Goal: Task Accomplishment & Management: Complete application form

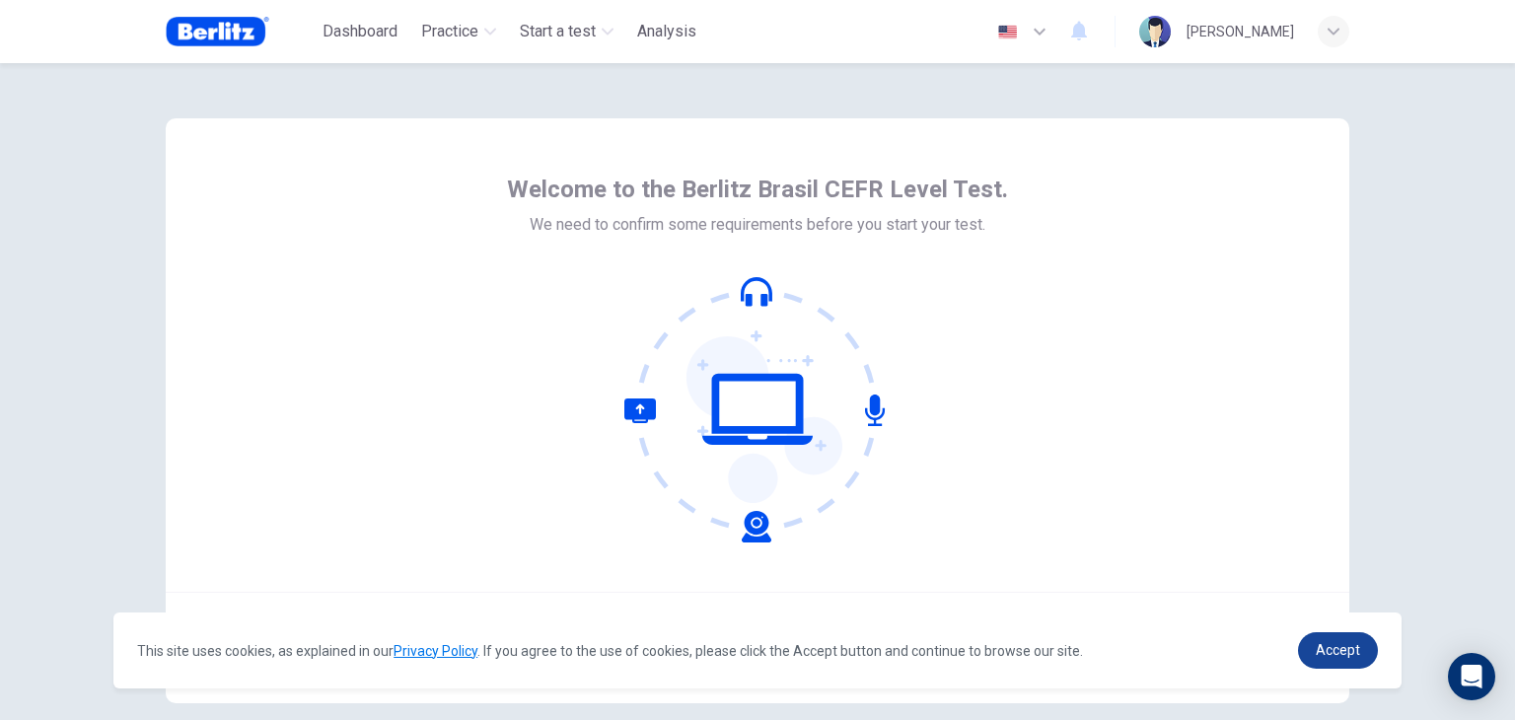
click at [1311, 648] on link "Accept" at bounding box center [1338, 650] width 80 height 36
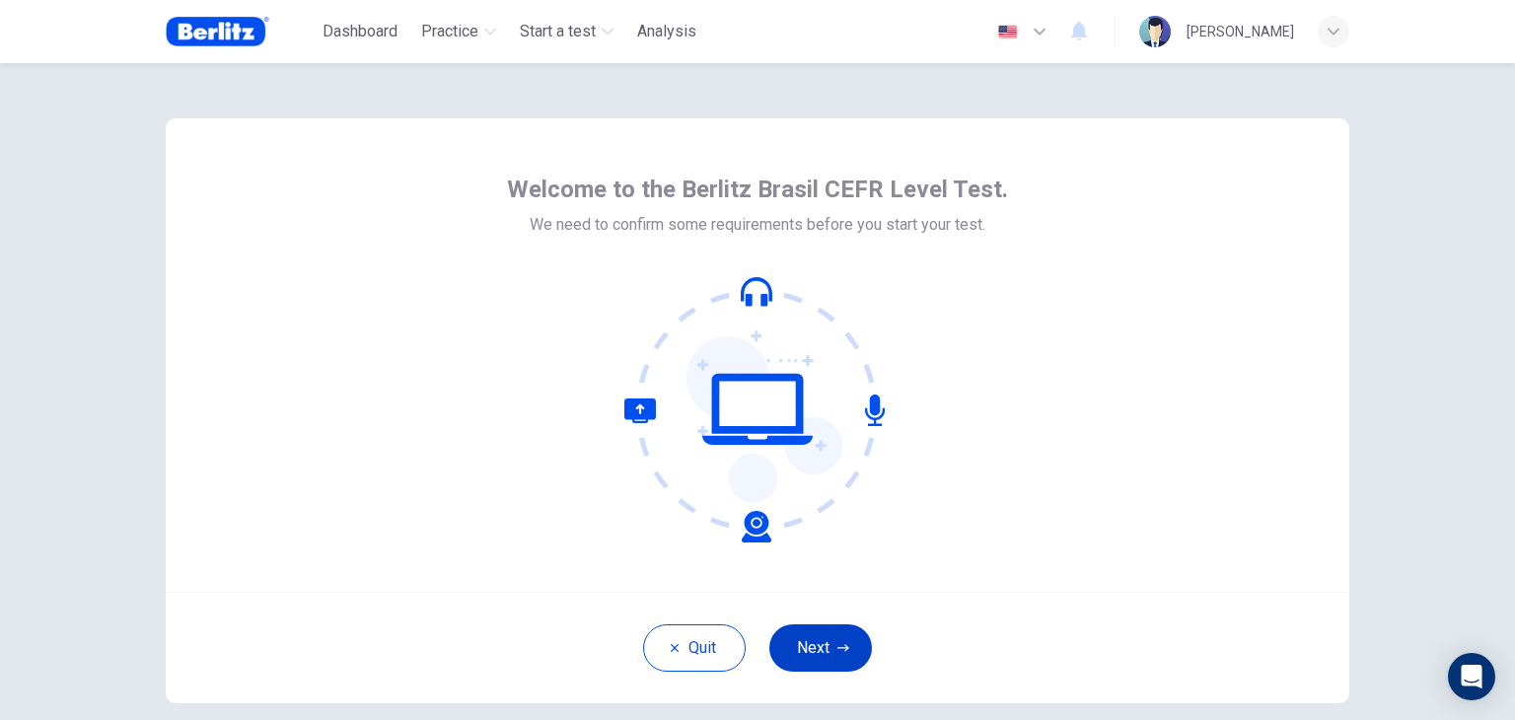
click at [826, 641] on button "Next" at bounding box center [820, 647] width 103 height 47
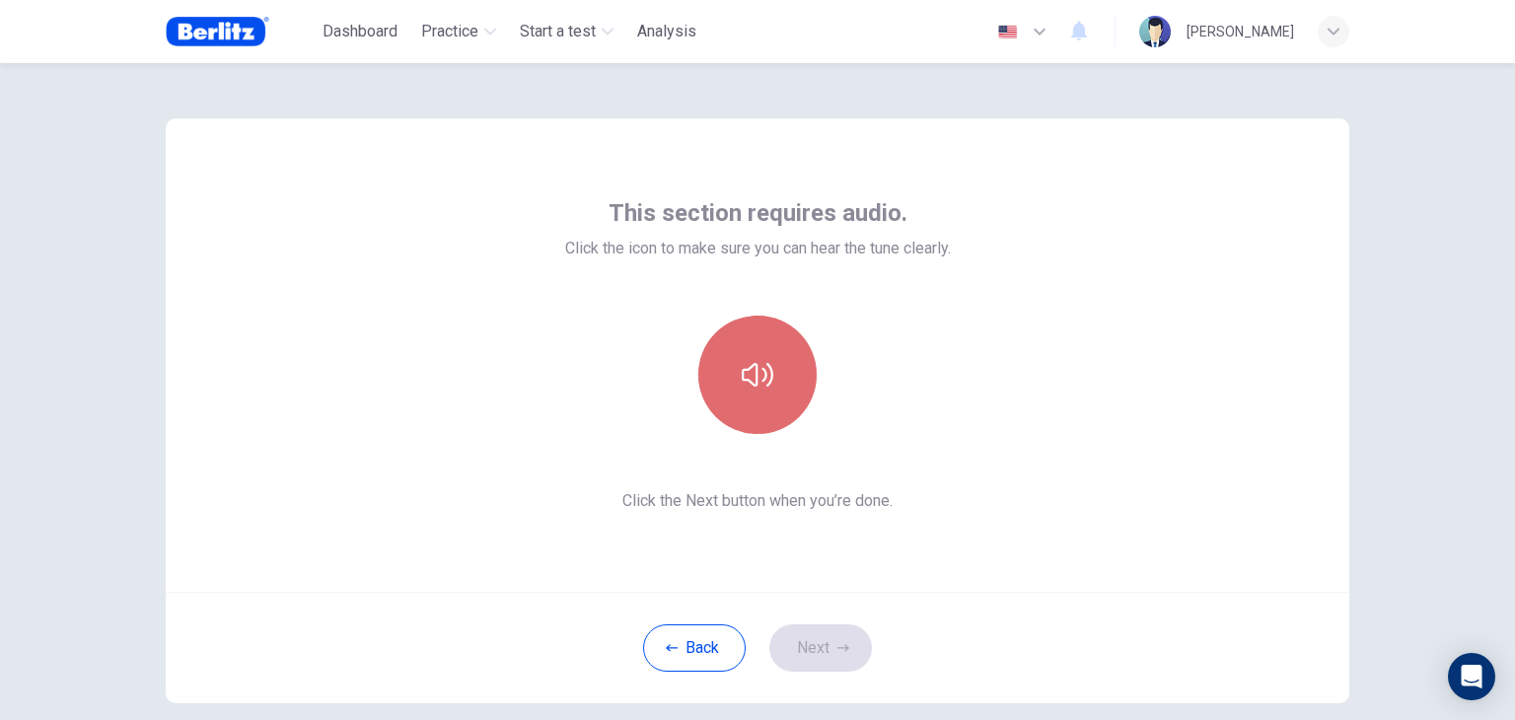
click at [749, 359] on icon "button" at bounding box center [758, 375] width 32 height 32
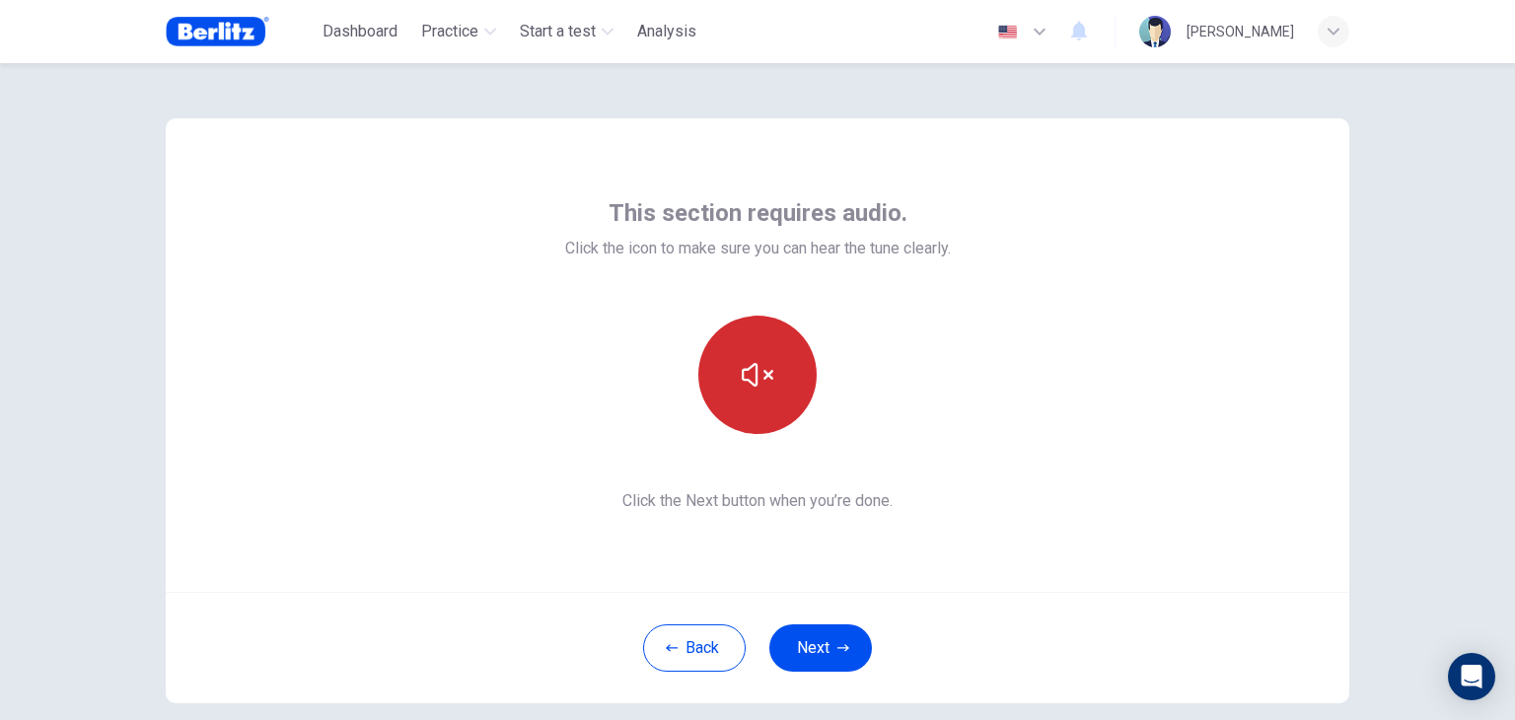
click at [753, 380] on icon "button" at bounding box center [758, 375] width 32 height 32
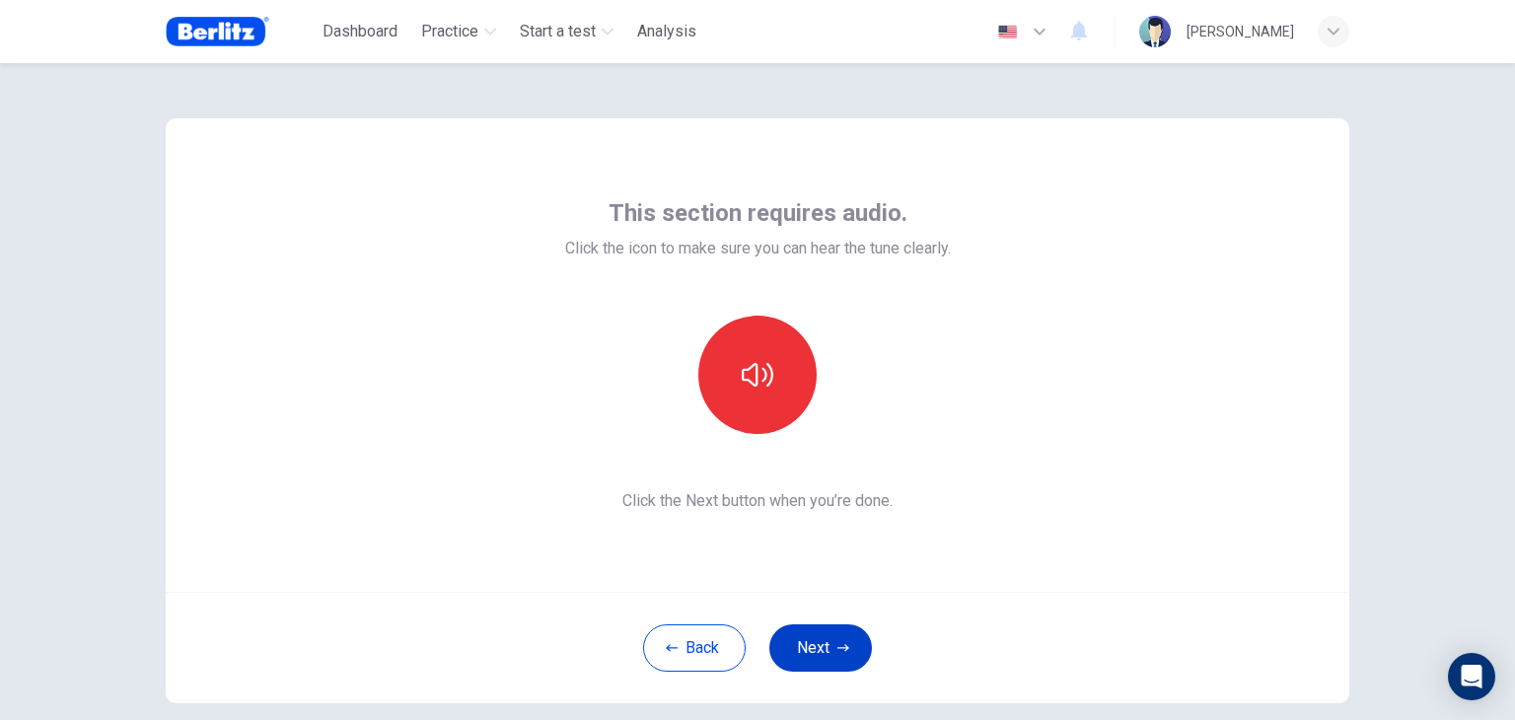
click at [829, 643] on button "Next" at bounding box center [820, 647] width 103 height 47
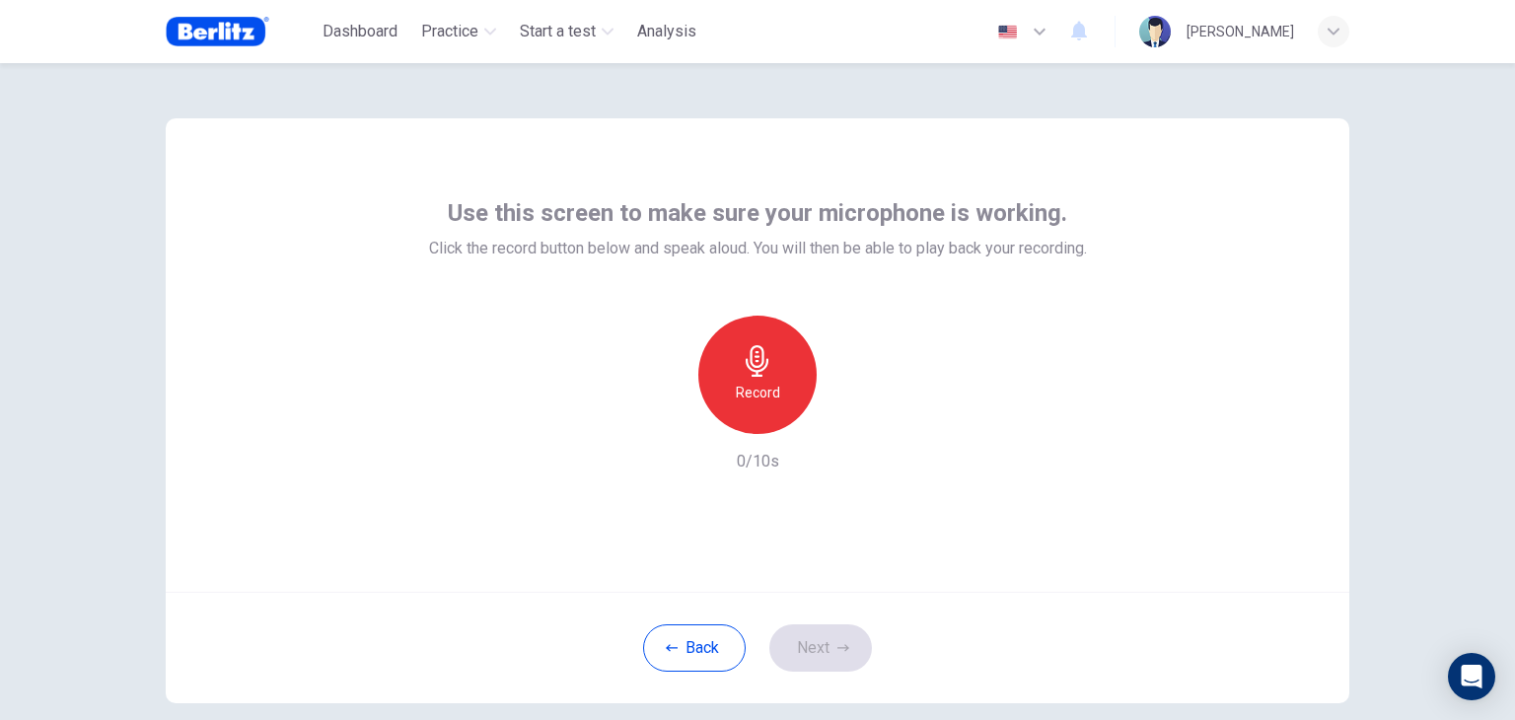
click at [762, 381] on h6 "Record" at bounding box center [758, 393] width 44 height 24
click at [820, 661] on button "Next" at bounding box center [820, 647] width 103 height 47
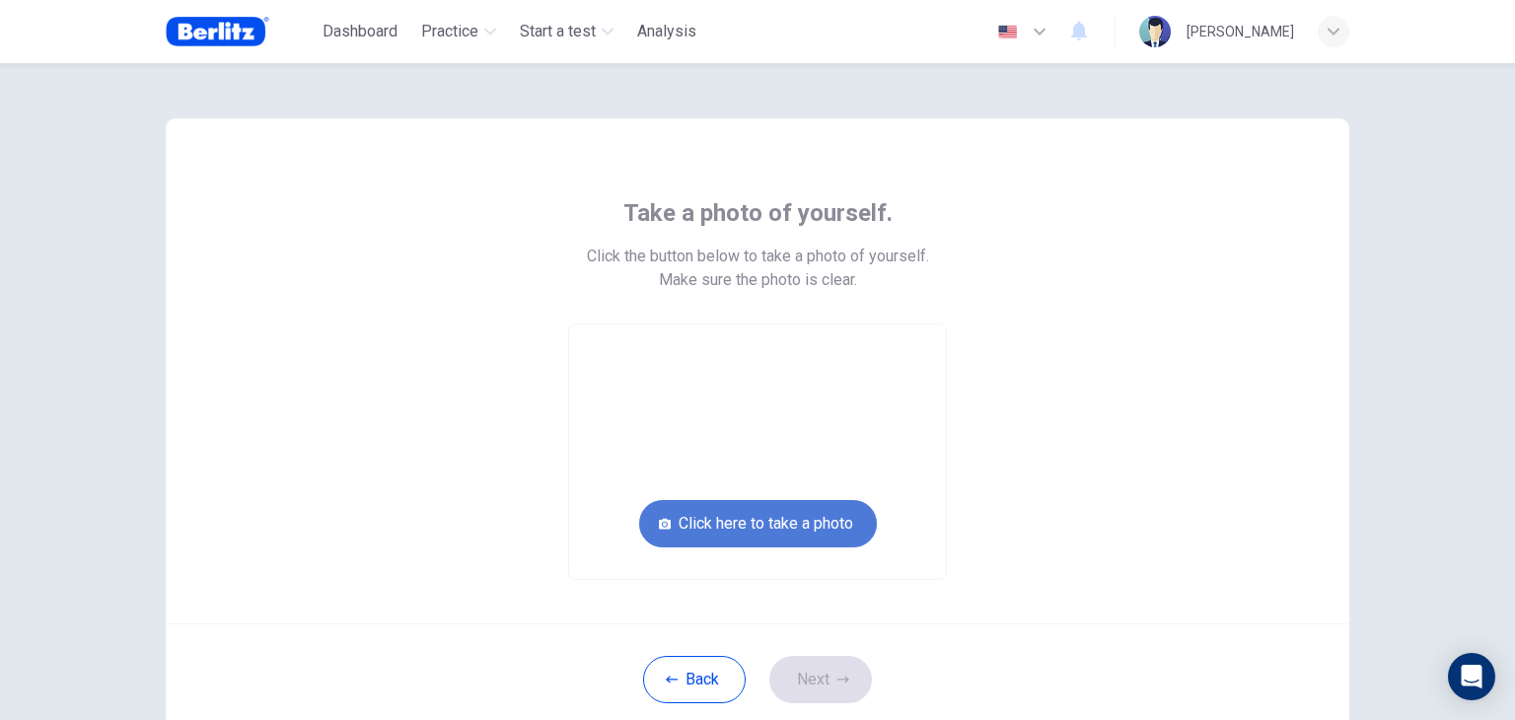
click at [766, 535] on button "Click here to take a photo" at bounding box center [758, 523] width 238 height 47
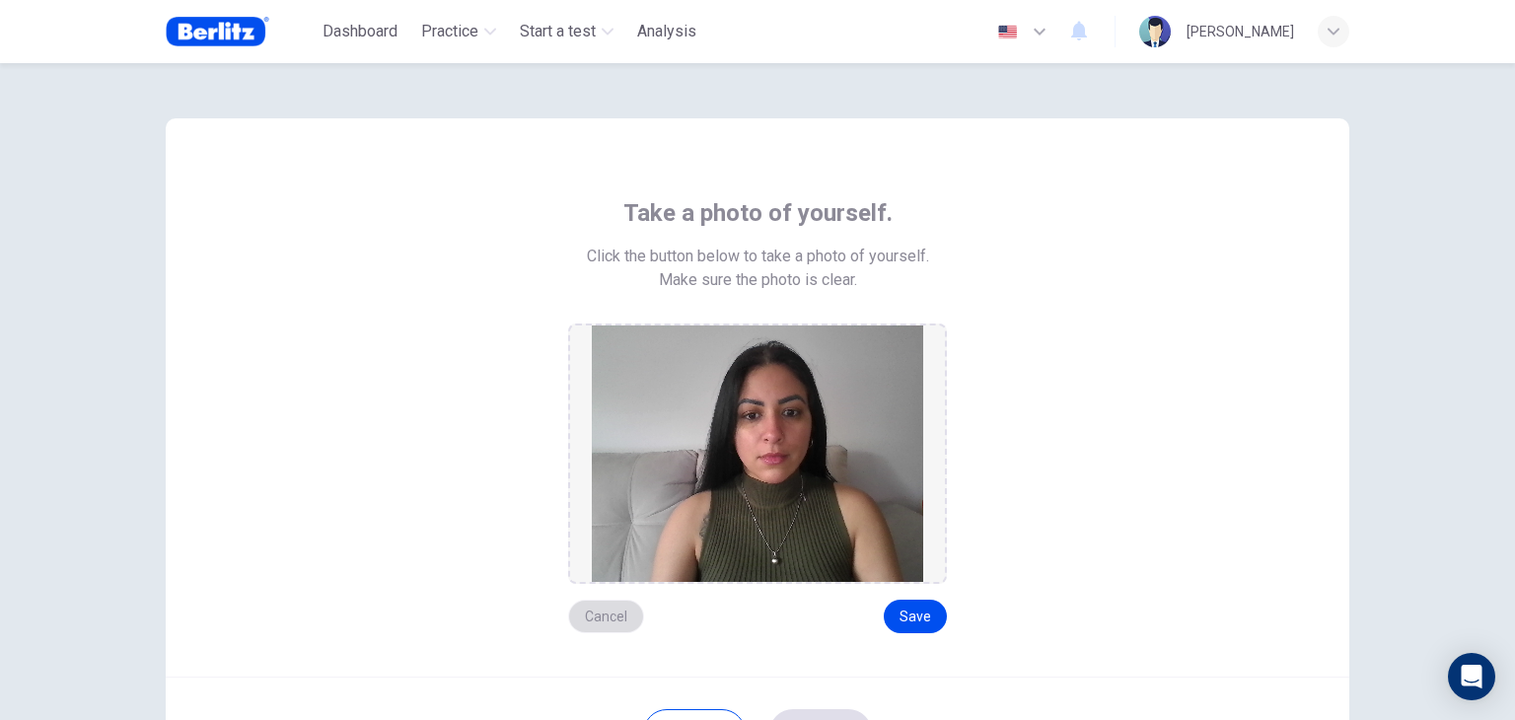
click at [588, 612] on button "Cancel" at bounding box center [606, 617] width 76 height 34
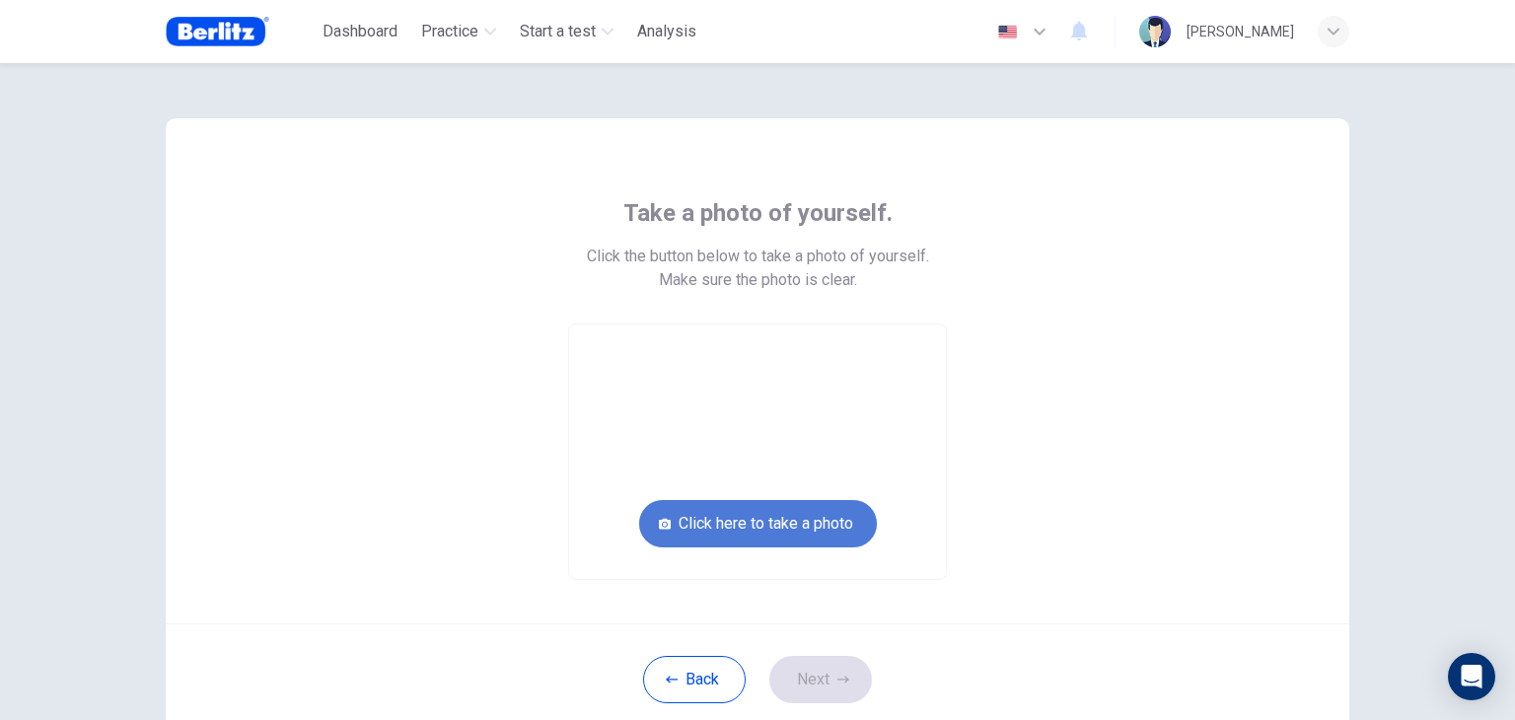
click at [746, 530] on button "Click here to take a photo" at bounding box center [758, 523] width 238 height 47
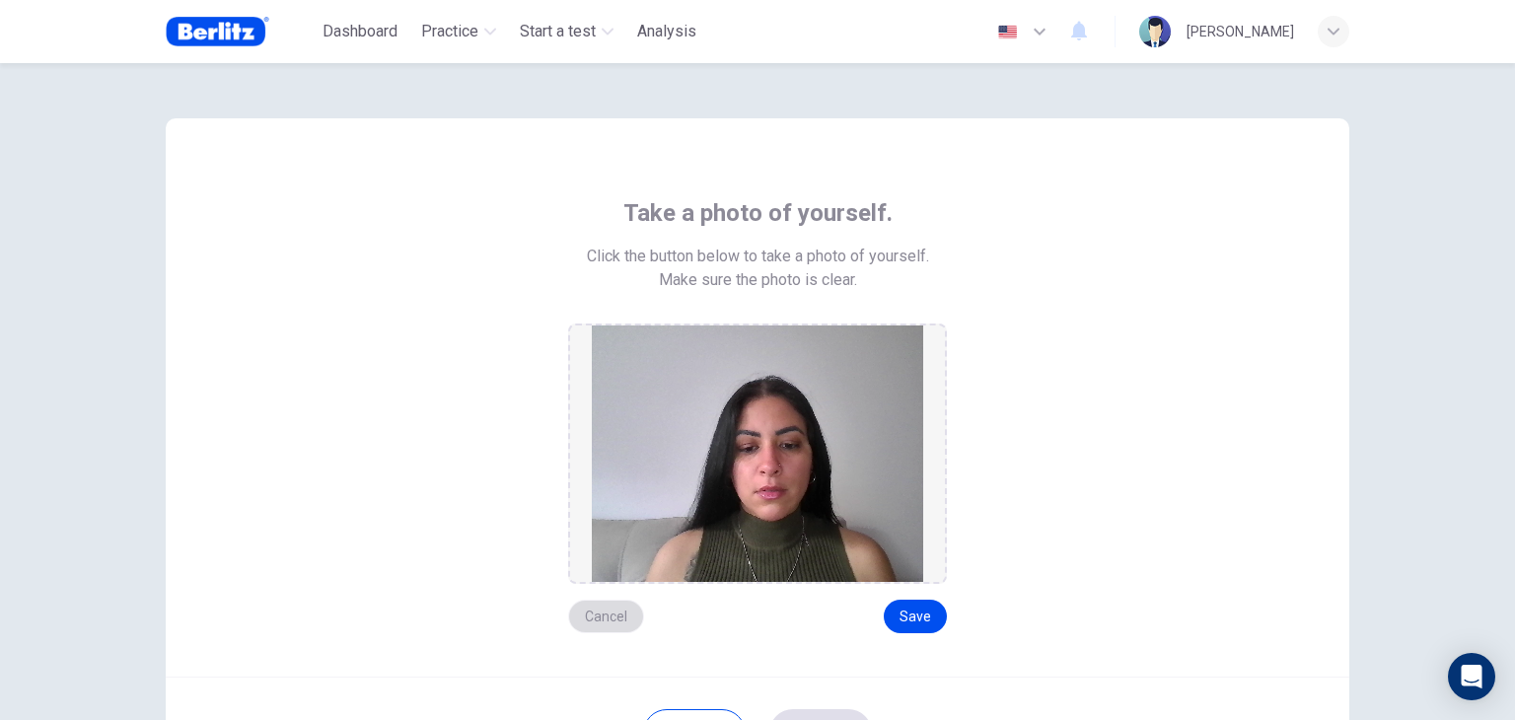
click at [584, 616] on button "Cancel" at bounding box center [606, 617] width 76 height 34
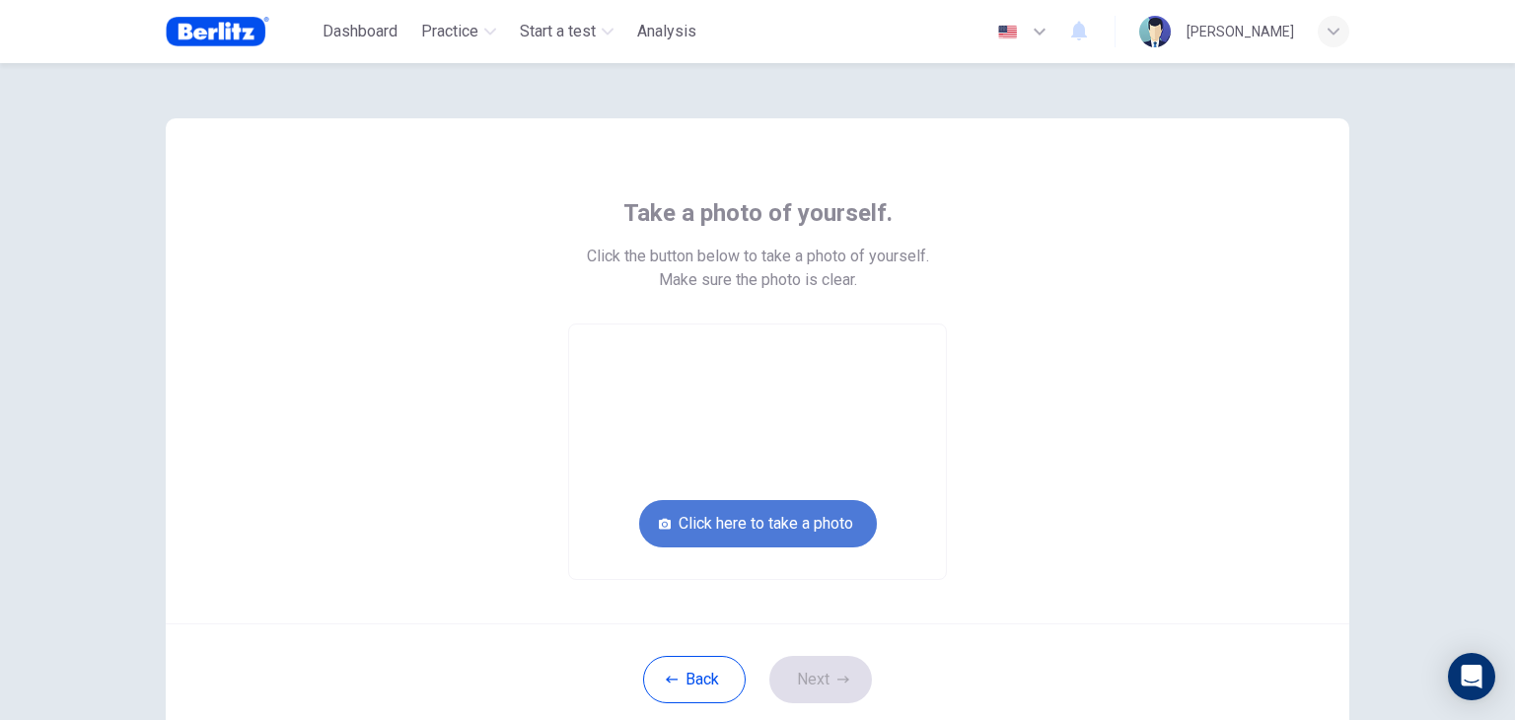
click at [739, 520] on button "Click here to take a photo" at bounding box center [758, 523] width 238 height 47
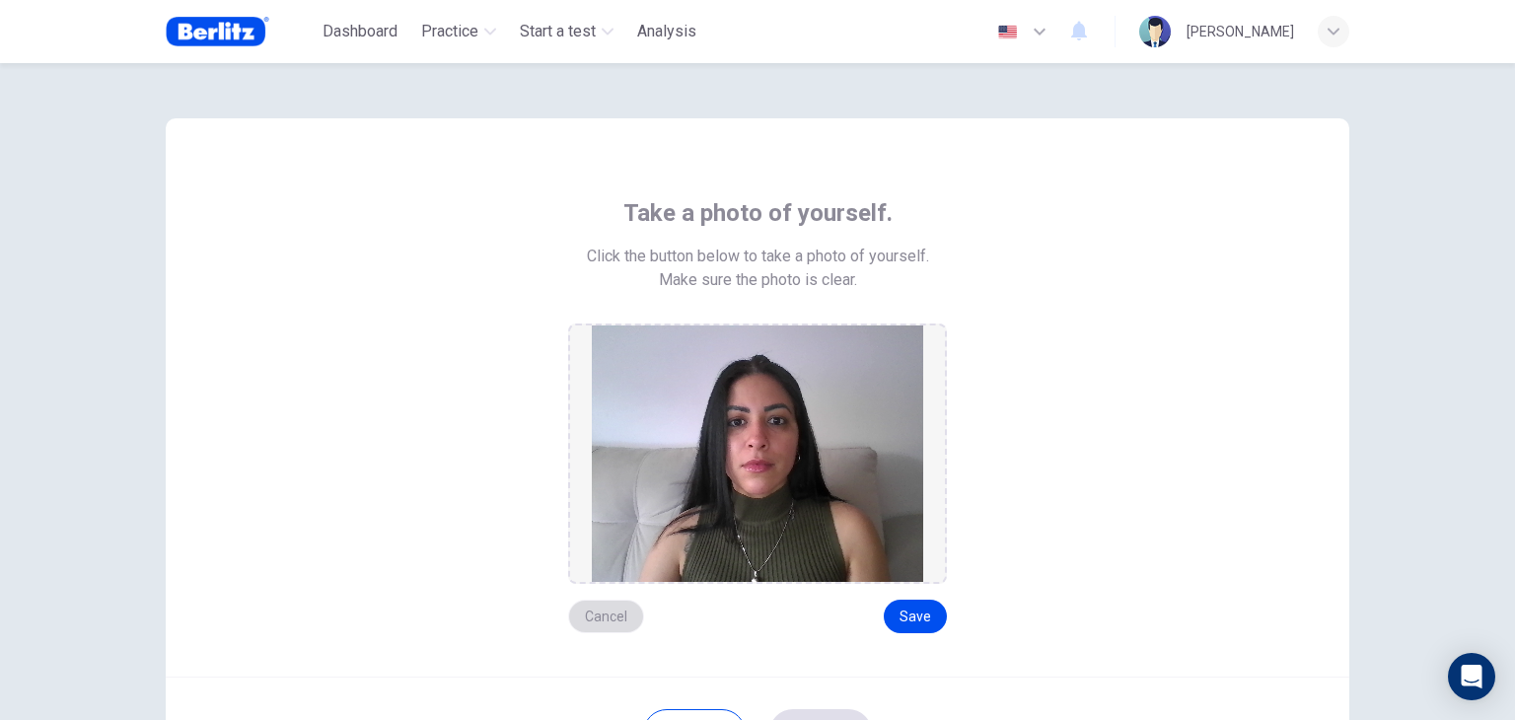
click at [611, 612] on button "Cancel" at bounding box center [606, 617] width 76 height 34
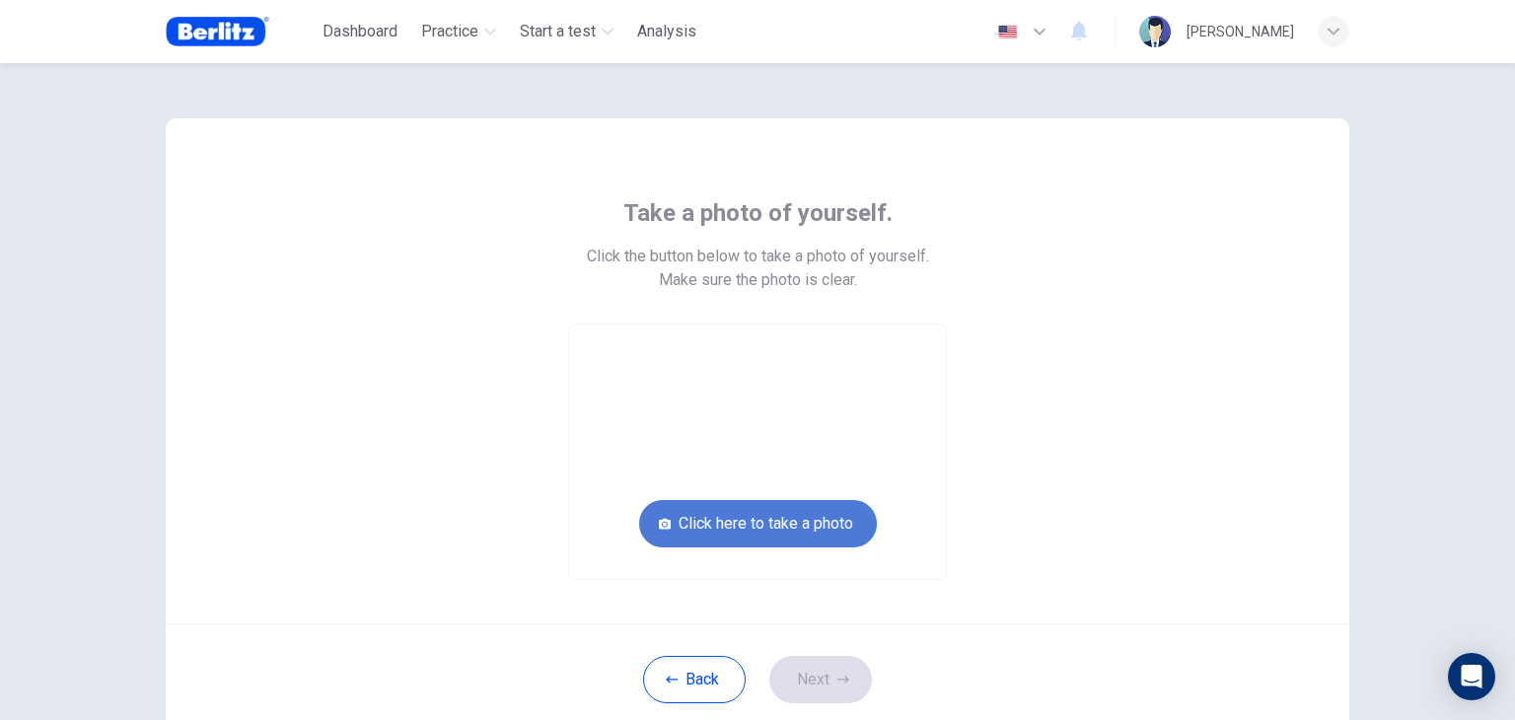
click at [751, 535] on button "Click here to take a photo" at bounding box center [758, 523] width 238 height 47
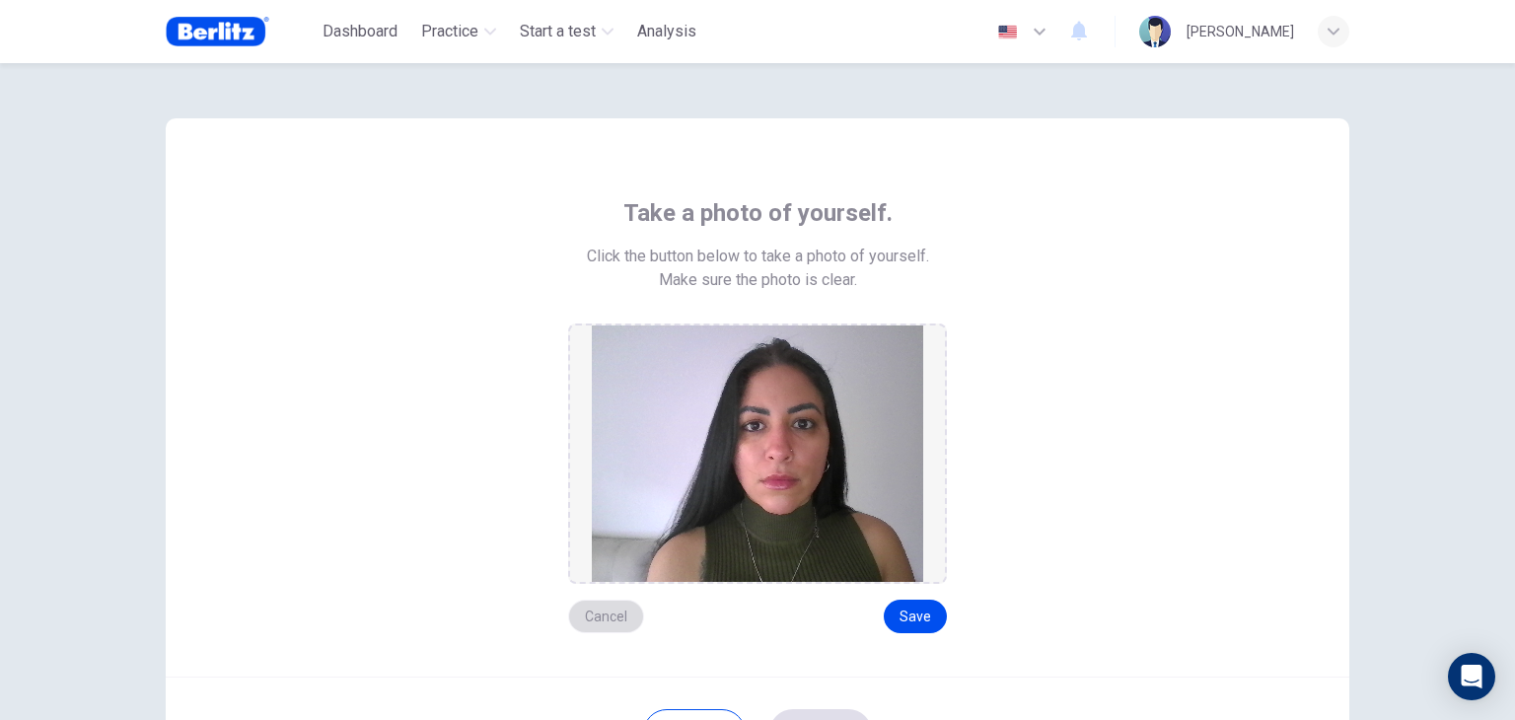
click at [601, 611] on button "Cancel" at bounding box center [606, 617] width 76 height 34
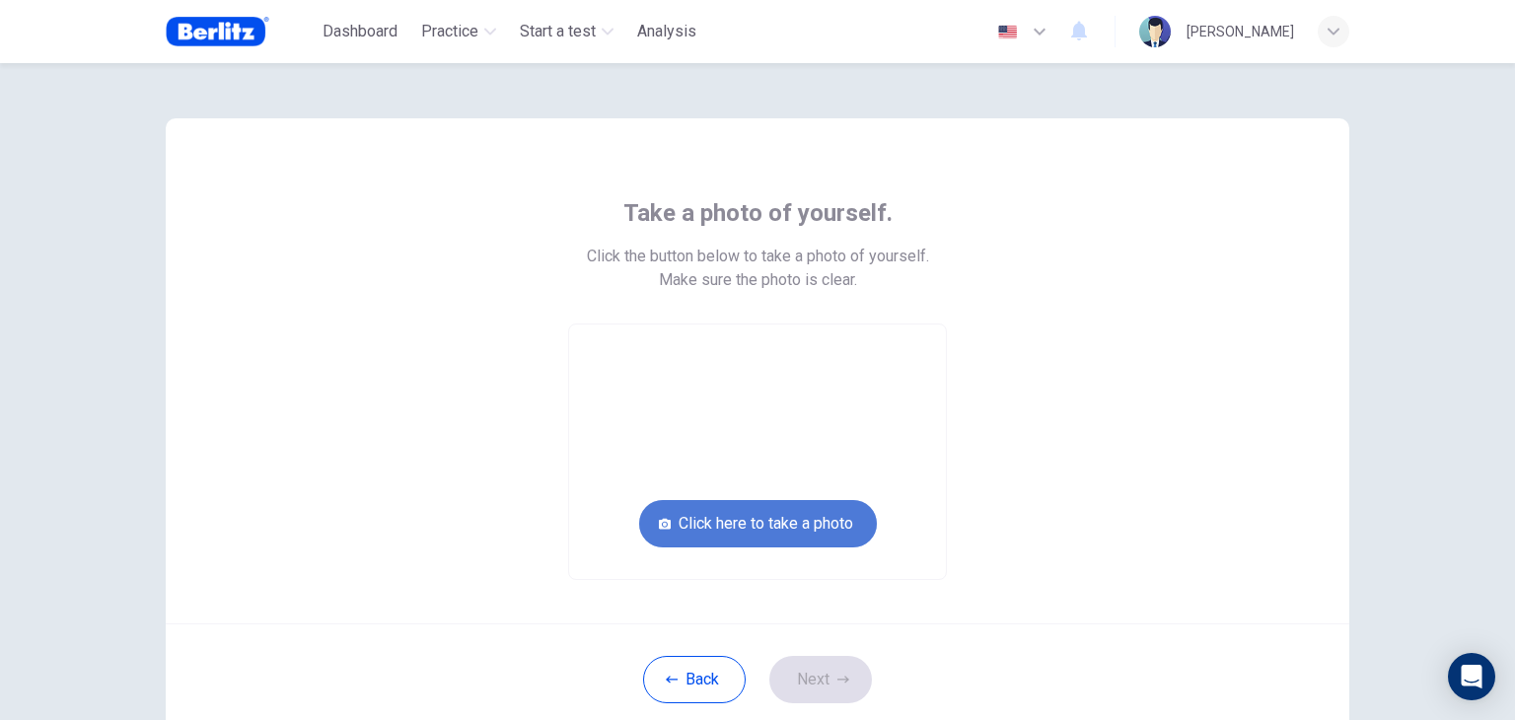
click at [741, 525] on button "Click here to take a photo" at bounding box center [758, 523] width 238 height 47
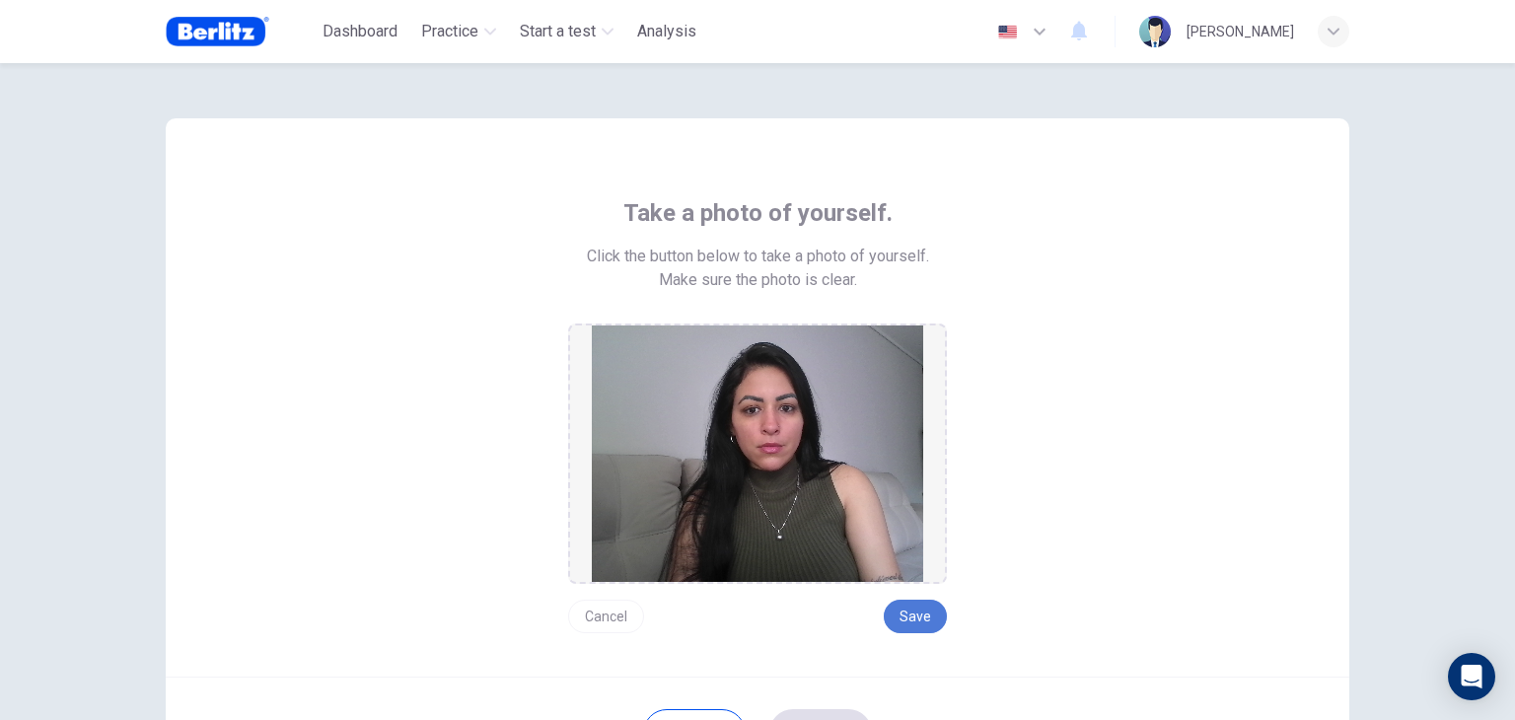
click at [911, 623] on button "Save" at bounding box center [915, 617] width 63 height 34
click at [911, 614] on button "Save" at bounding box center [915, 617] width 63 height 34
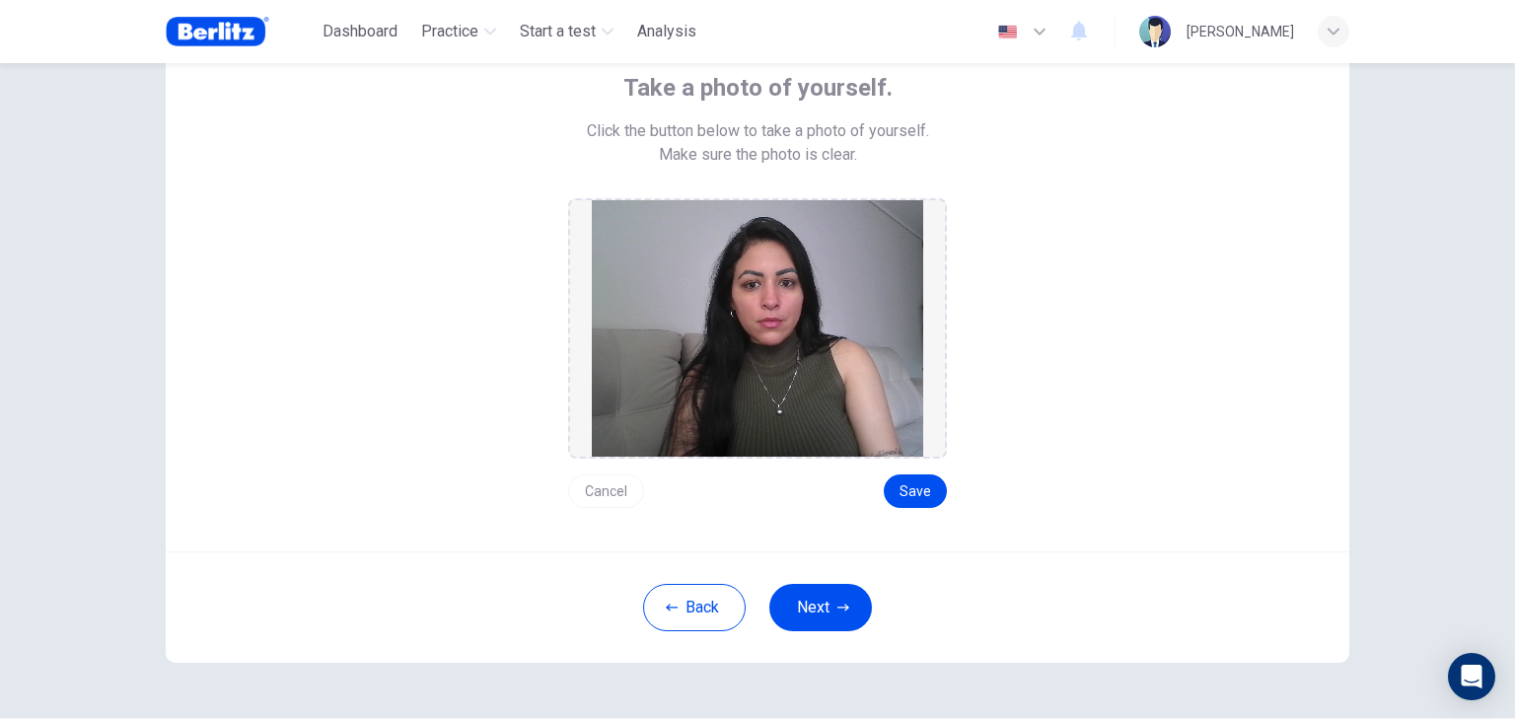
scroll to position [185, 0]
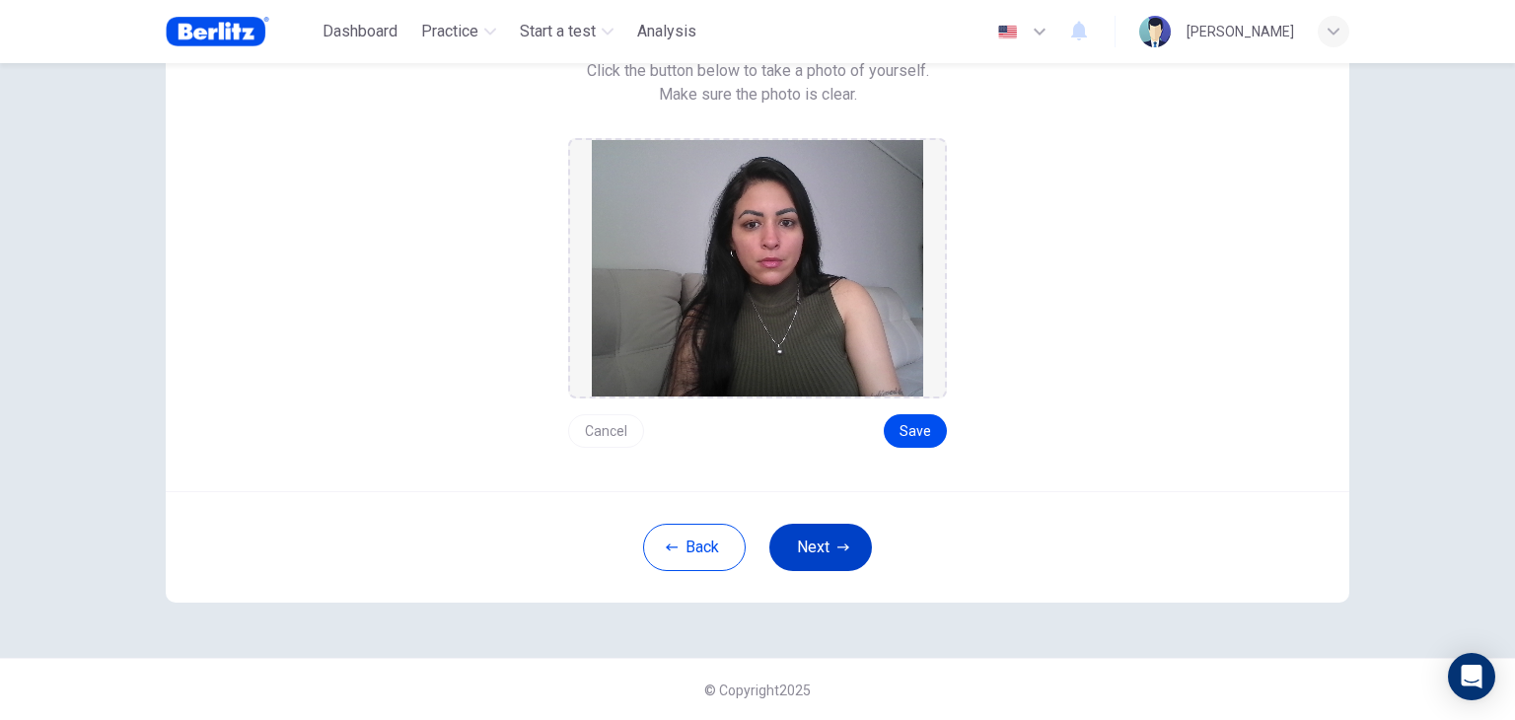
click at [813, 539] on button "Next" at bounding box center [820, 547] width 103 height 47
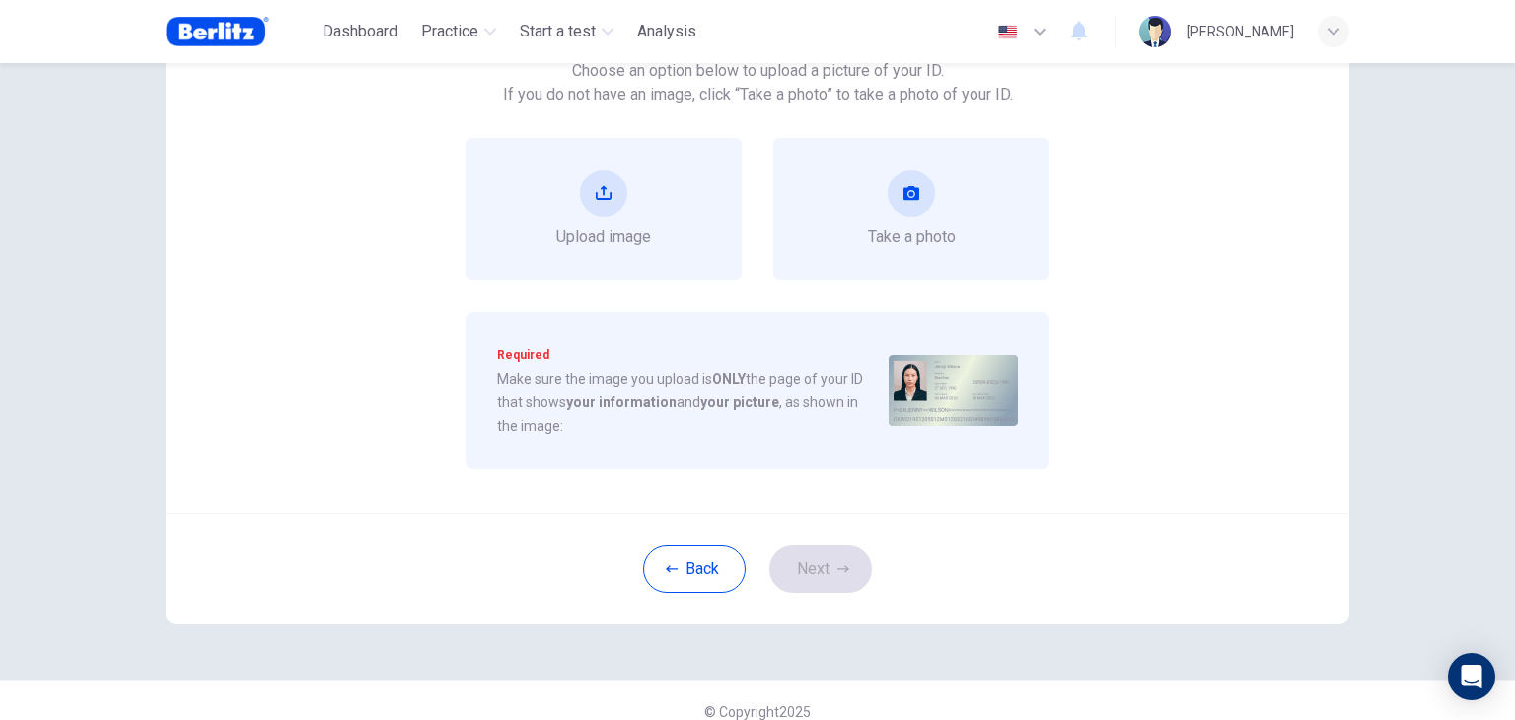
scroll to position [87, 0]
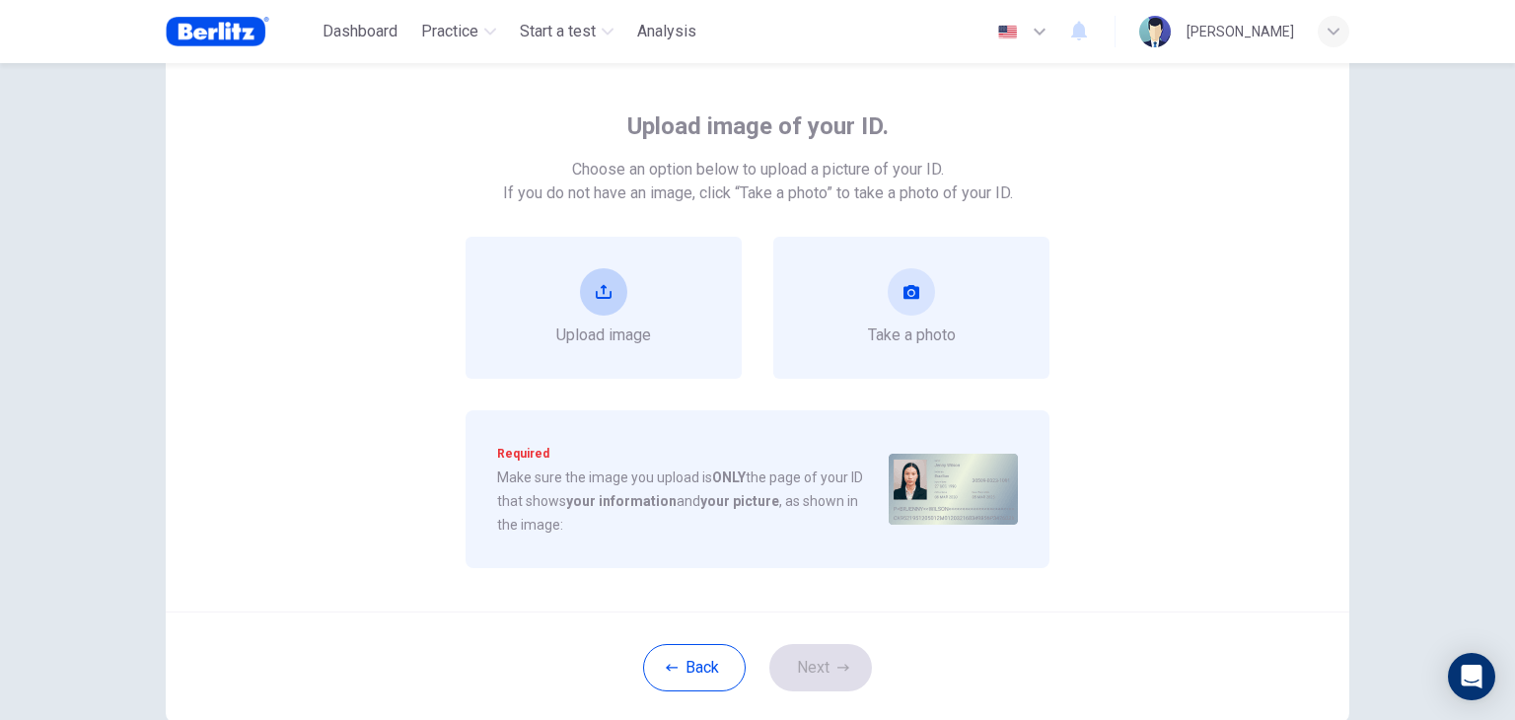
click at [598, 301] on button "upload" at bounding box center [603, 291] width 47 height 47
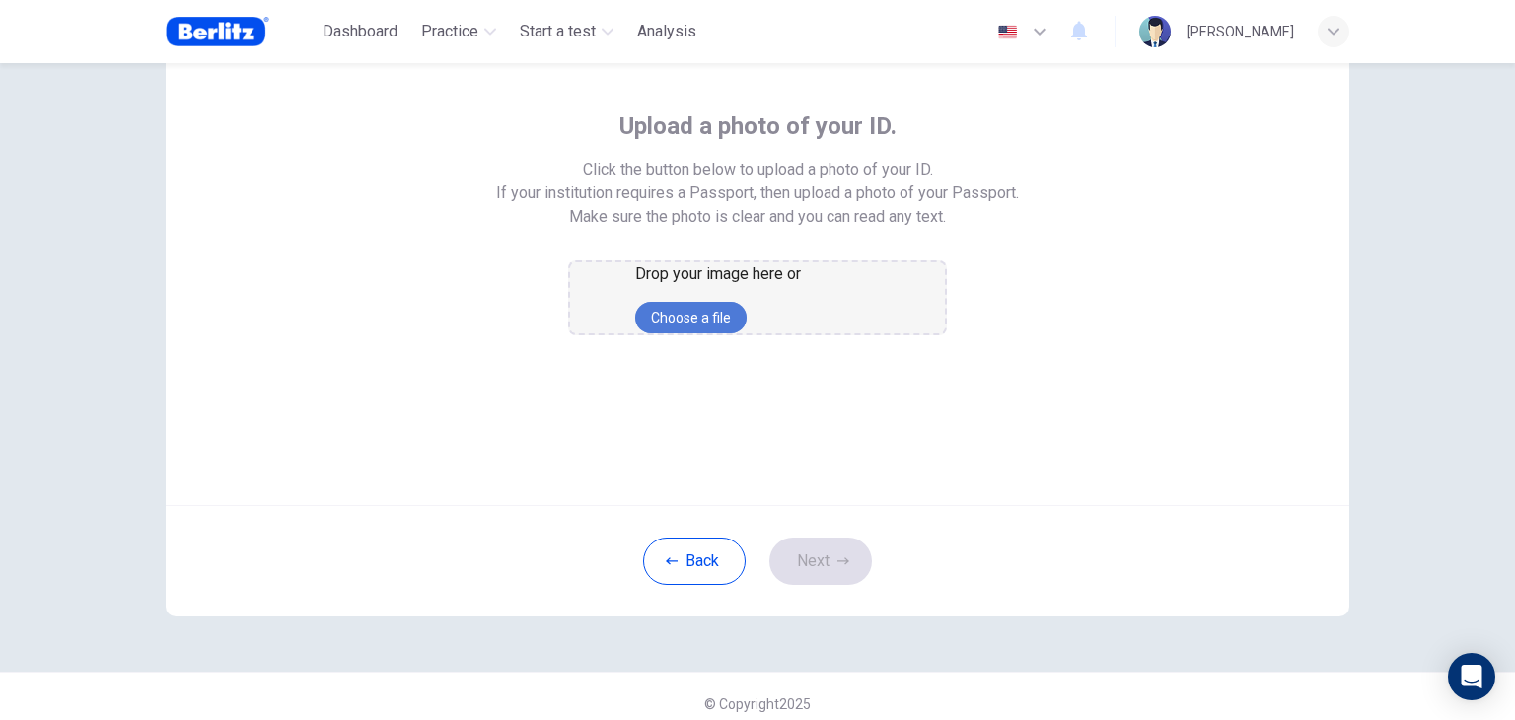
click at [738, 333] on button "Choose a file" at bounding box center [690, 318] width 111 height 32
click at [747, 333] on button "Choose a file" at bounding box center [690, 318] width 111 height 32
click at [701, 333] on button "Choose a file" at bounding box center [690, 318] width 111 height 32
click at [718, 333] on button "Choose a file" at bounding box center [690, 318] width 111 height 32
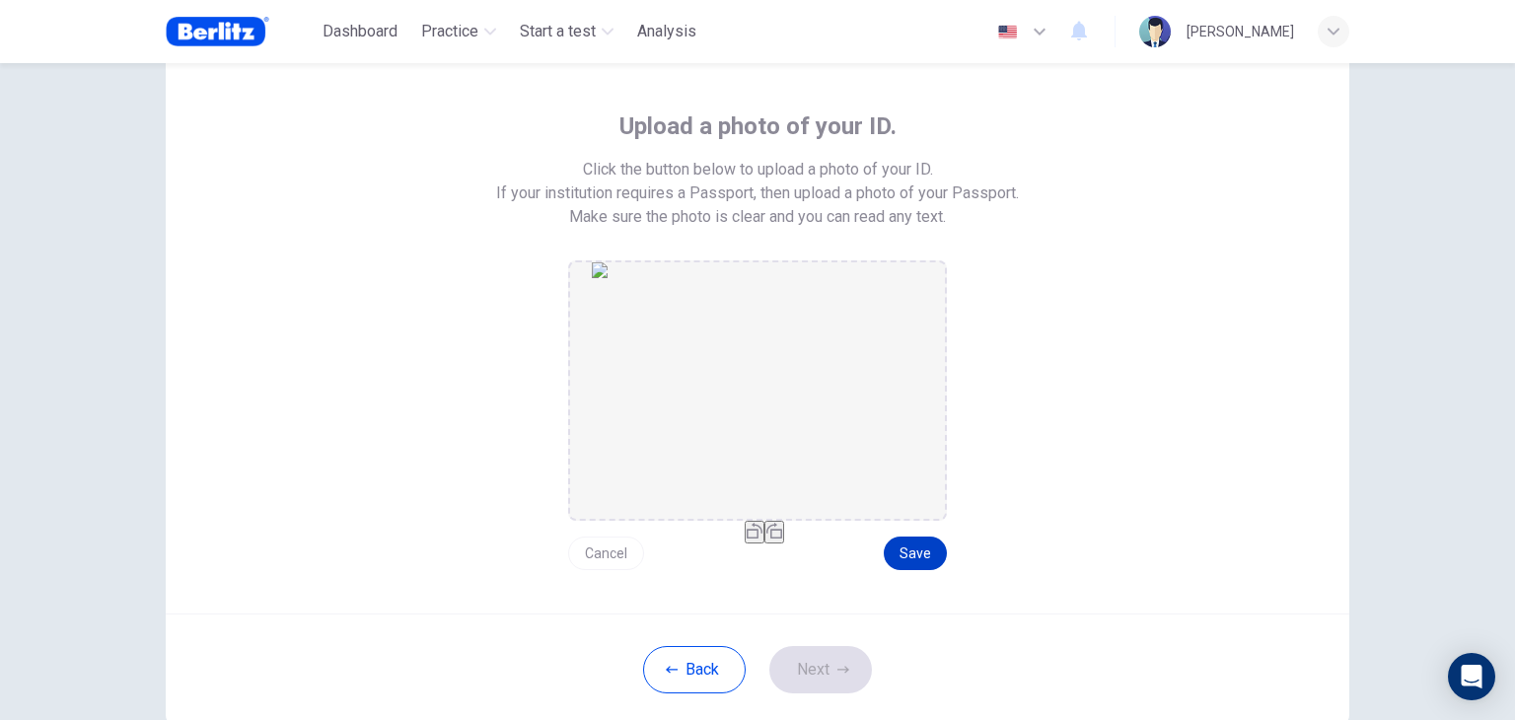
click at [923, 554] on button "Save" at bounding box center [915, 553] width 63 height 34
click at [837, 668] on icon "button" at bounding box center [843, 669] width 12 height 7
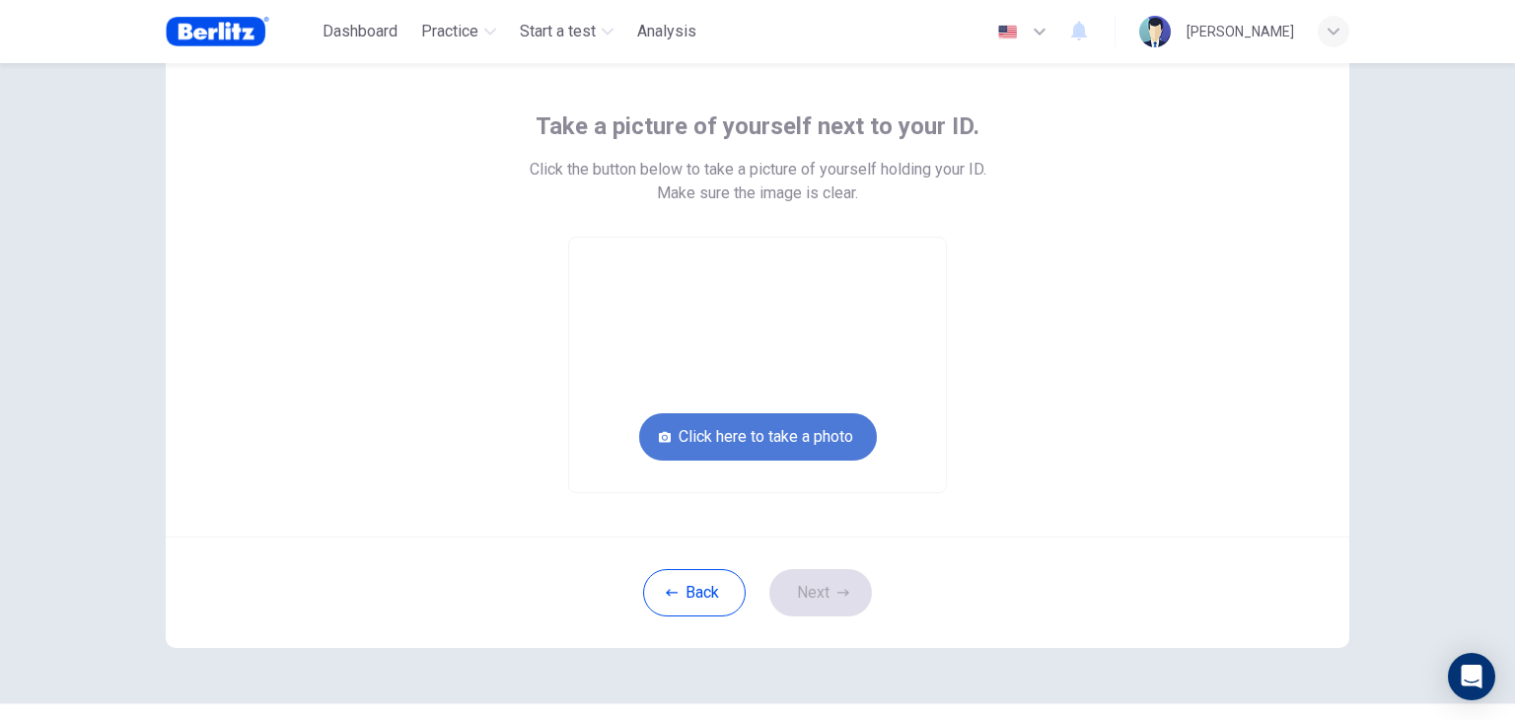
click at [777, 434] on button "Click here to take a photo" at bounding box center [758, 436] width 238 height 47
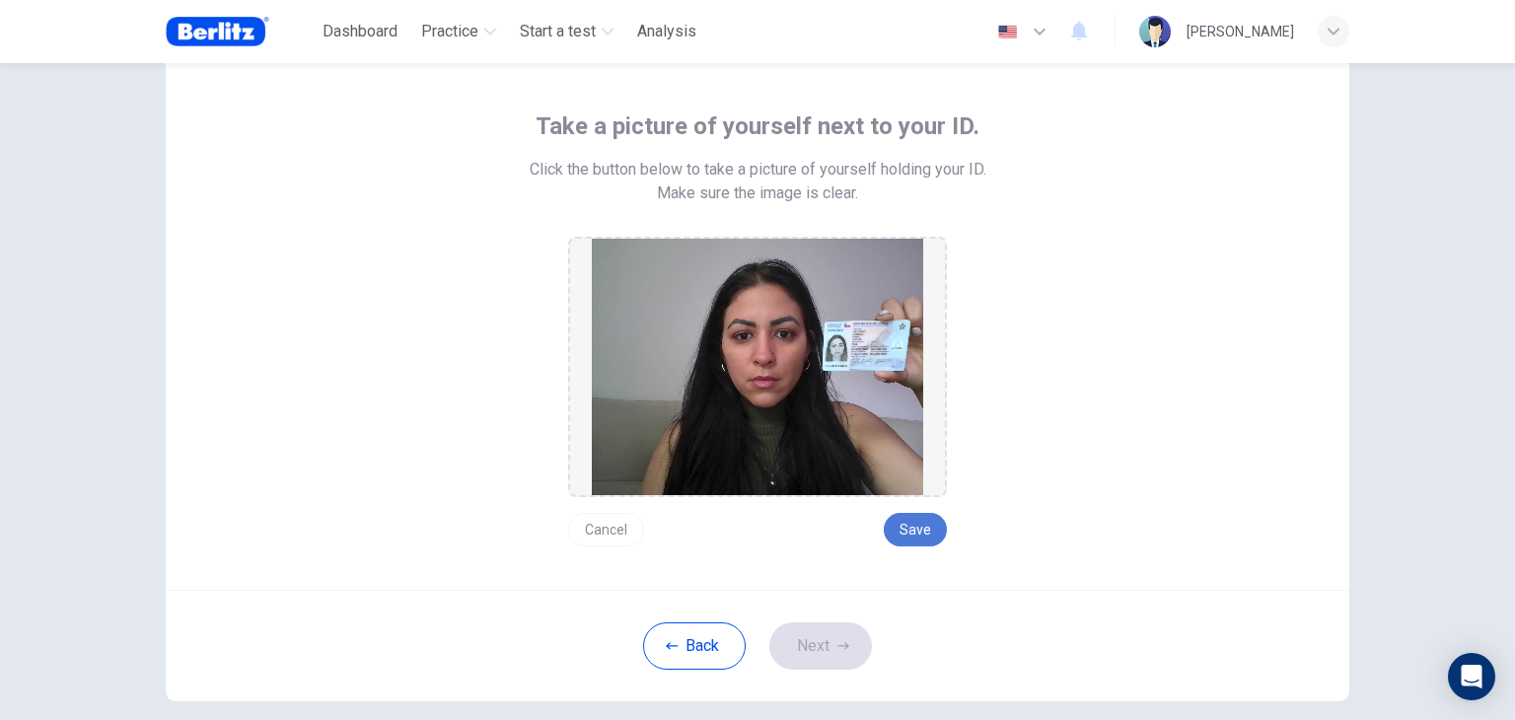
click at [911, 521] on button "Save" at bounding box center [915, 530] width 63 height 34
click at [824, 652] on button "Next" at bounding box center [820, 645] width 103 height 47
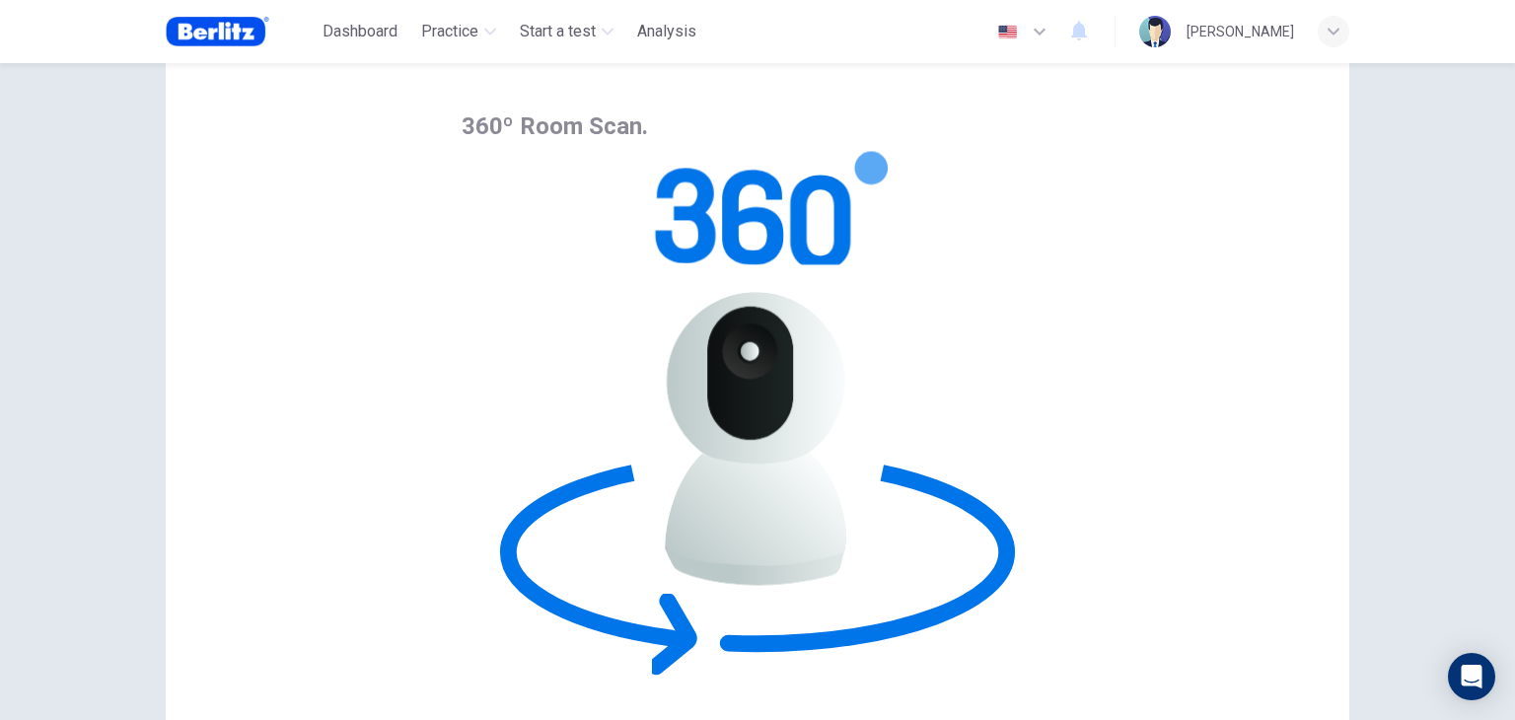
drag, startPoint x: 384, startPoint y: 289, endPoint x: 697, endPoint y: 324, distance: 315.6
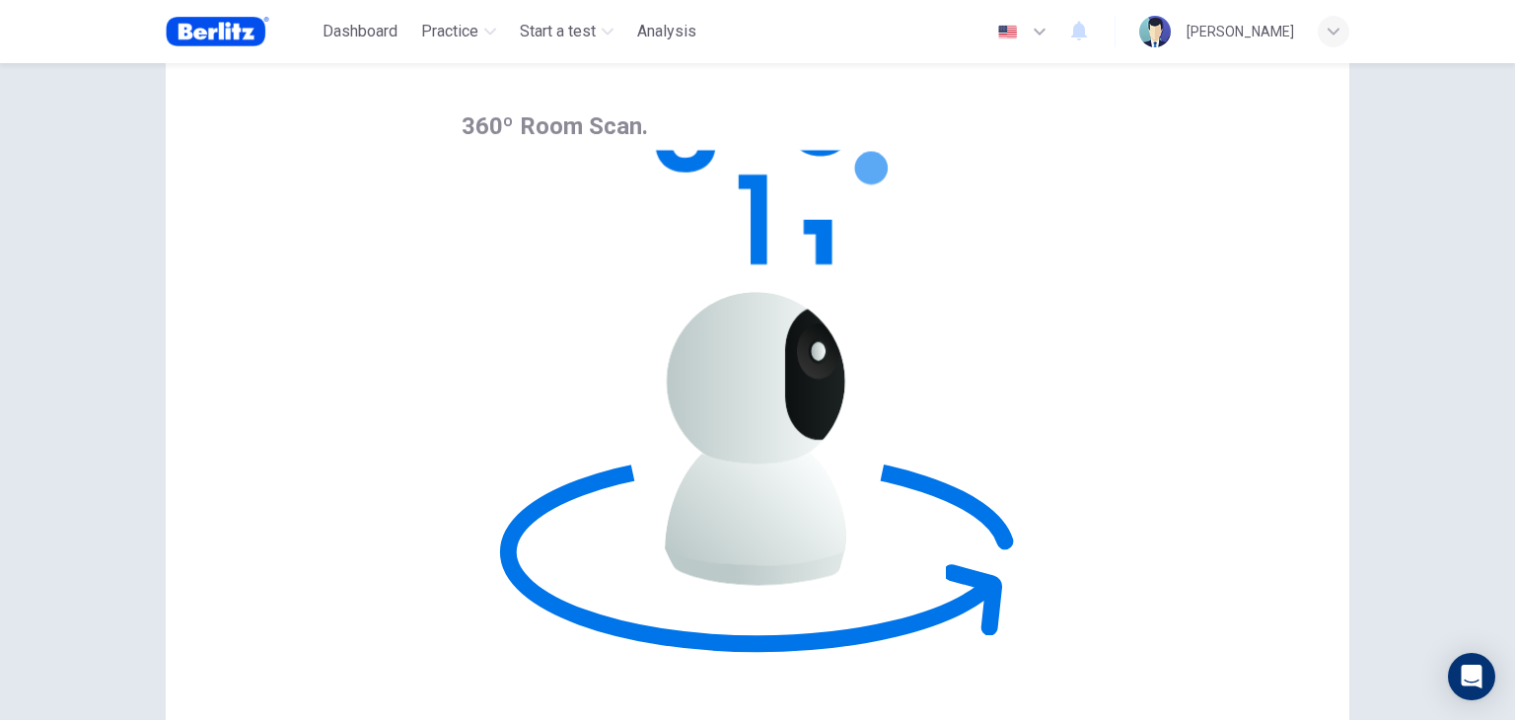
copy div "Click Begin Room Scan and complete a 360º scan of your room and work area."
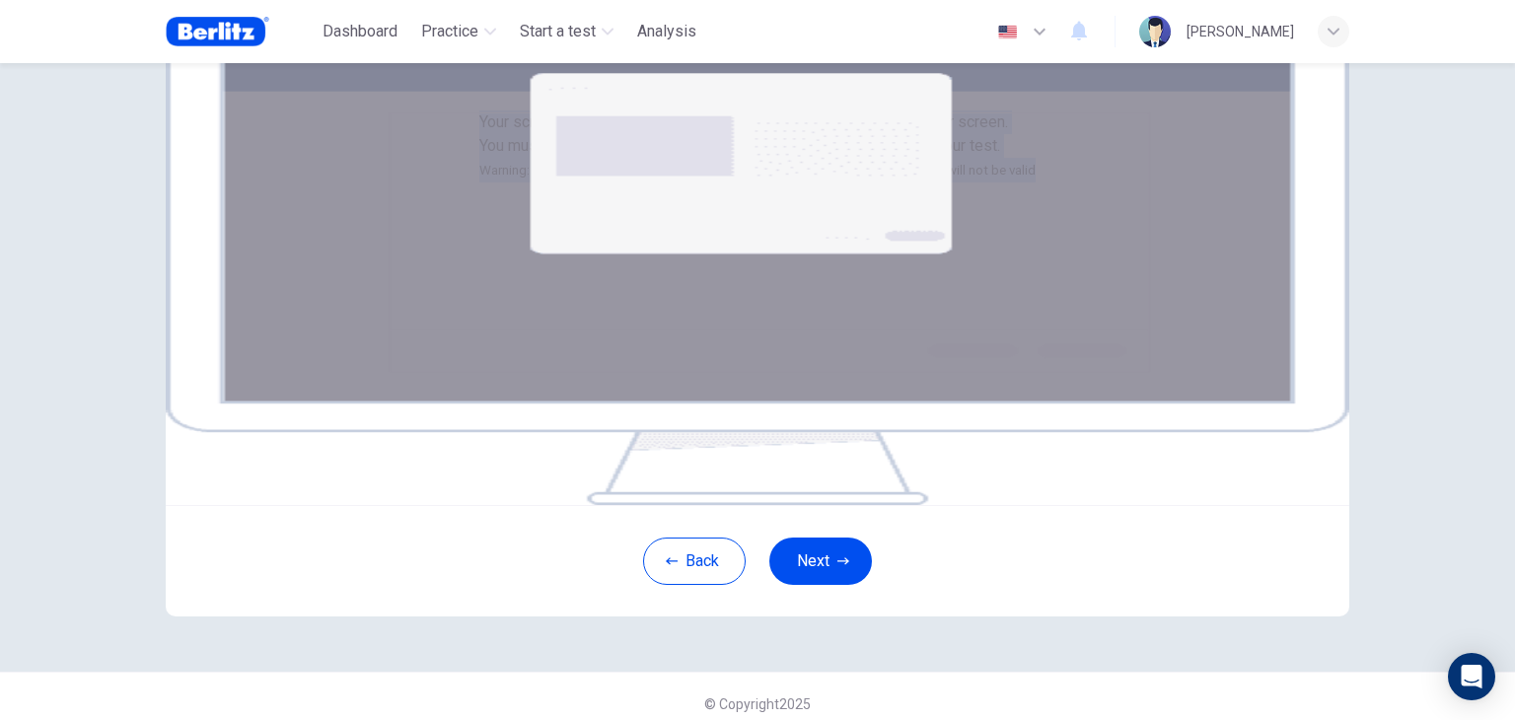
drag, startPoint x: 573, startPoint y: 122, endPoint x: 1041, endPoint y: 250, distance: 485.7
click at [1035, 182] on div "Your screen will also be recorded. Click the Next button to select your screen.…" at bounding box center [757, 146] width 556 height 72
copy div "Your screen will also be recorded. Click the Next button to select your screen.…"
click at [1035, 182] on div "Your screen will also be recorded. Click the Next button to select your screen.…" at bounding box center [757, 146] width 556 height 72
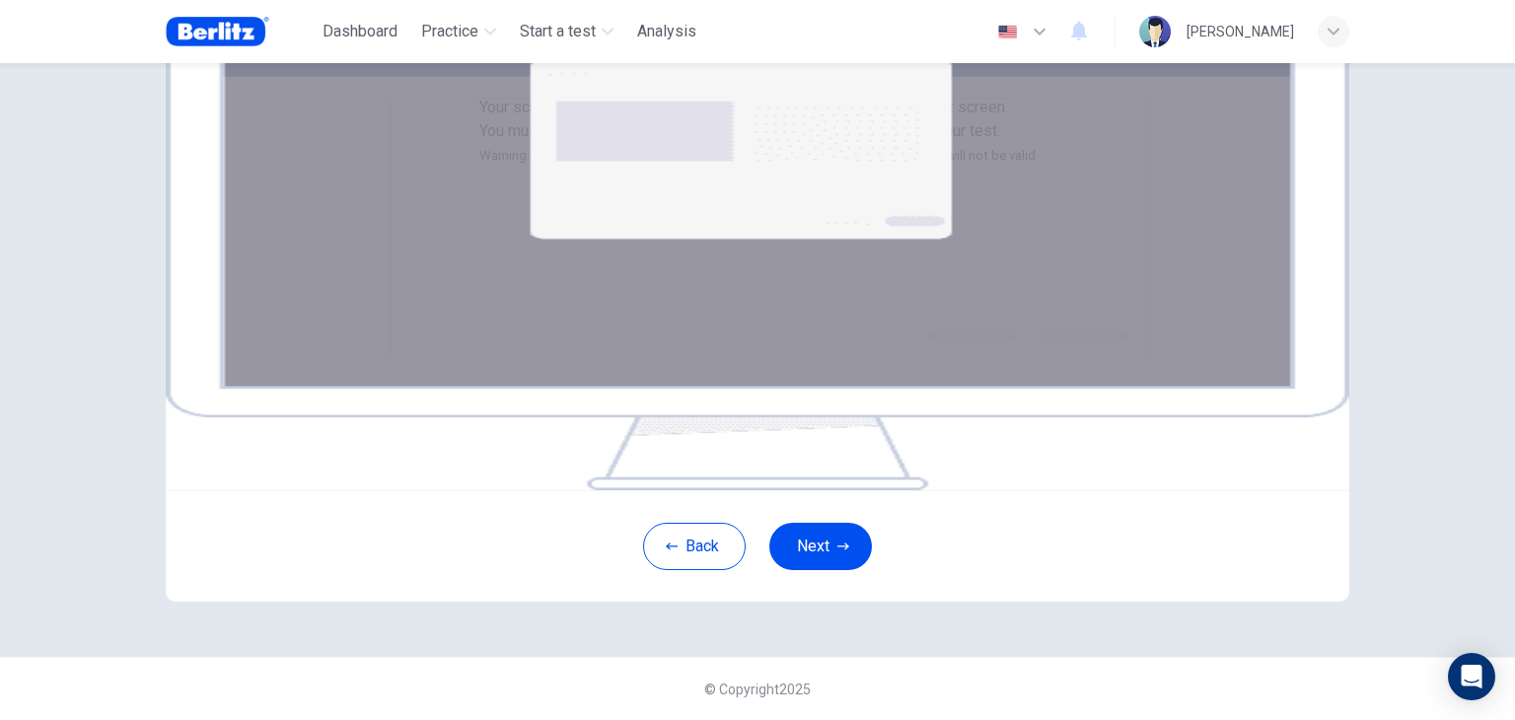
scroll to position [185, 0]
click at [817, 570] on button "Next" at bounding box center [820, 546] width 103 height 47
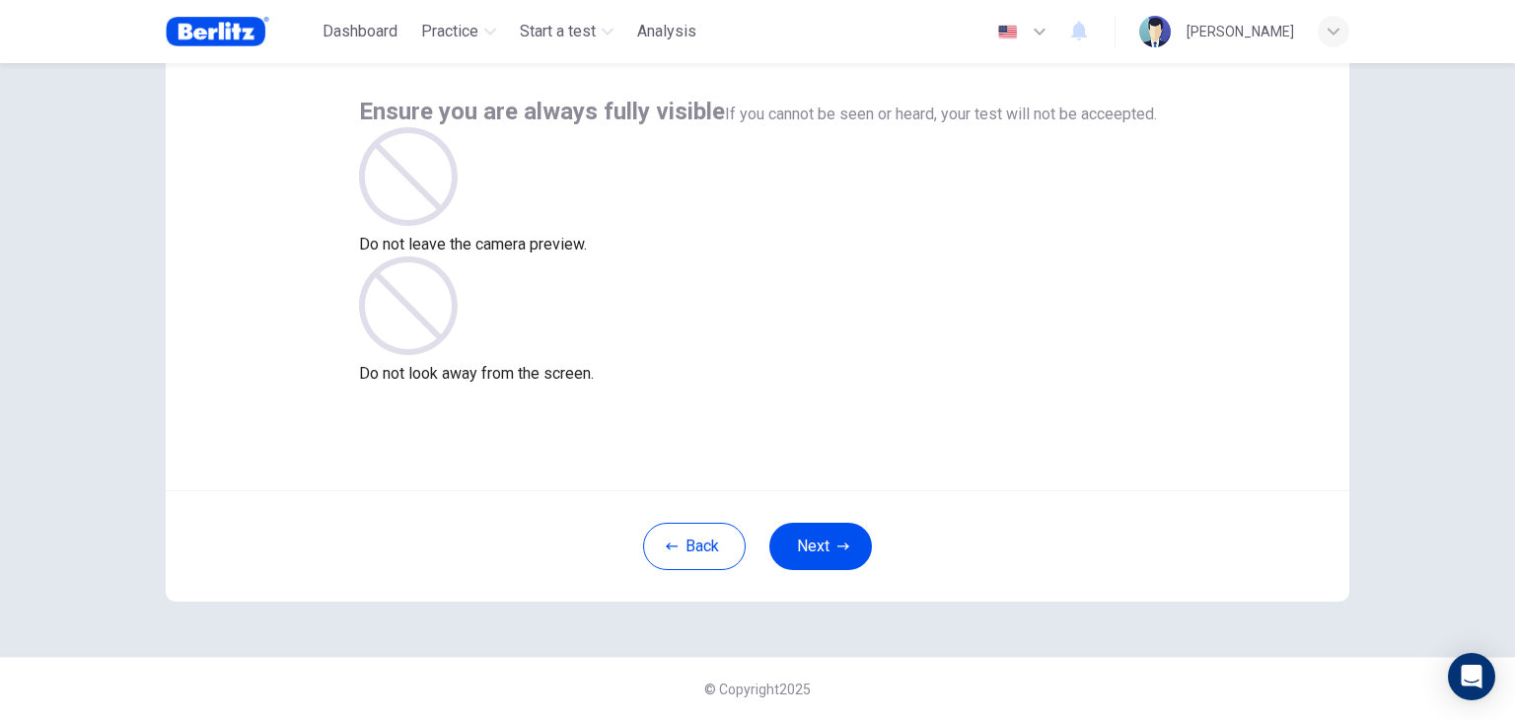
scroll to position [102, 0]
drag, startPoint x: 677, startPoint y: 399, endPoint x: 545, endPoint y: 367, distance: 135.1
click at [545, 367] on div "Ensure you are always fully visible If you cannot be seen or heard, your test w…" at bounding box center [757, 253] width 1183 height 473
copy p "Do not leave the camera preview."
click at [1045, 475] on div "Ensure you are always fully visible If you cannot be seen or heard, your test w…" at bounding box center [757, 253] width 1183 height 473
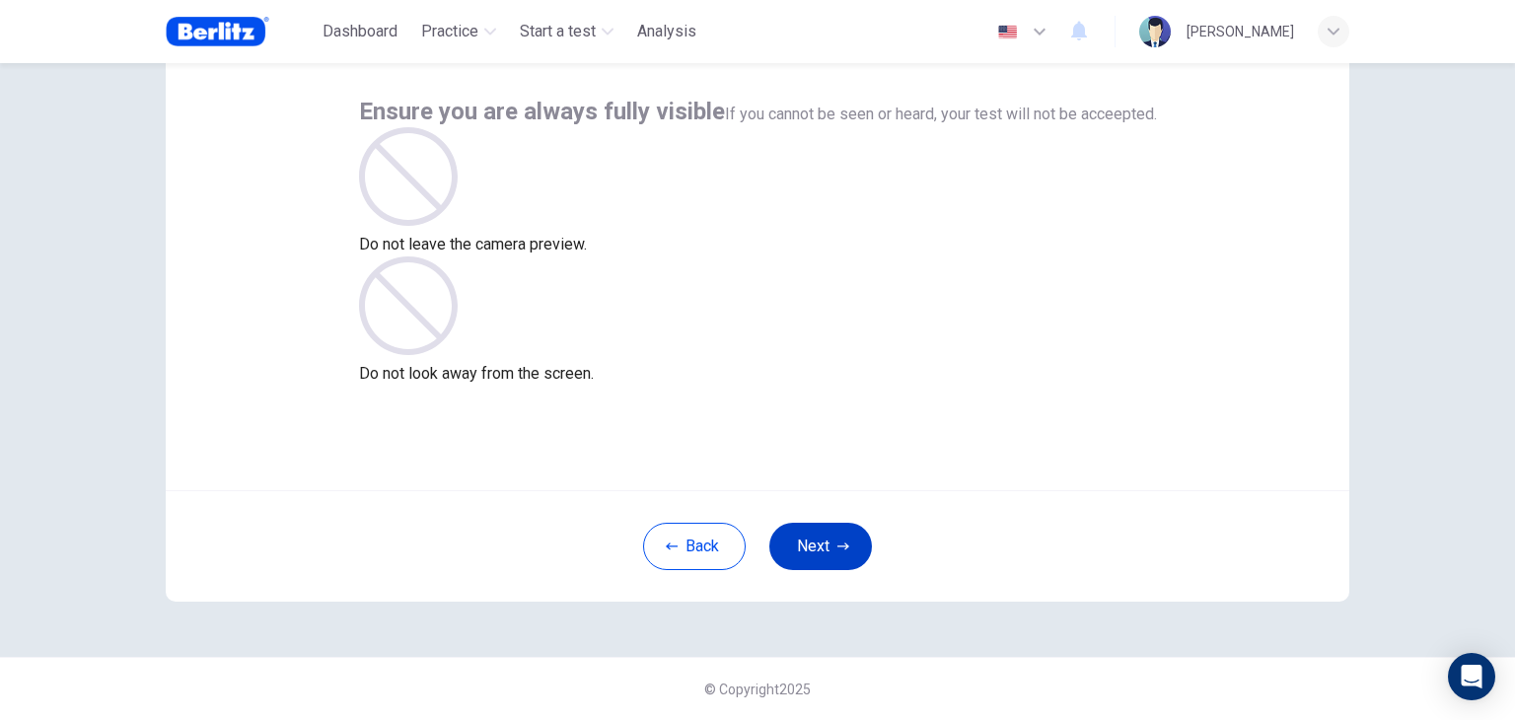
click at [804, 549] on button "Next" at bounding box center [820, 546] width 103 height 47
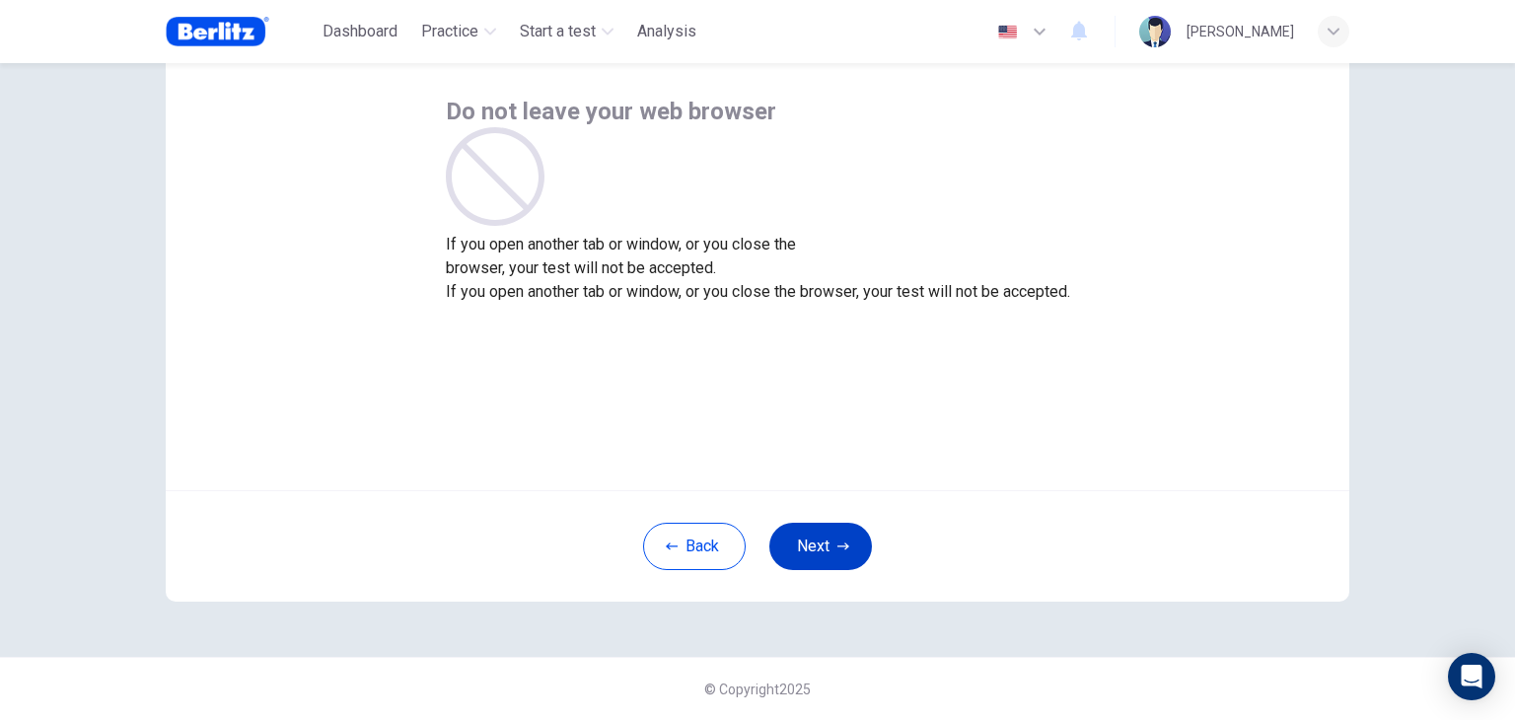
click at [805, 549] on button "Next" at bounding box center [820, 546] width 103 height 47
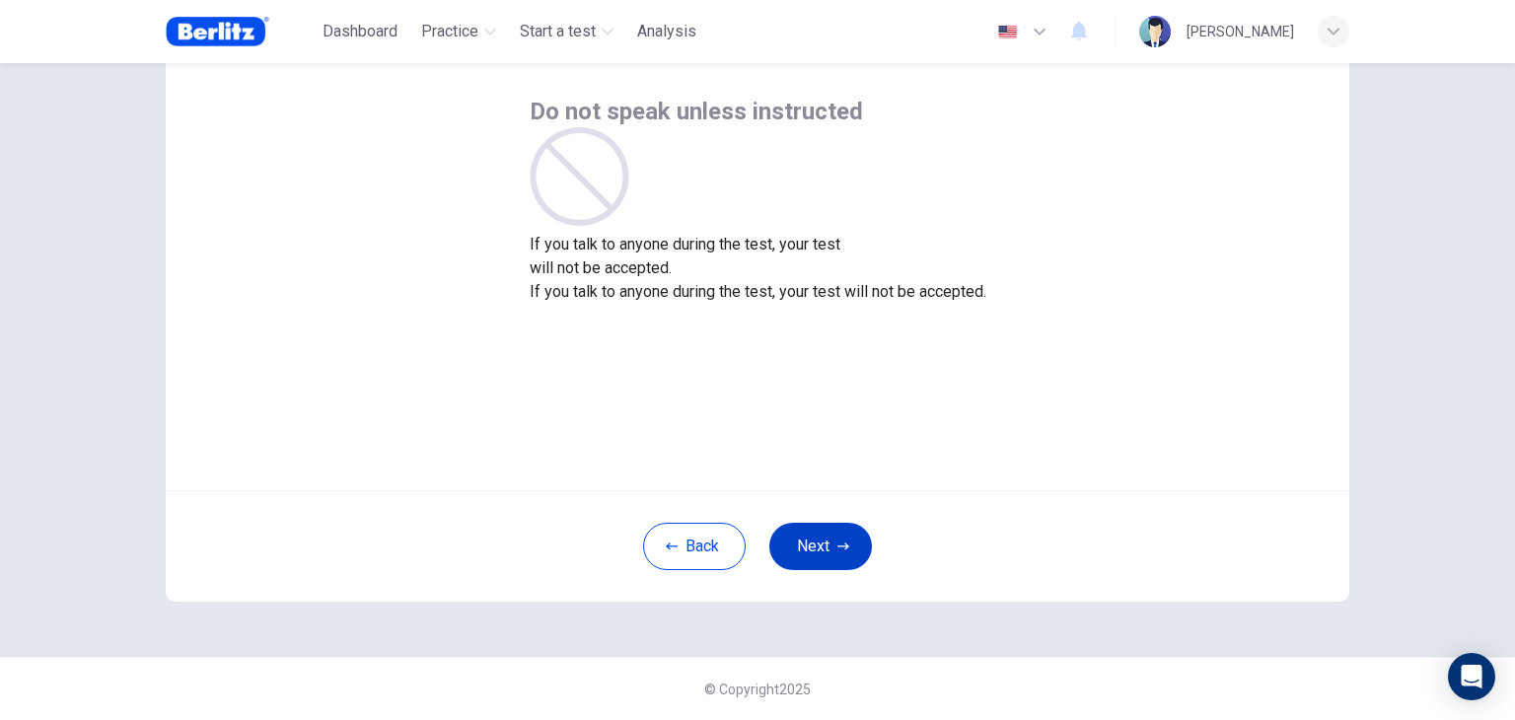
click at [805, 549] on button "Next" at bounding box center [820, 546] width 103 height 47
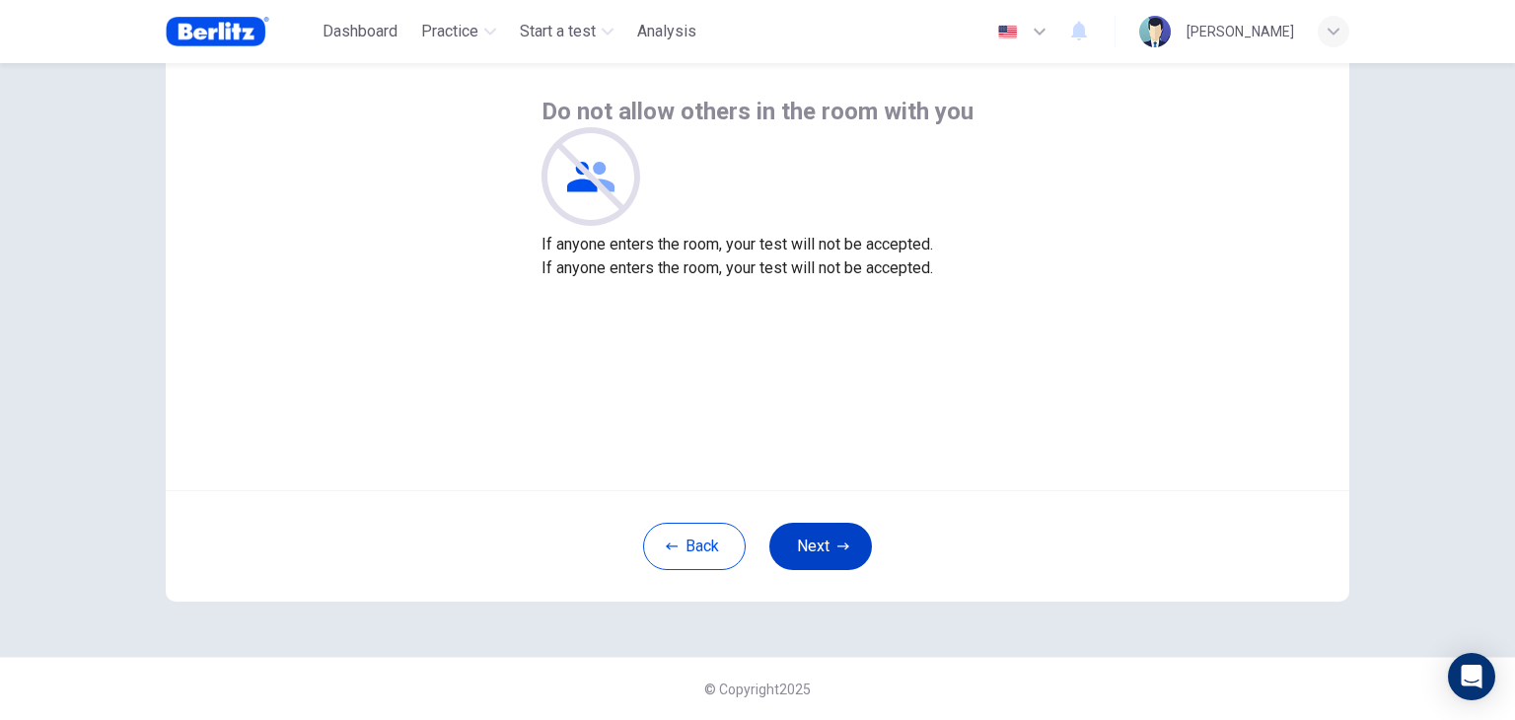
click at [805, 549] on button "Next" at bounding box center [820, 546] width 103 height 47
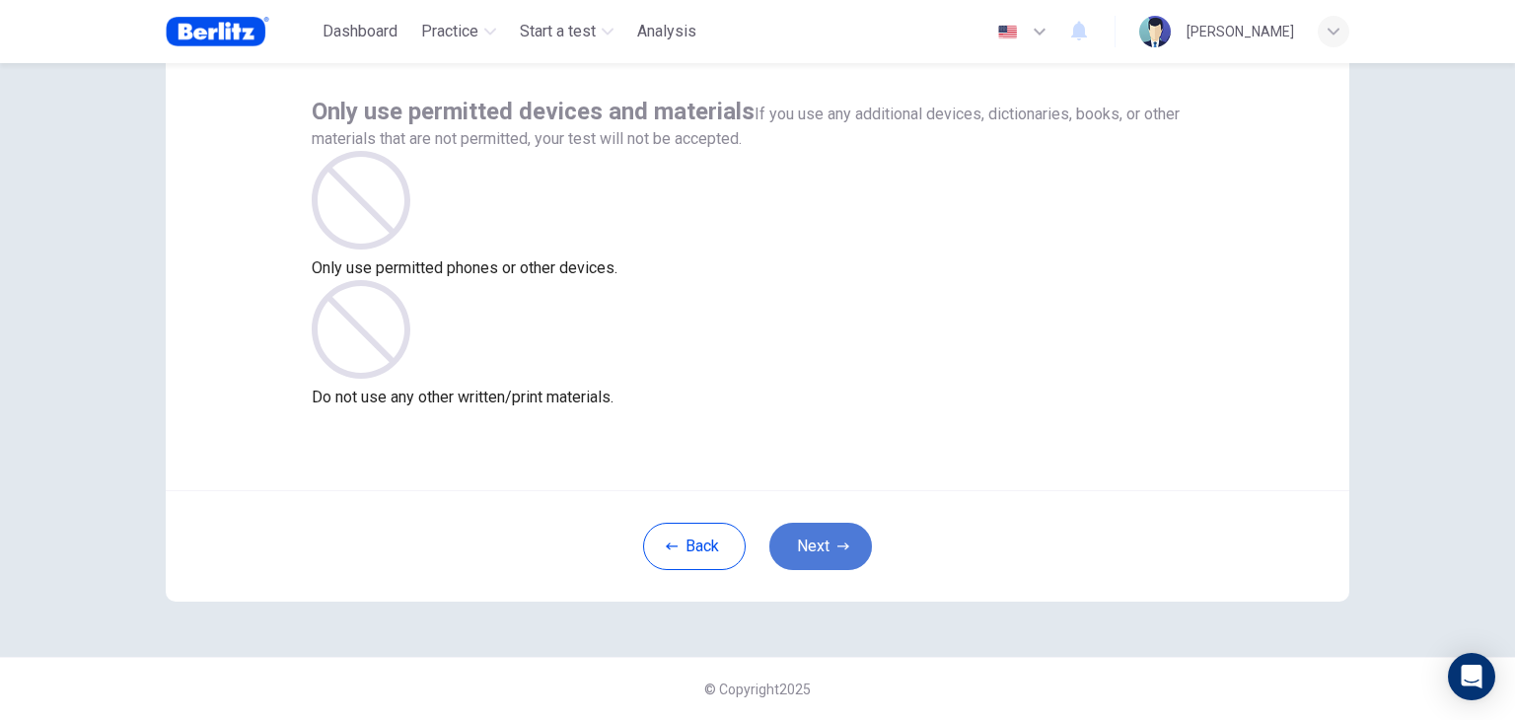
click at [805, 549] on button "Next" at bounding box center [820, 546] width 103 height 47
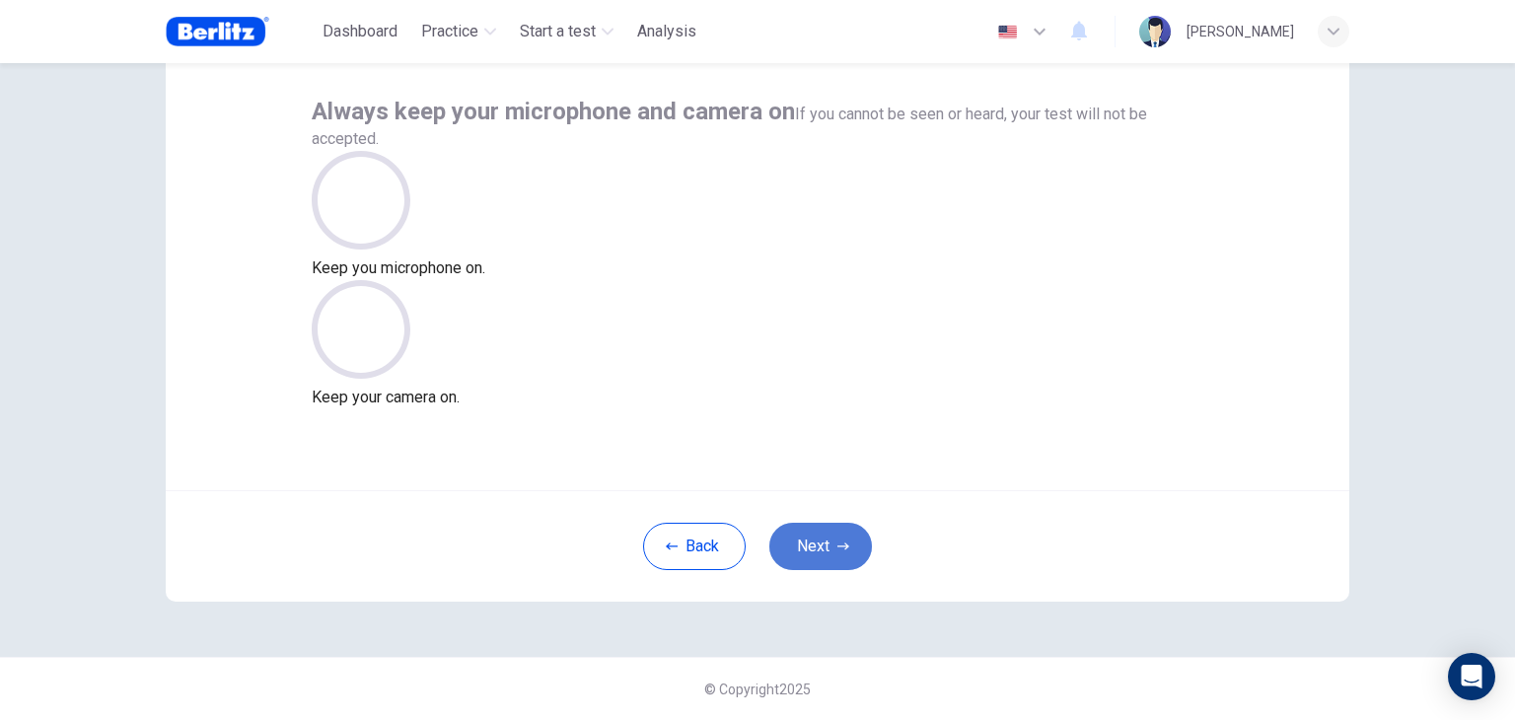
click at [805, 549] on button "Next" at bounding box center [820, 546] width 103 height 47
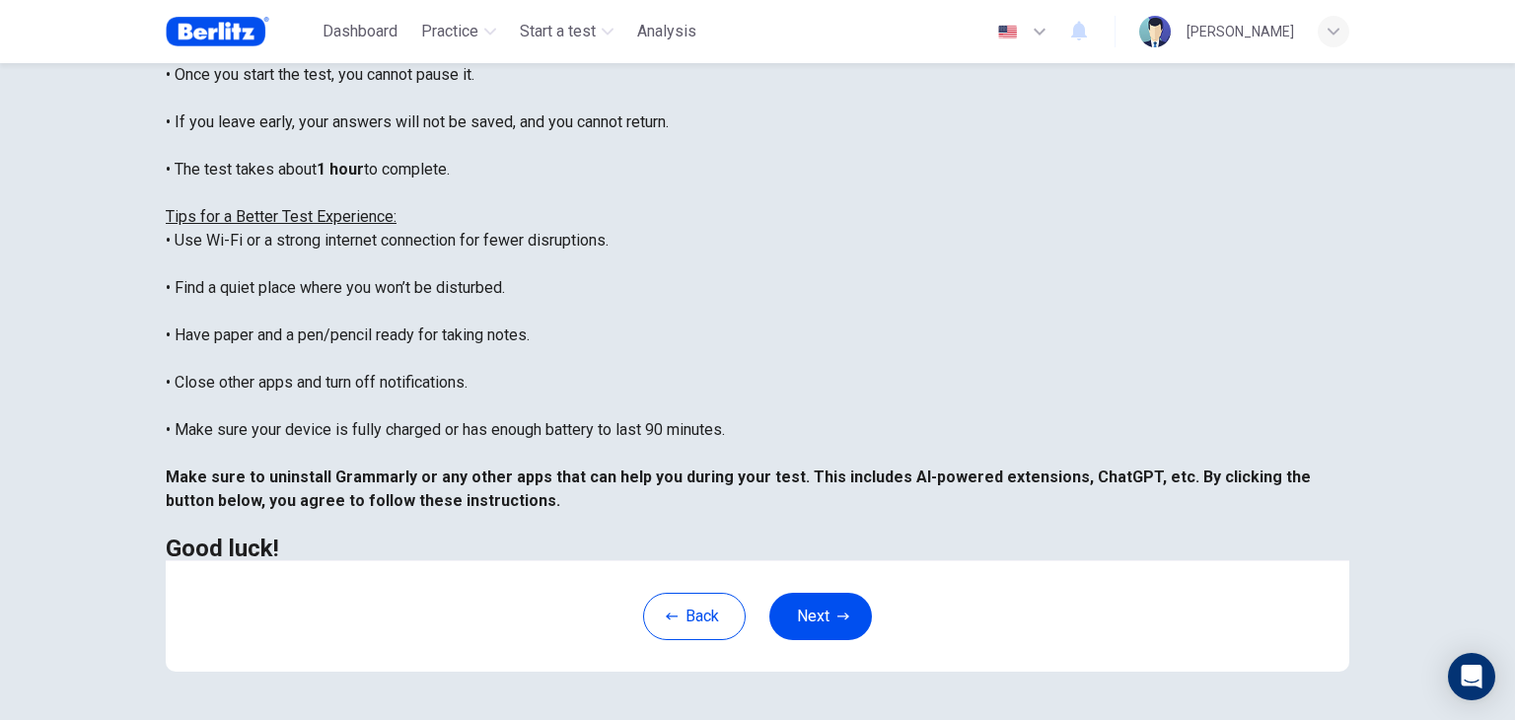
scroll to position [299, 0]
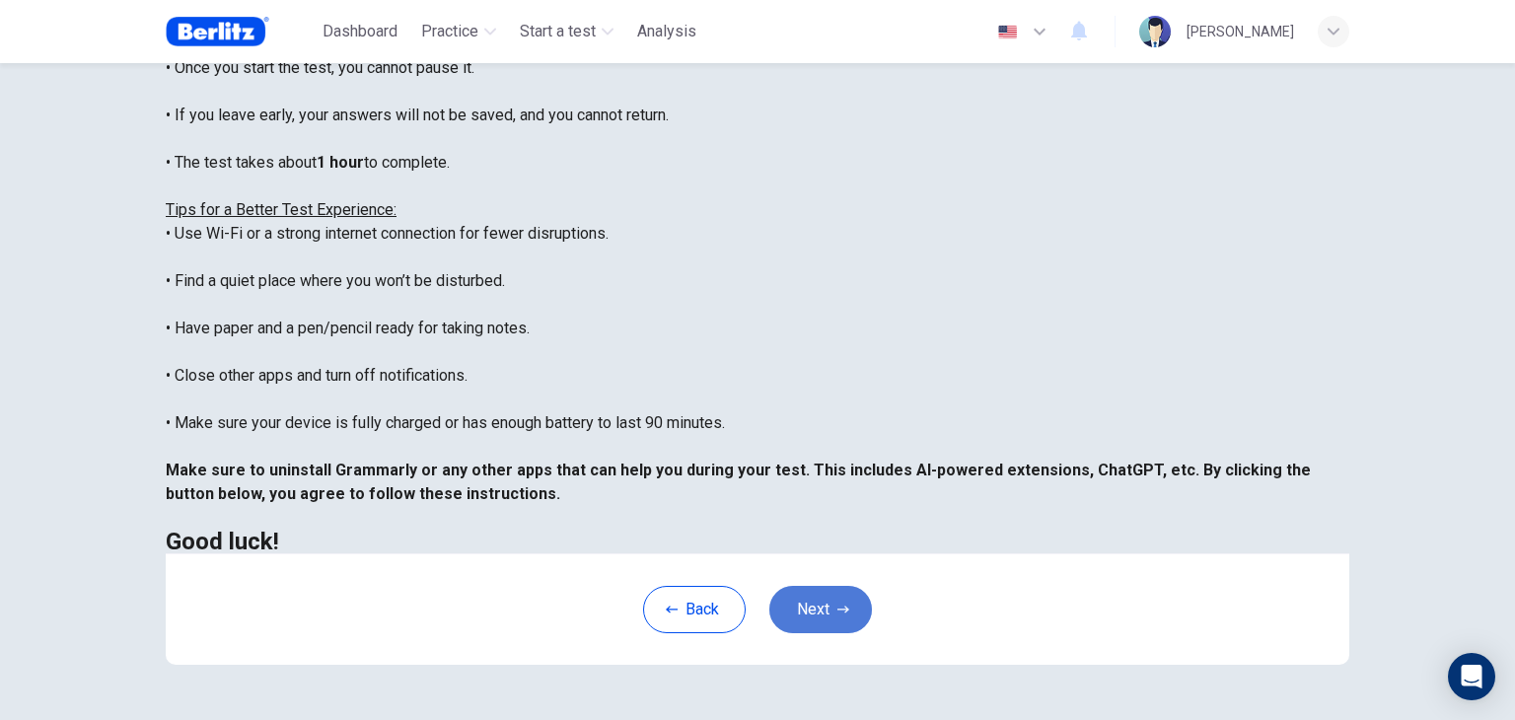
click at [821, 627] on button "Next" at bounding box center [820, 609] width 103 height 47
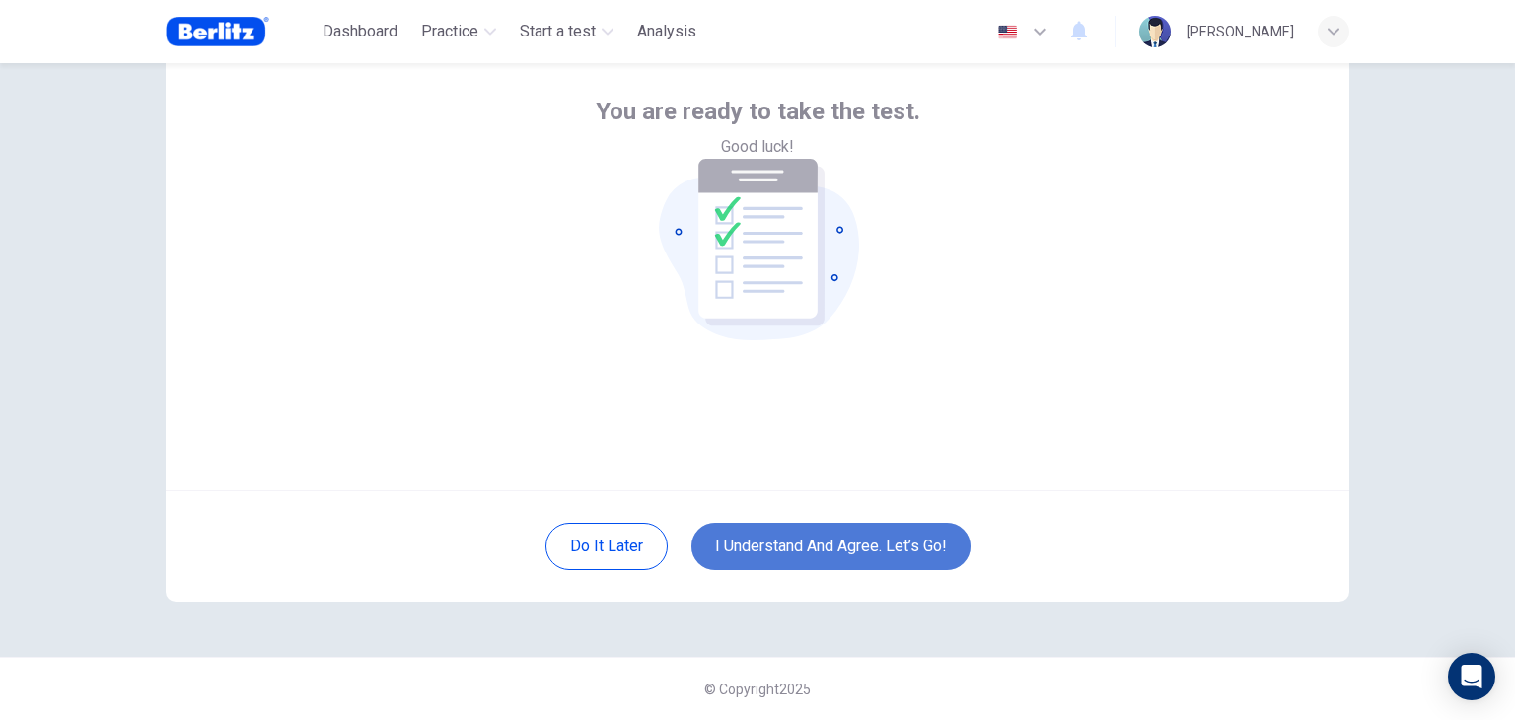
click at [832, 550] on button "I understand and agree. Let’s go!" at bounding box center [830, 546] width 279 height 47
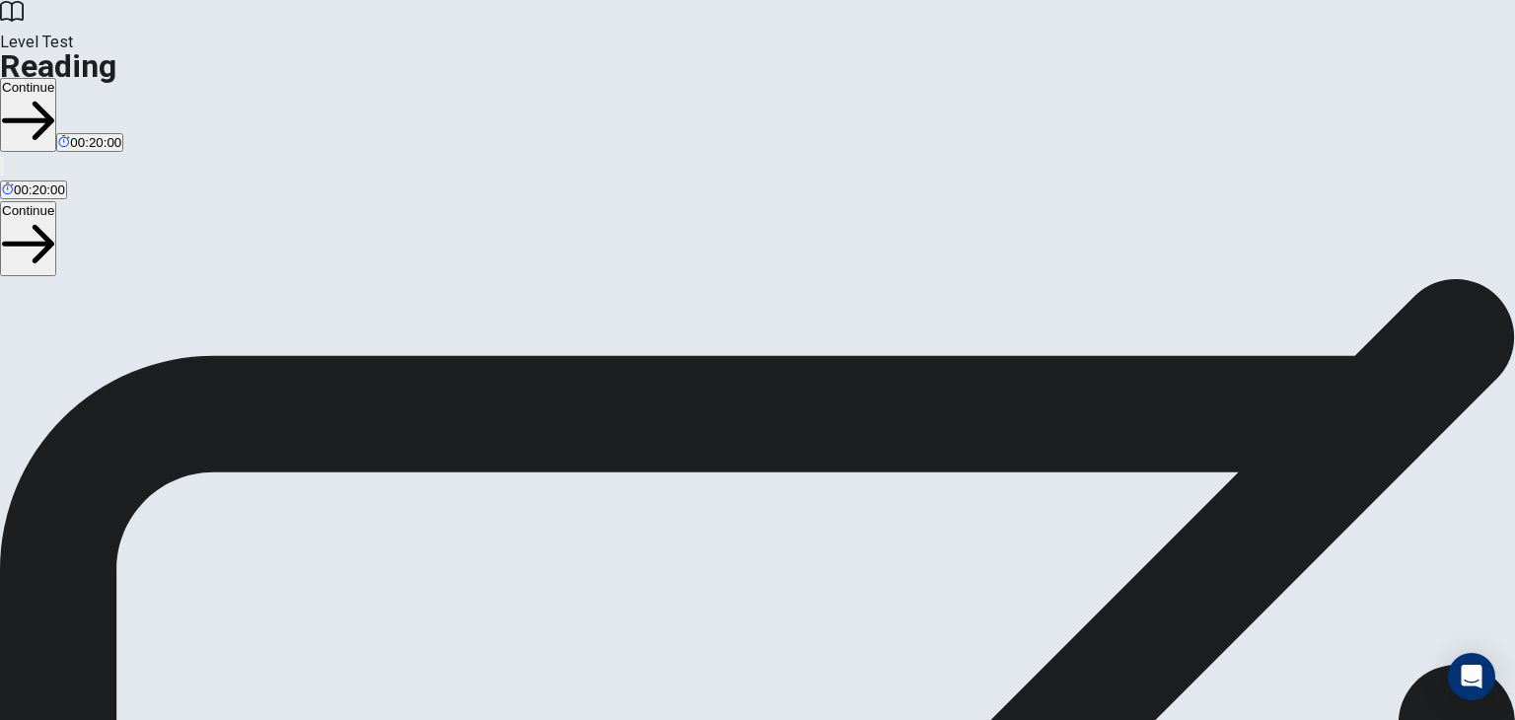
click at [56, 78] on button "Continue" at bounding box center [28, 115] width 56 height 74
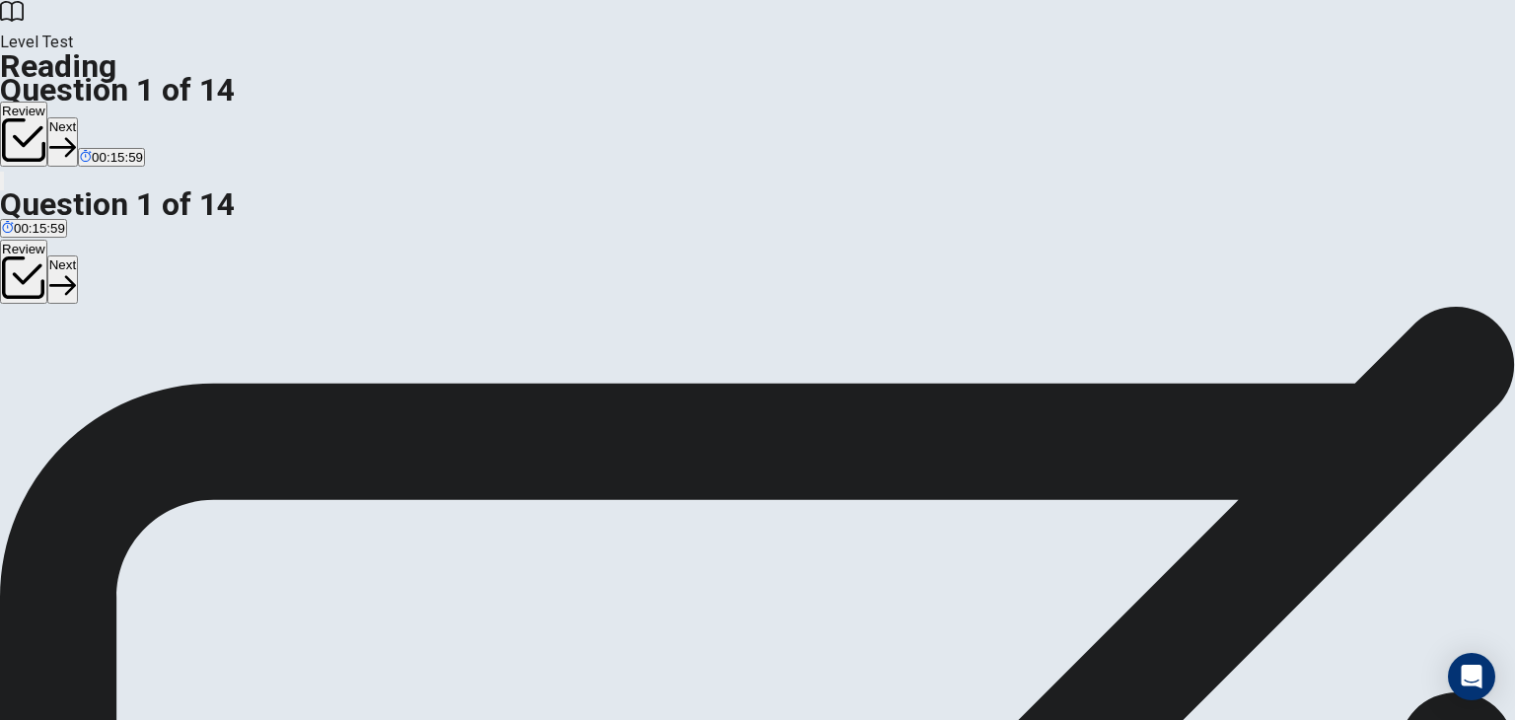
click at [78, 117] on button "Next" at bounding box center [62, 141] width 31 height 48
click at [110, 117] on button "Next" at bounding box center [95, 141] width 31 height 48
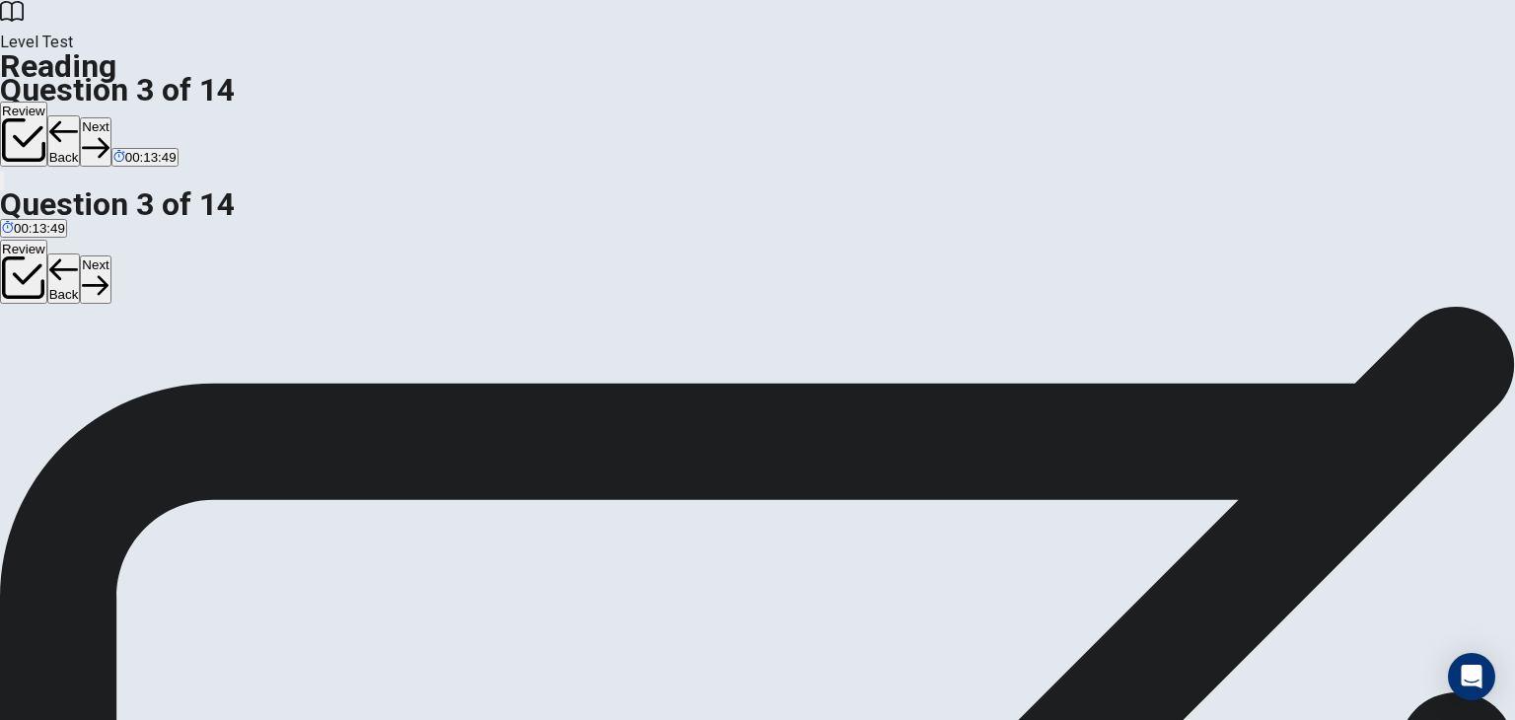
scroll to position [197, 0]
click at [110, 117] on button "Next" at bounding box center [95, 141] width 31 height 48
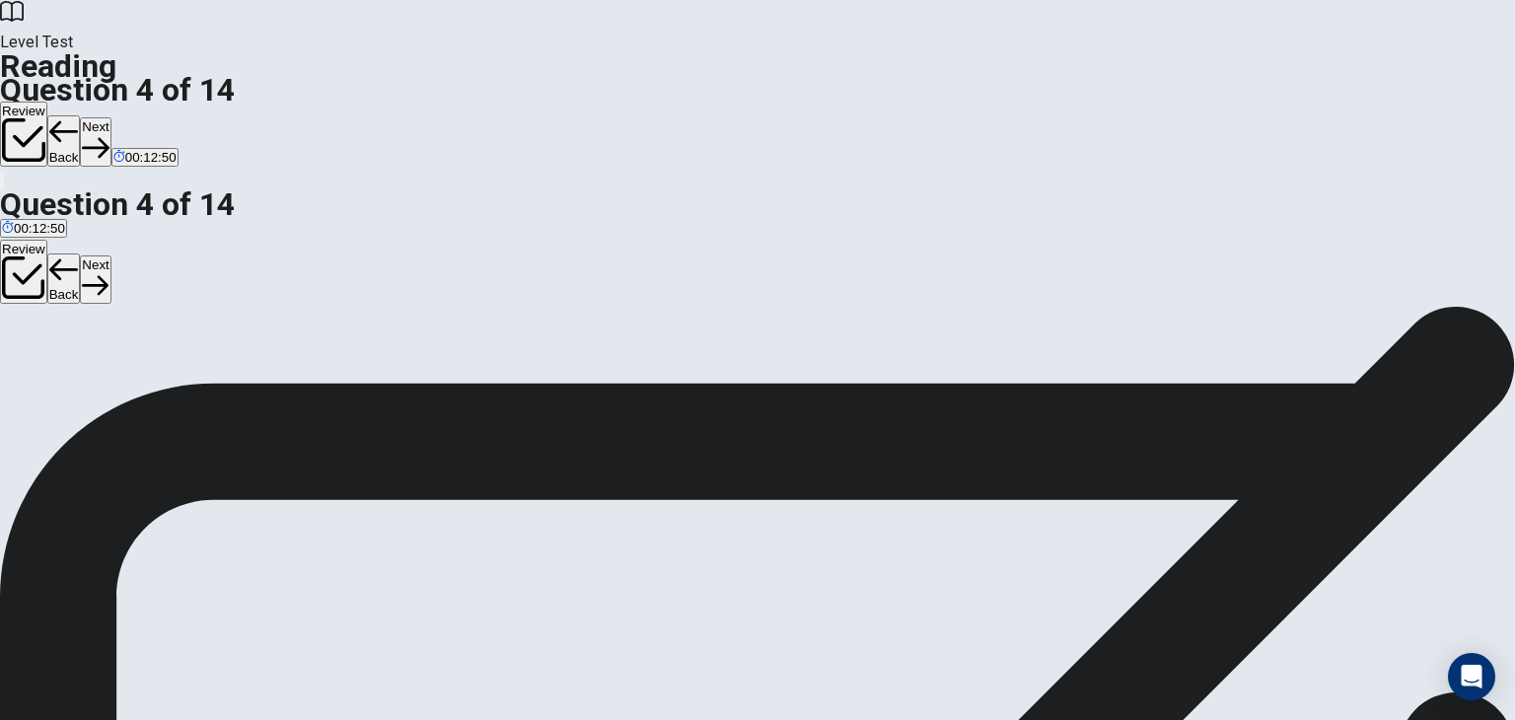
click at [110, 117] on button "Next" at bounding box center [95, 141] width 31 height 48
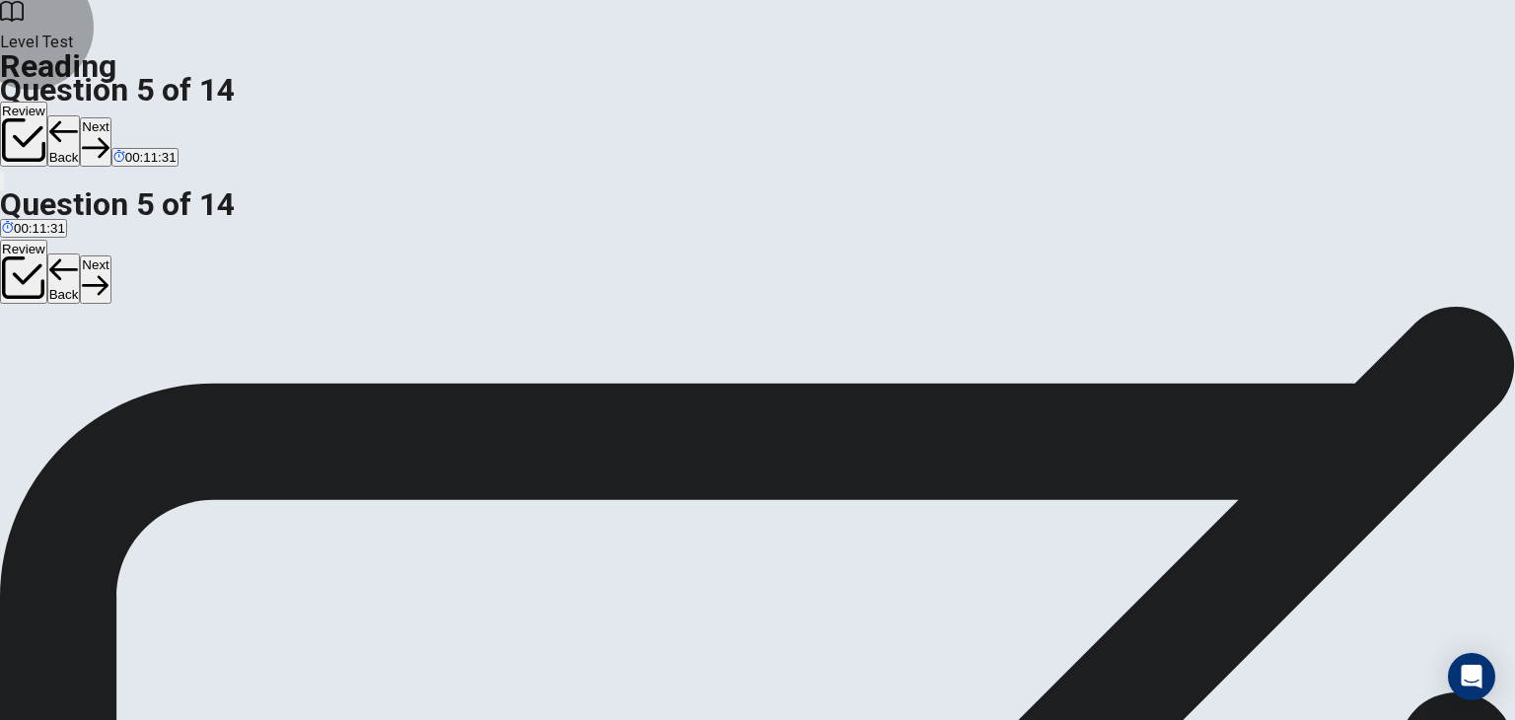
click at [110, 117] on button "Next" at bounding box center [95, 141] width 31 height 48
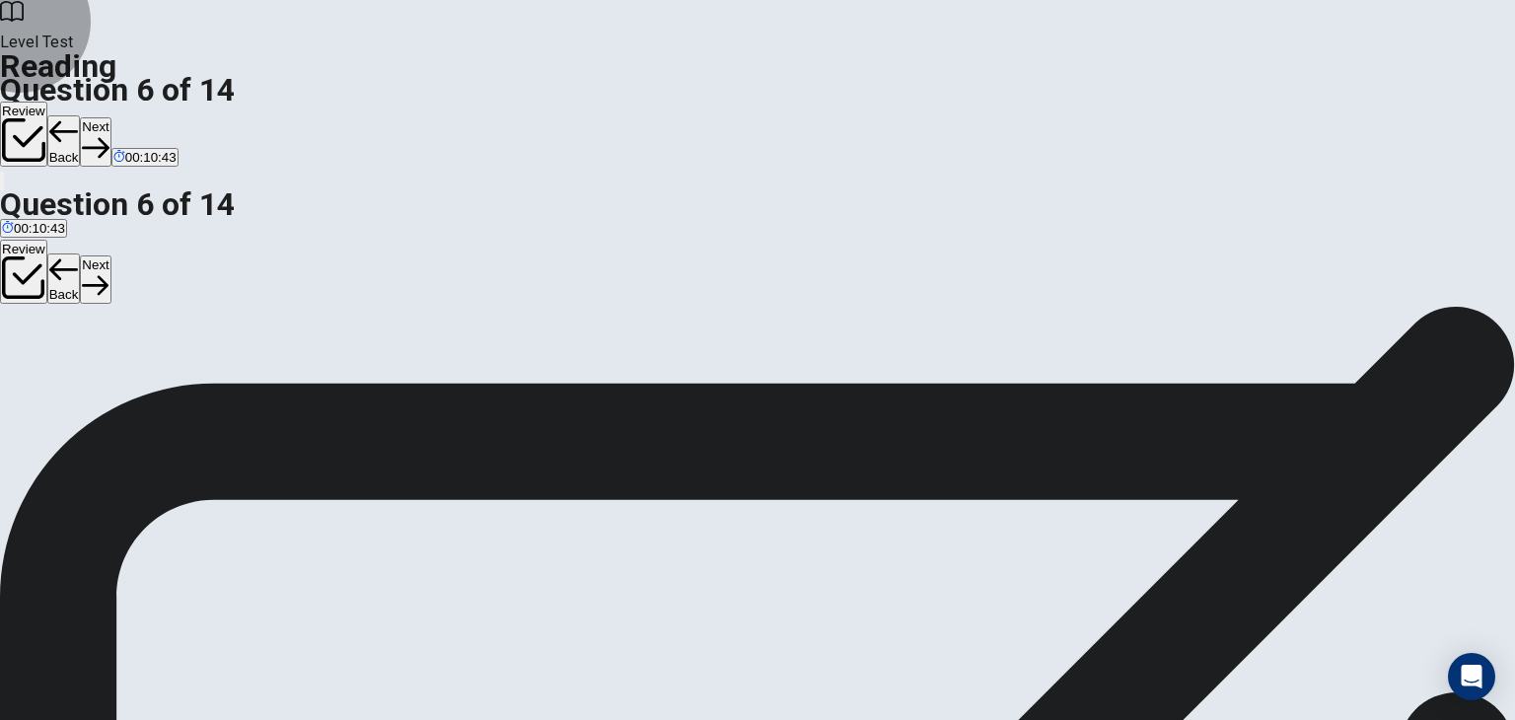
click at [110, 117] on button "Next" at bounding box center [95, 141] width 31 height 48
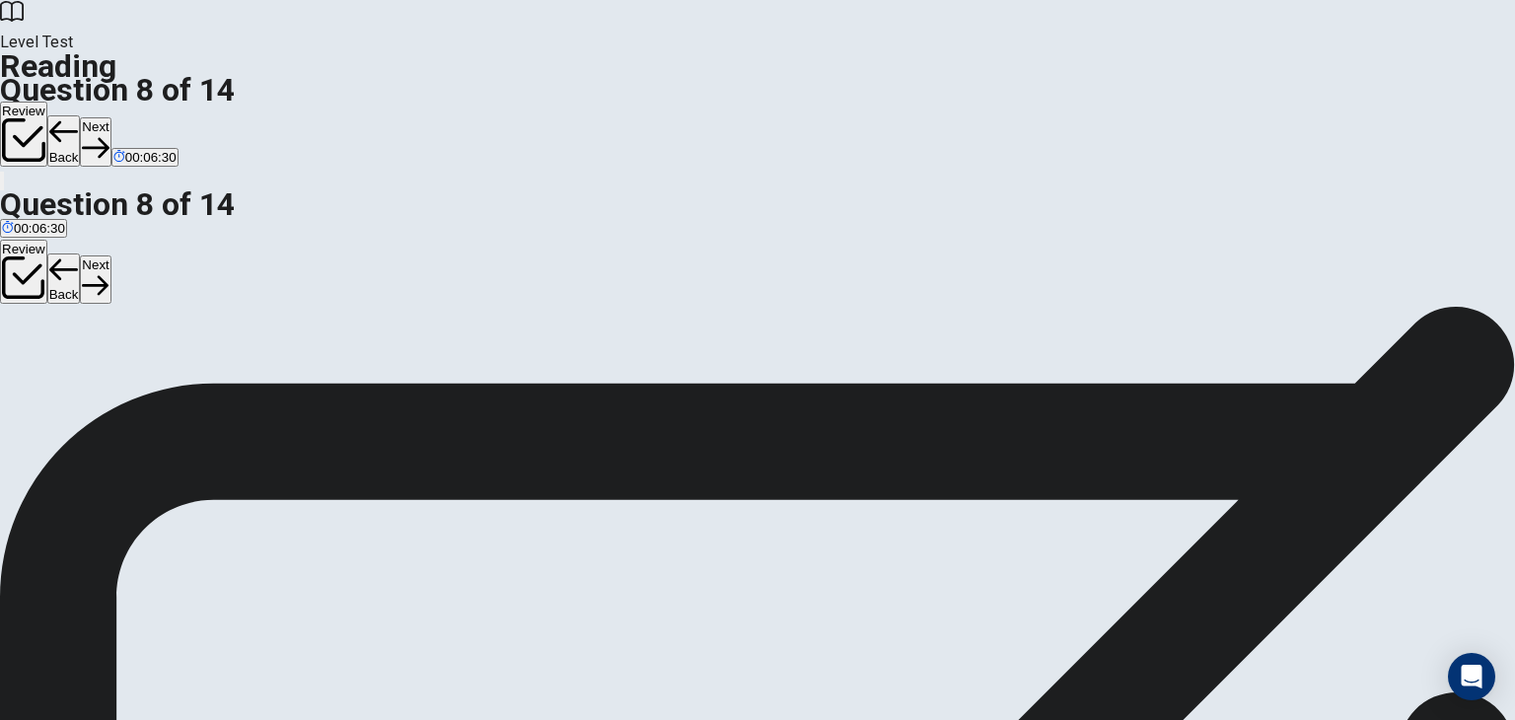
click at [110, 117] on button "Next" at bounding box center [95, 141] width 31 height 48
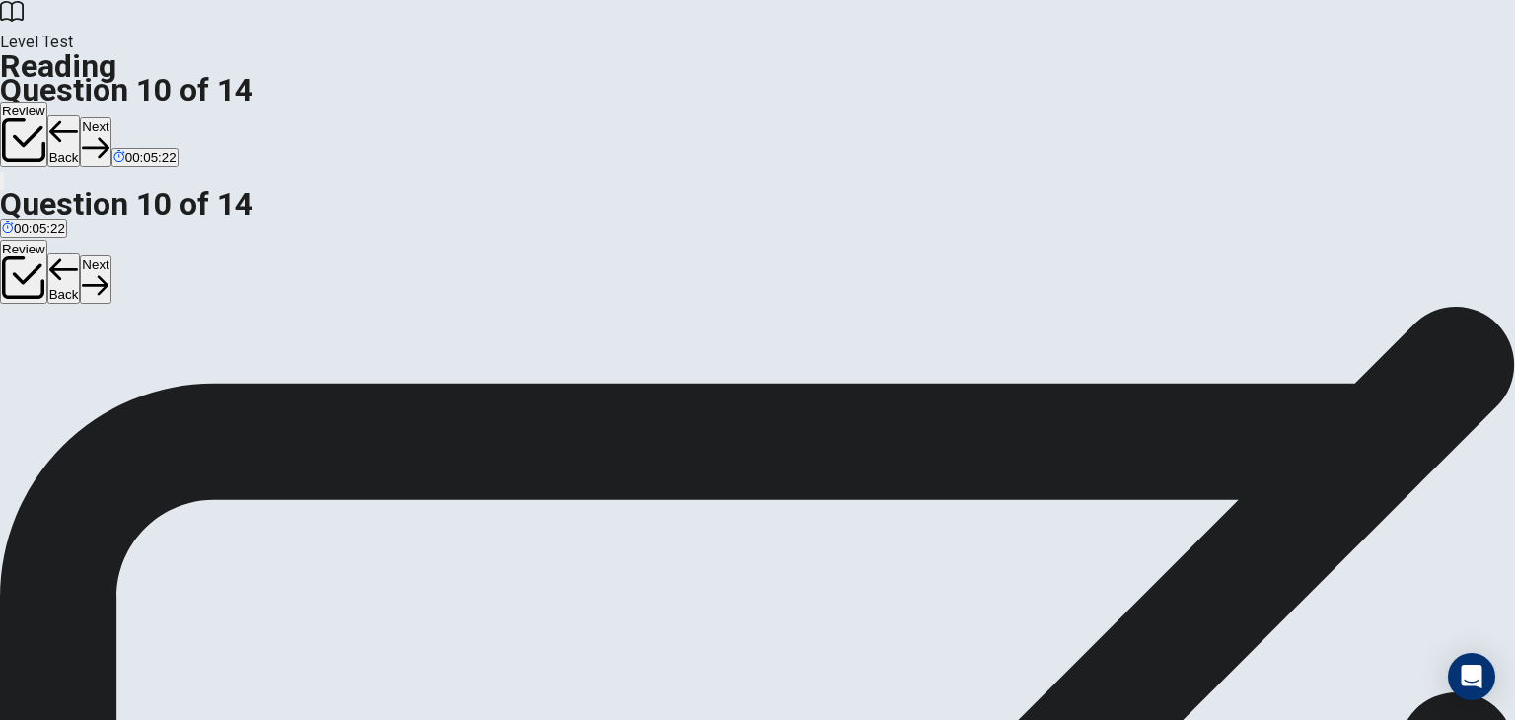
click at [110, 117] on button "Next" at bounding box center [95, 141] width 31 height 48
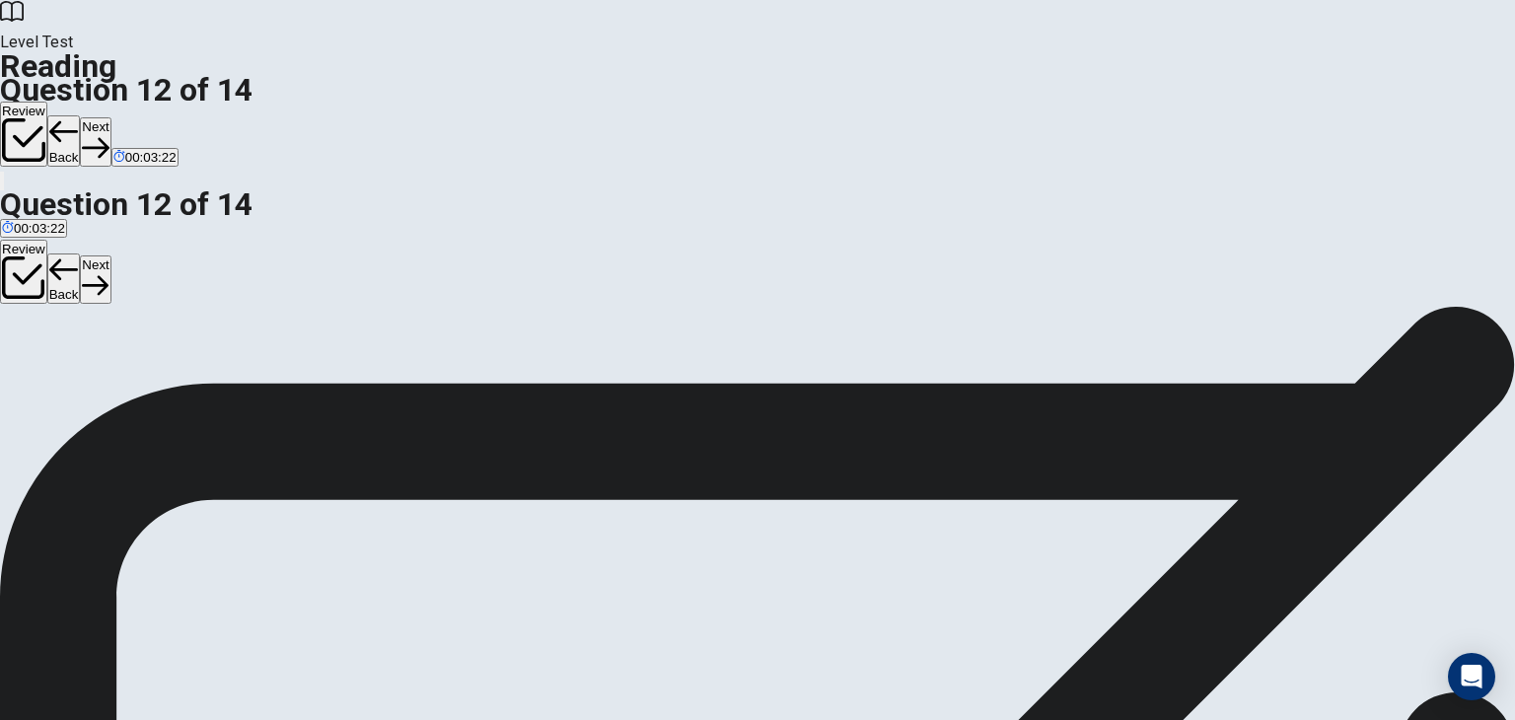
click at [110, 117] on button "Next" at bounding box center [95, 141] width 31 height 48
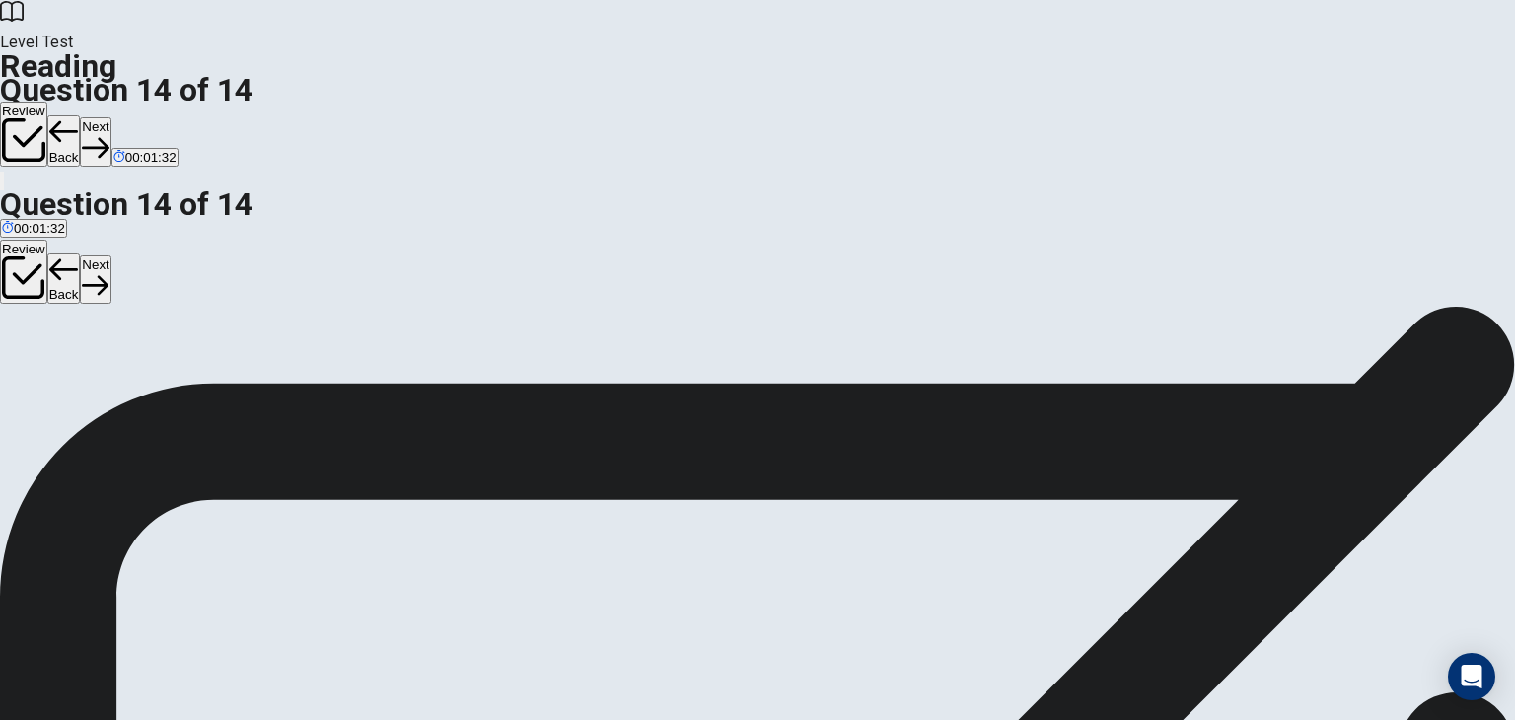
scroll to position [171, 0]
drag, startPoint x: 334, startPoint y: 513, endPoint x: 359, endPoint y: 507, distance: 25.4
drag, startPoint x: 298, startPoint y: 392, endPoint x: 646, endPoint y: 328, distance: 353.8
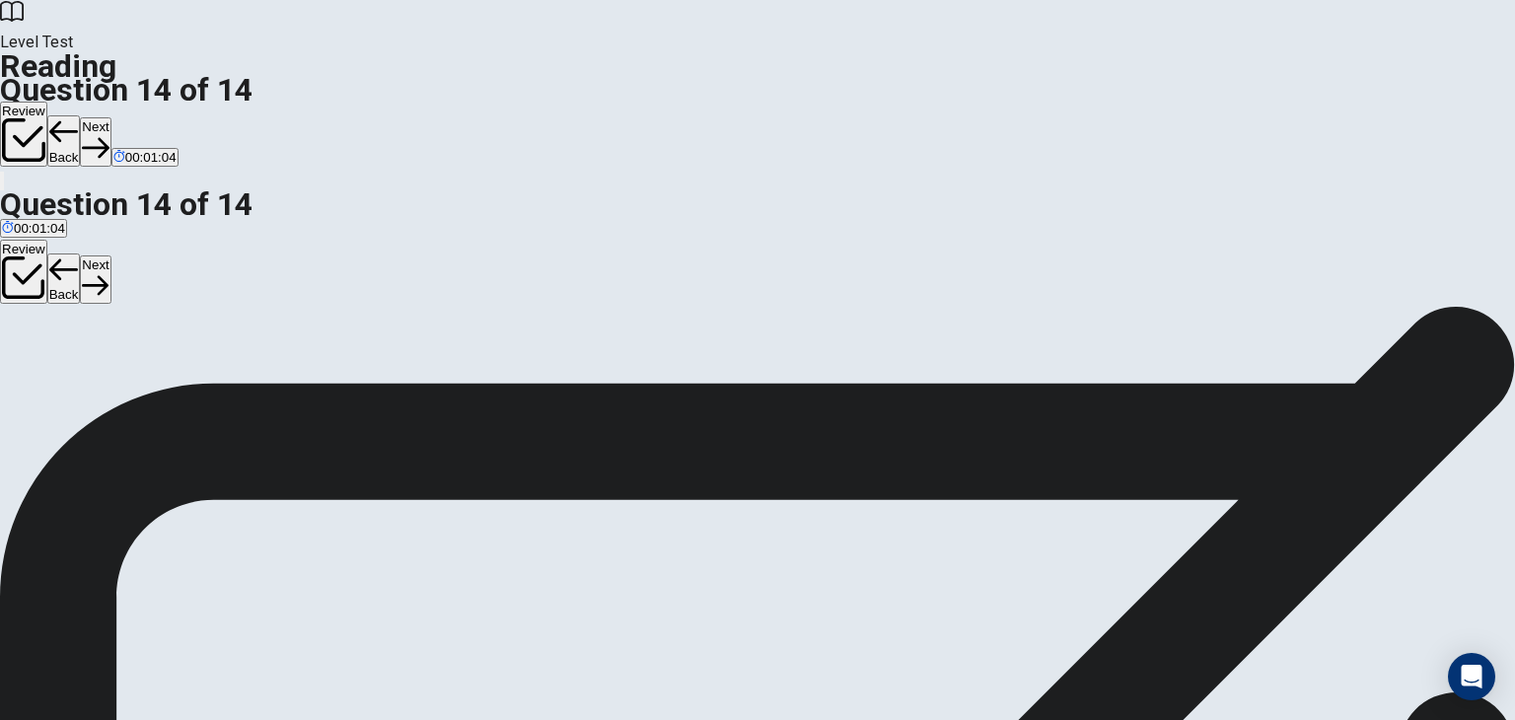
scroll to position [291, 0]
drag, startPoint x: 347, startPoint y: 319, endPoint x: 707, endPoint y: 397, distance: 368.5
drag, startPoint x: 358, startPoint y: 329, endPoint x: 748, endPoint y: 431, distance: 402.6
click at [110, 117] on button "Next" at bounding box center [95, 141] width 31 height 48
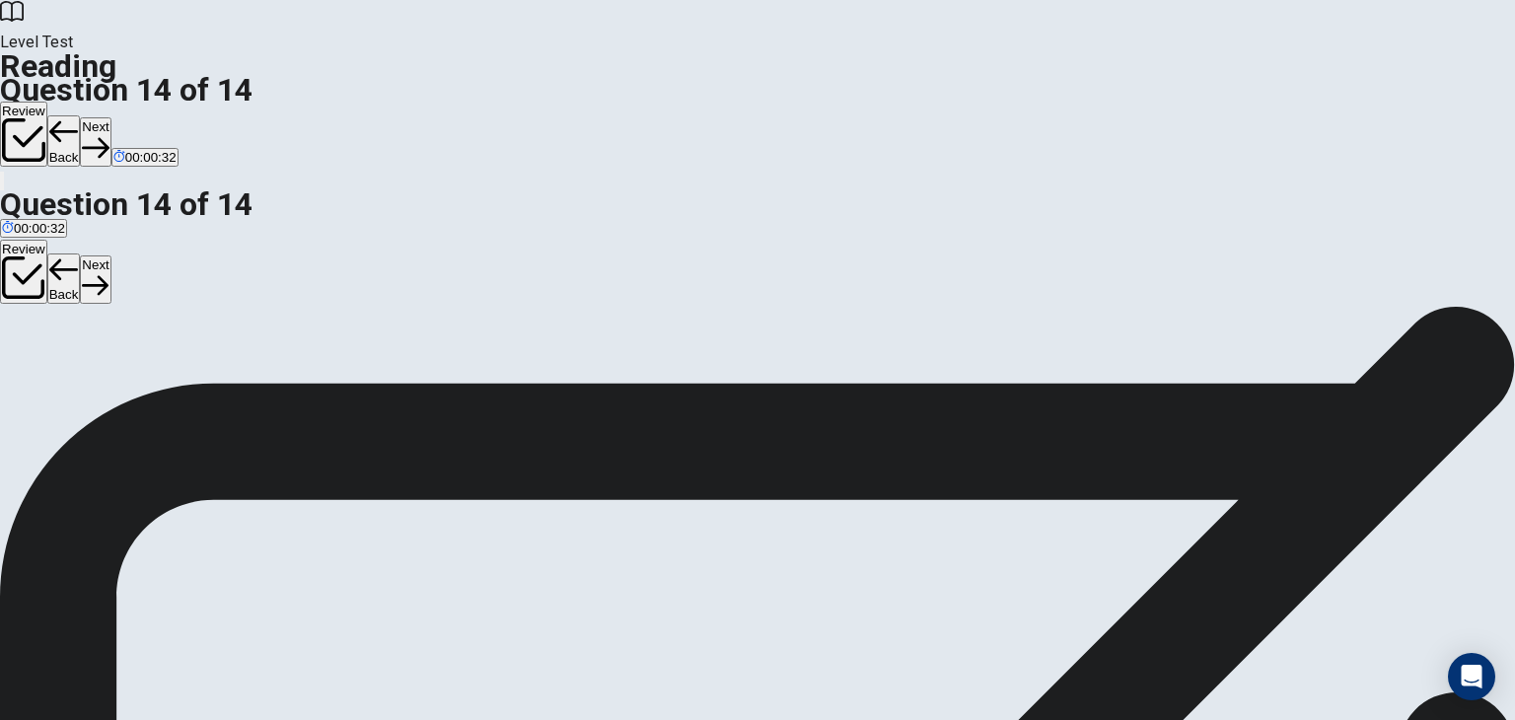
scroll to position [16, 0]
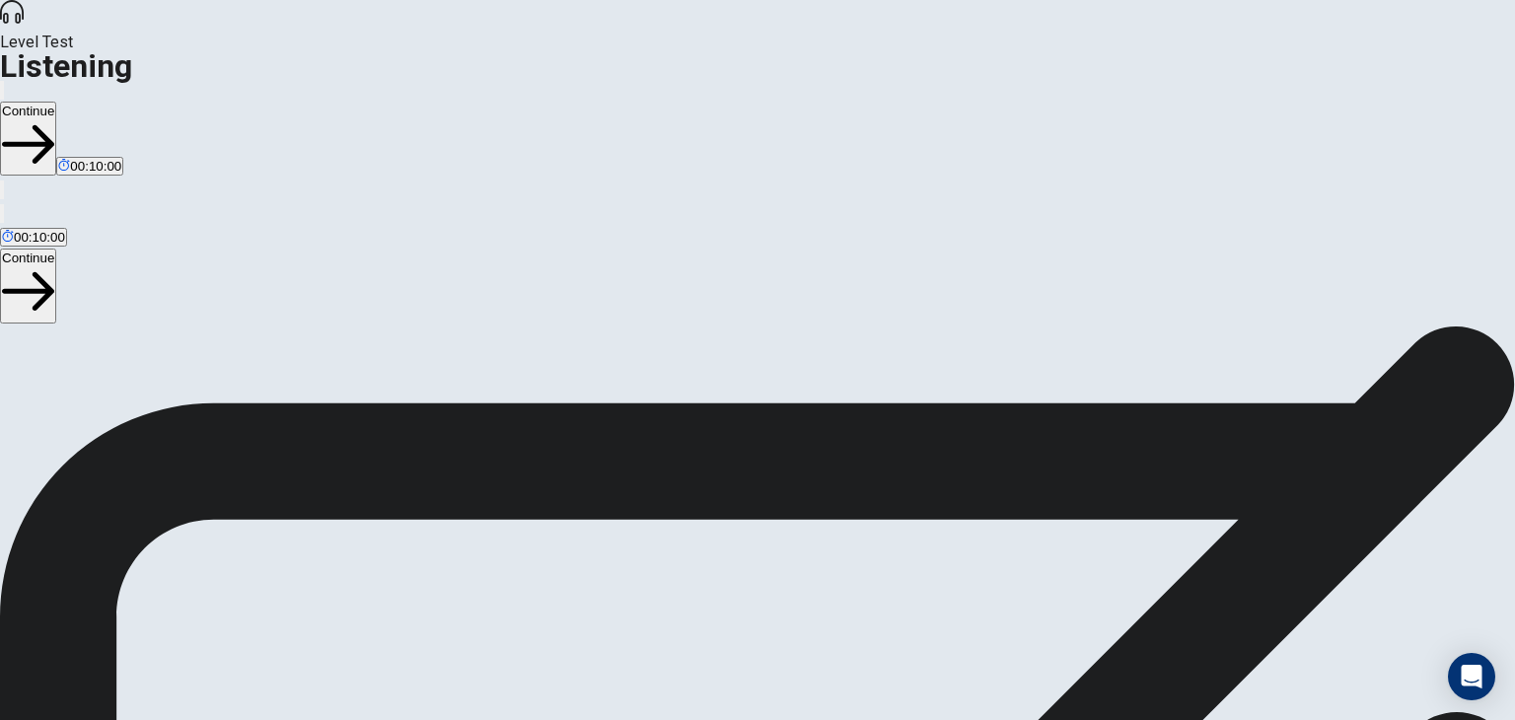
scroll to position [0, 0]
click at [56, 102] on button "Continue" at bounding box center [28, 139] width 56 height 74
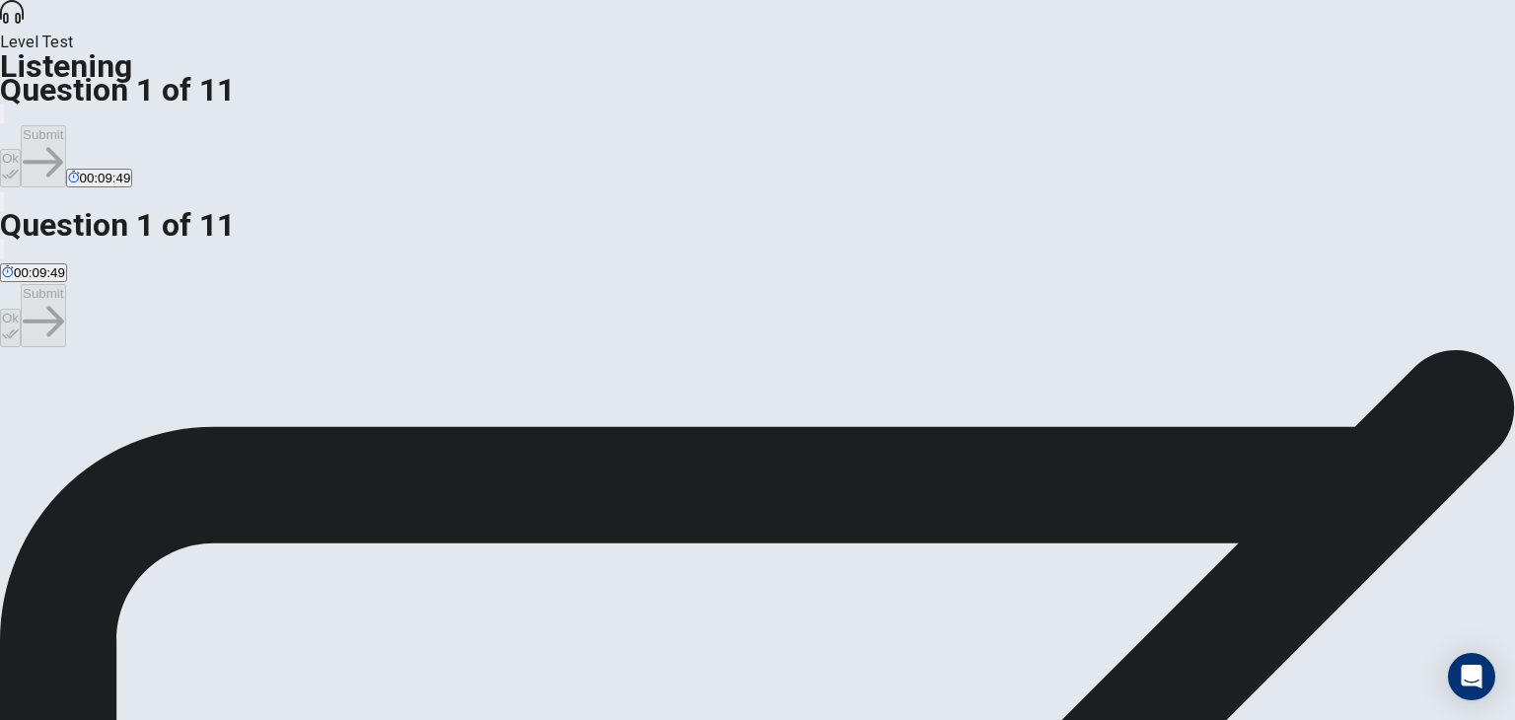
click at [21, 149] on button "Ok" at bounding box center [10, 168] width 21 height 38
click at [65, 125] on button "Submit" at bounding box center [43, 156] width 44 height 62
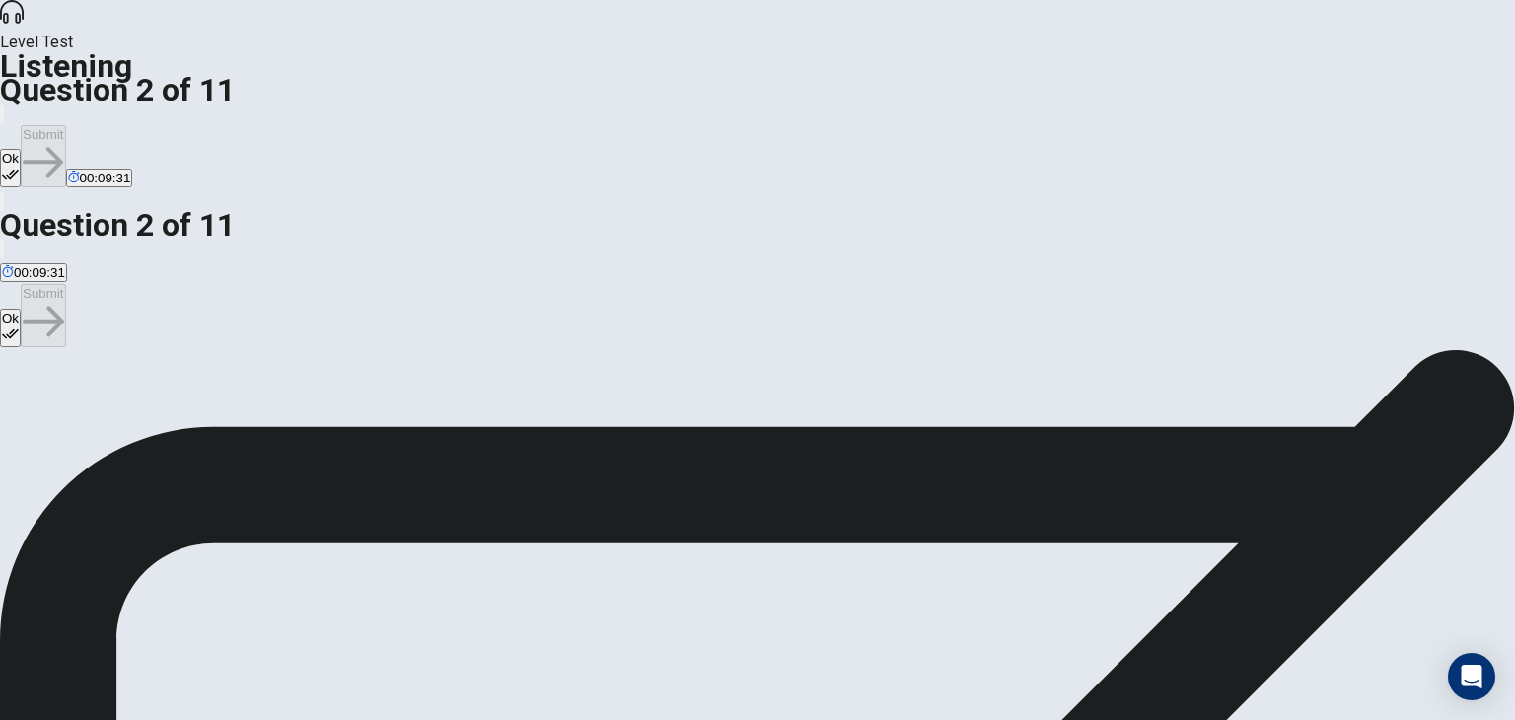
click at [21, 149] on button "Ok" at bounding box center [10, 168] width 21 height 38
click at [65, 125] on button "Submit" at bounding box center [43, 156] width 44 height 62
click at [21, 149] on button "Ok" at bounding box center [10, 168] width 21 height 38
click at [65, 125] on button "Submit" at bounding box center [43, 156] width 44 height 62
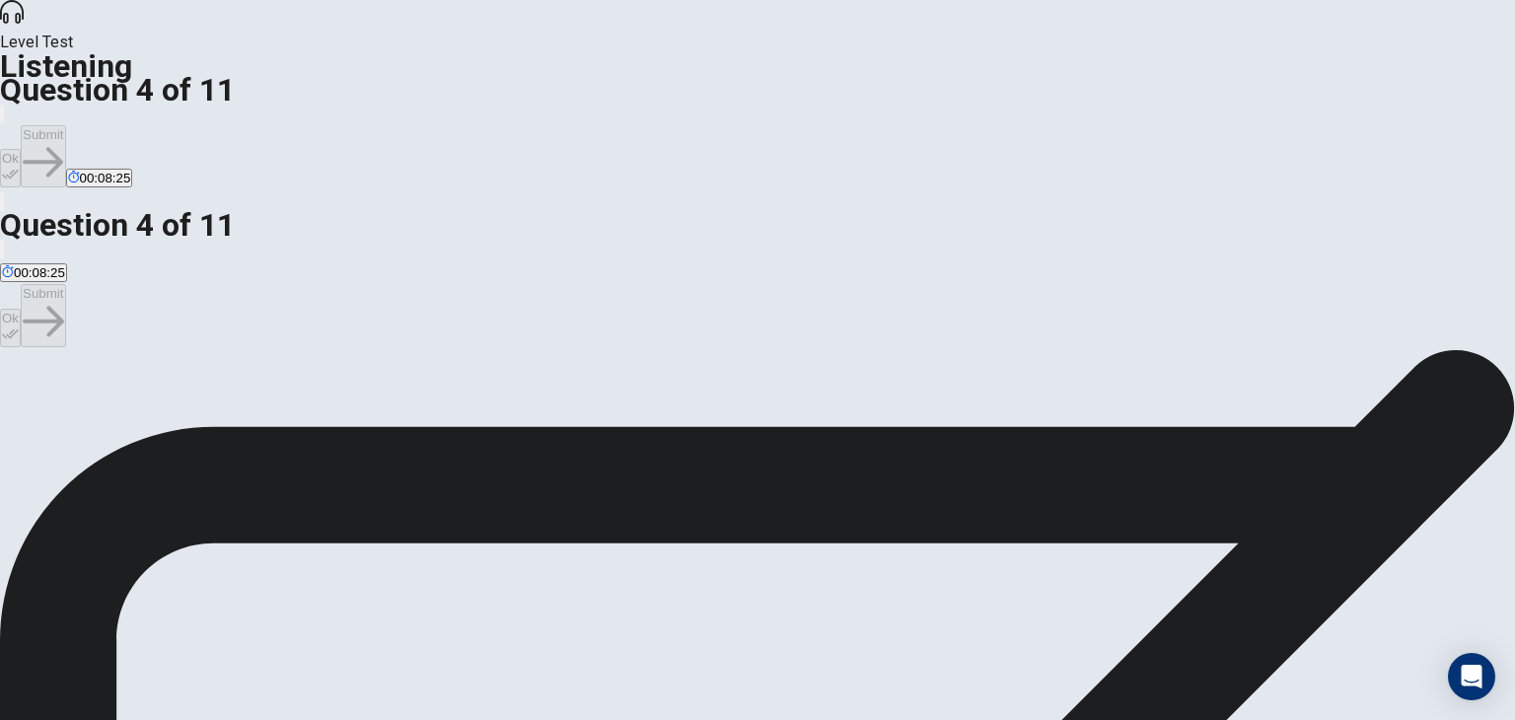
click at [21, 149] on button "Ok" at bounding box center [10, 168] width 21 height 38
click at [65, 125] on button "Submit" at bounding box center [43, 156] width 44 height 62
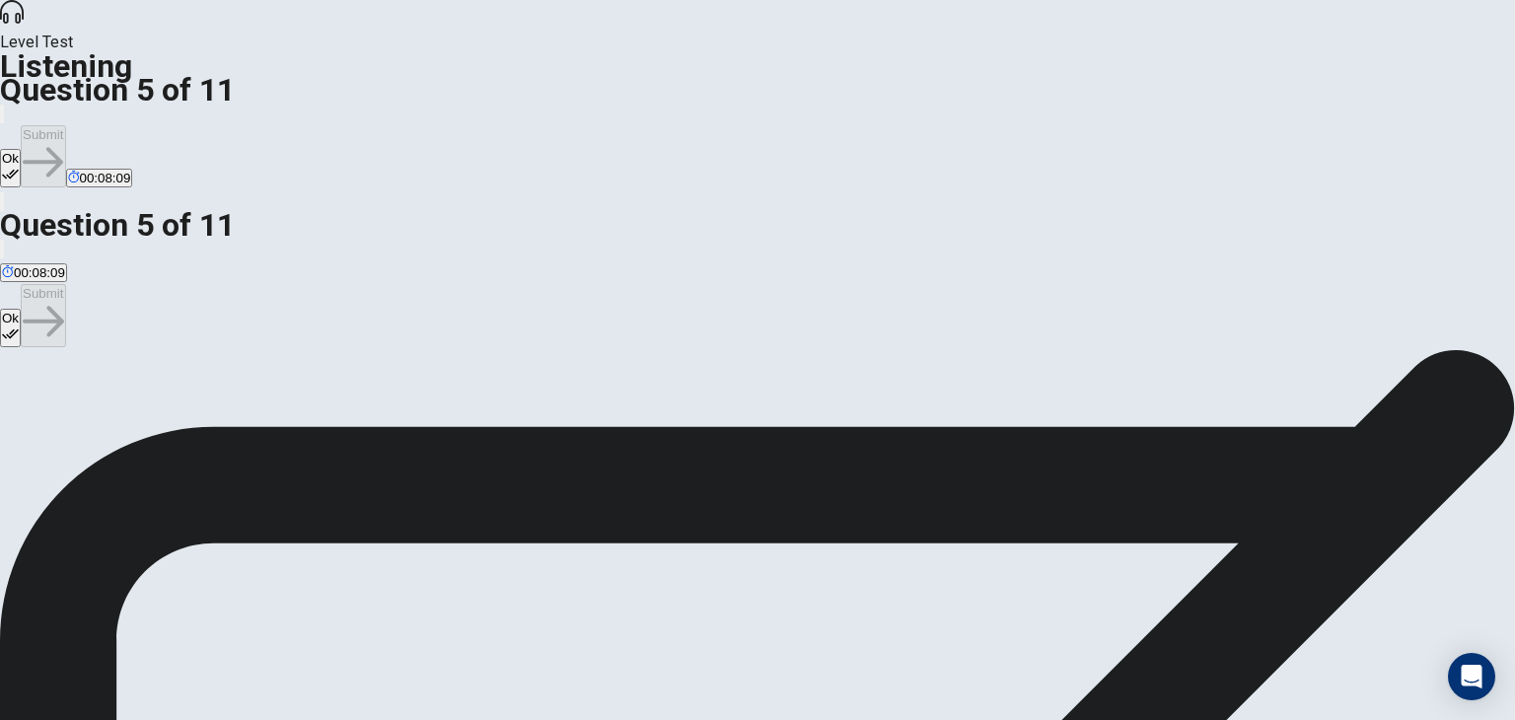
click at [21, 149] on button "Ok" at bounding box center [10, 168] width 21 height 38
click at [65, 125] on button "Submit" at bounding box center [43, 156] width 44 height 62
click at [21, 149] on button "Ok" at bounding box center [10, 168] width 21 height 38
click at [65, 125] on button "Submit" at bounding box center [43, 156] width 44 height 62
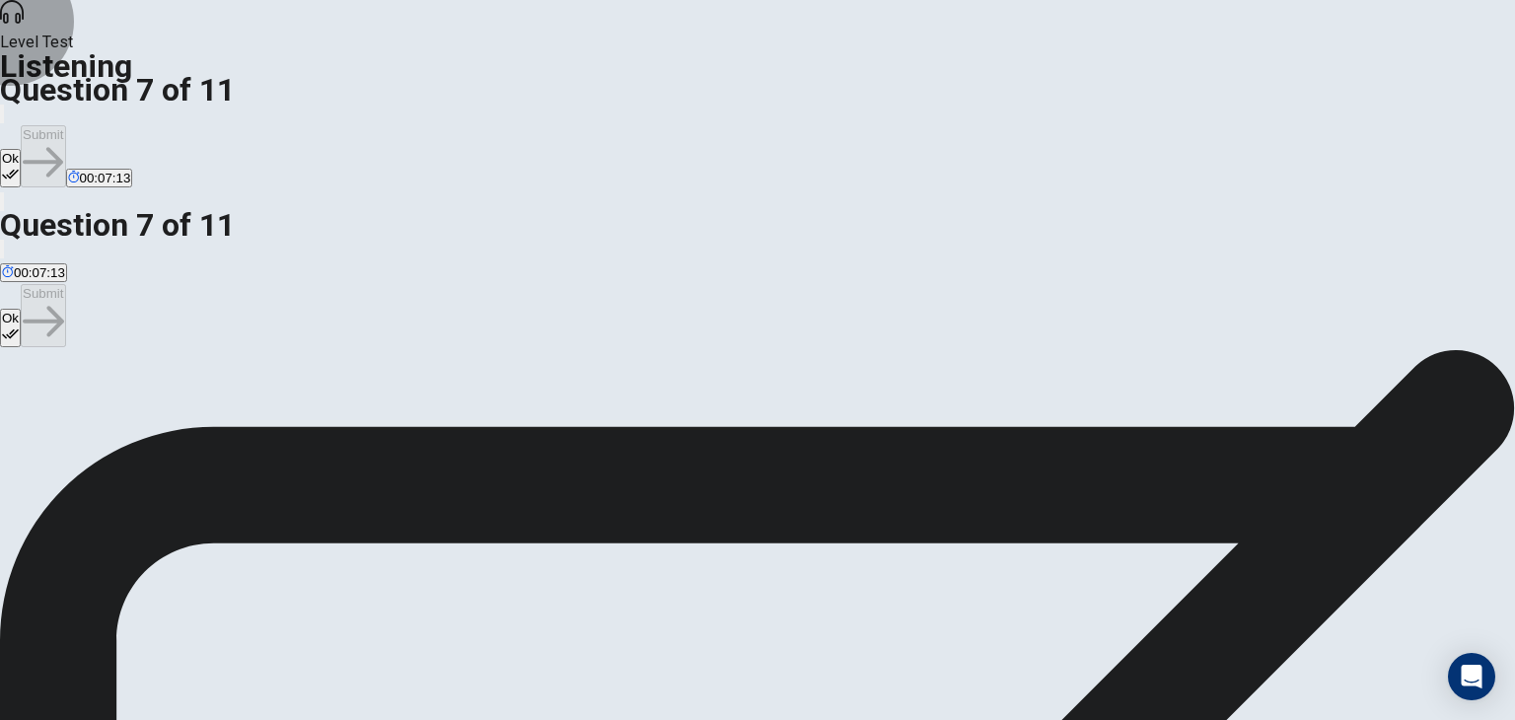
click at [21, 149] on button "Ok" at bounding box center [10, 168] width 21 height 38
click at [65, 125] on button "Submit" at bounding box center [43, 156] width 44 height 62
click at [21, 149] on button "Ok" at bounding box center [10, 168] width 21 height 38
click at [65, 125] on button "Submit" at bounding box center [43, 156] width 44 height 62
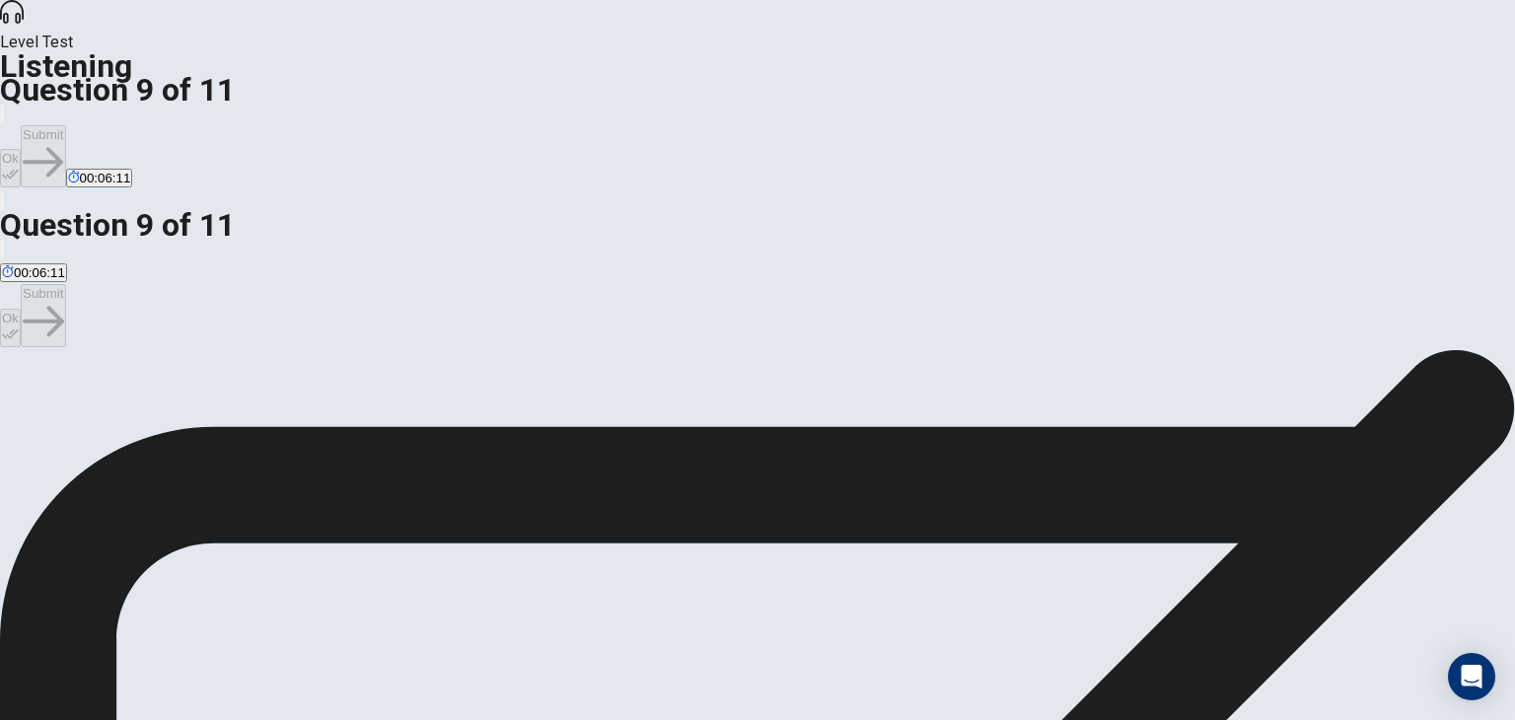
click at [21, 149] on button "Ok" at bounding box center [10, 168] width 21 height 38
click at [65, 125] on button "Submit" at bounding box center [43, 156] width 44 height 62
click at [21, 149] on button "Ok" at bounding box center [10, 168] width 21 height 38
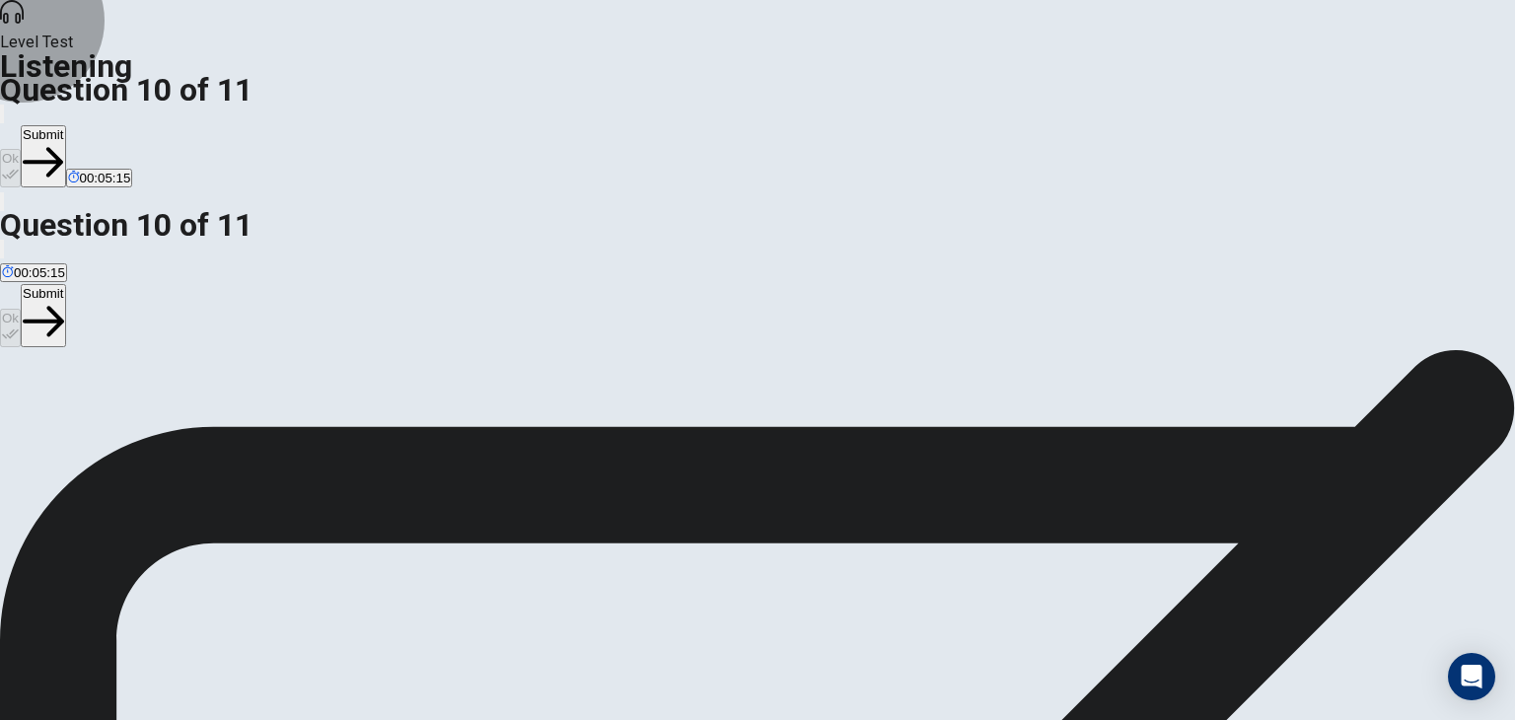
click at [65, 125] on button "Submit" at bounding box center [43, 156] width 44 height 62
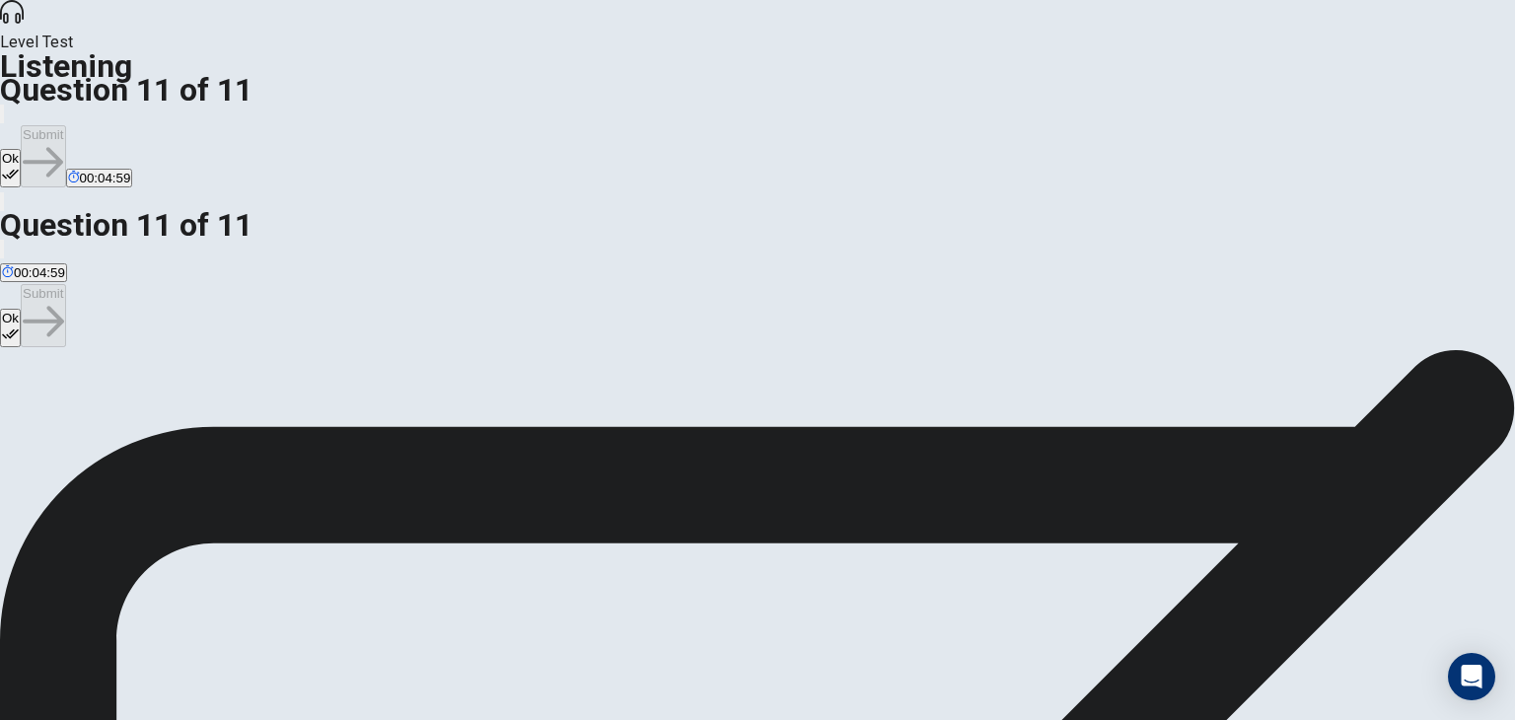
click at [19, 166] on icon "button" at bounding box center [10, 174] width 17 height 17
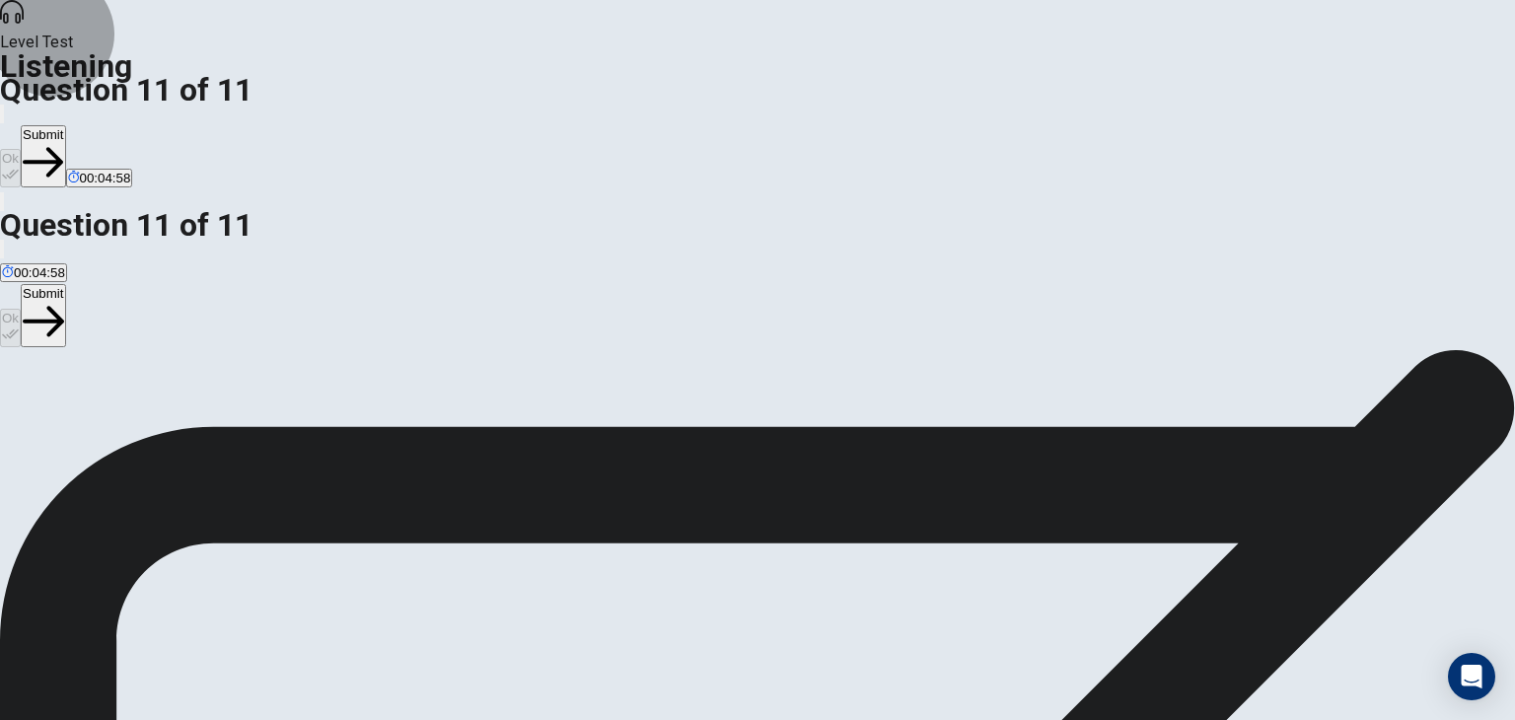
click at [65, 125] on button "Submit" at bounding box center [43, 156] width 44 height 62
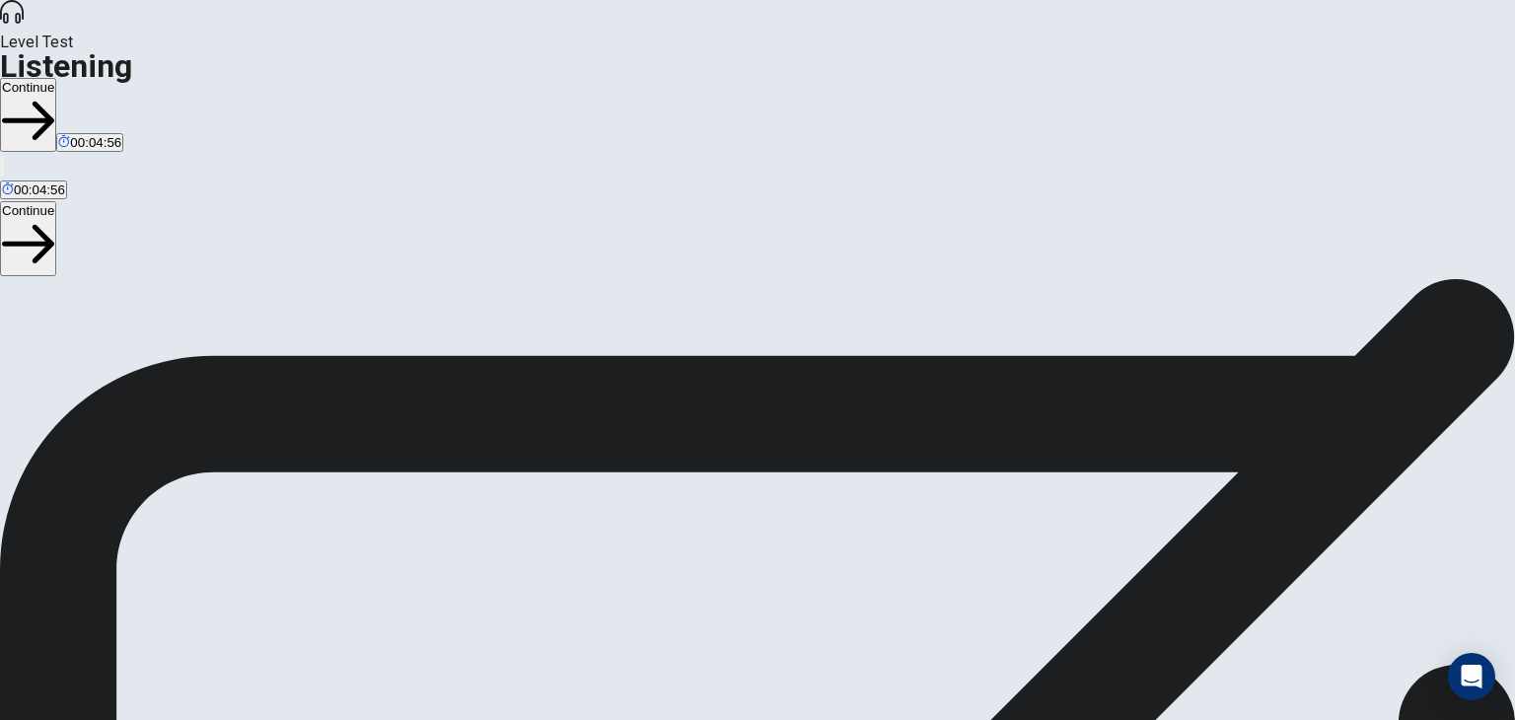
click at [56, 78] on button "Continue" at bounding box center [28, 115] width 56 height 74
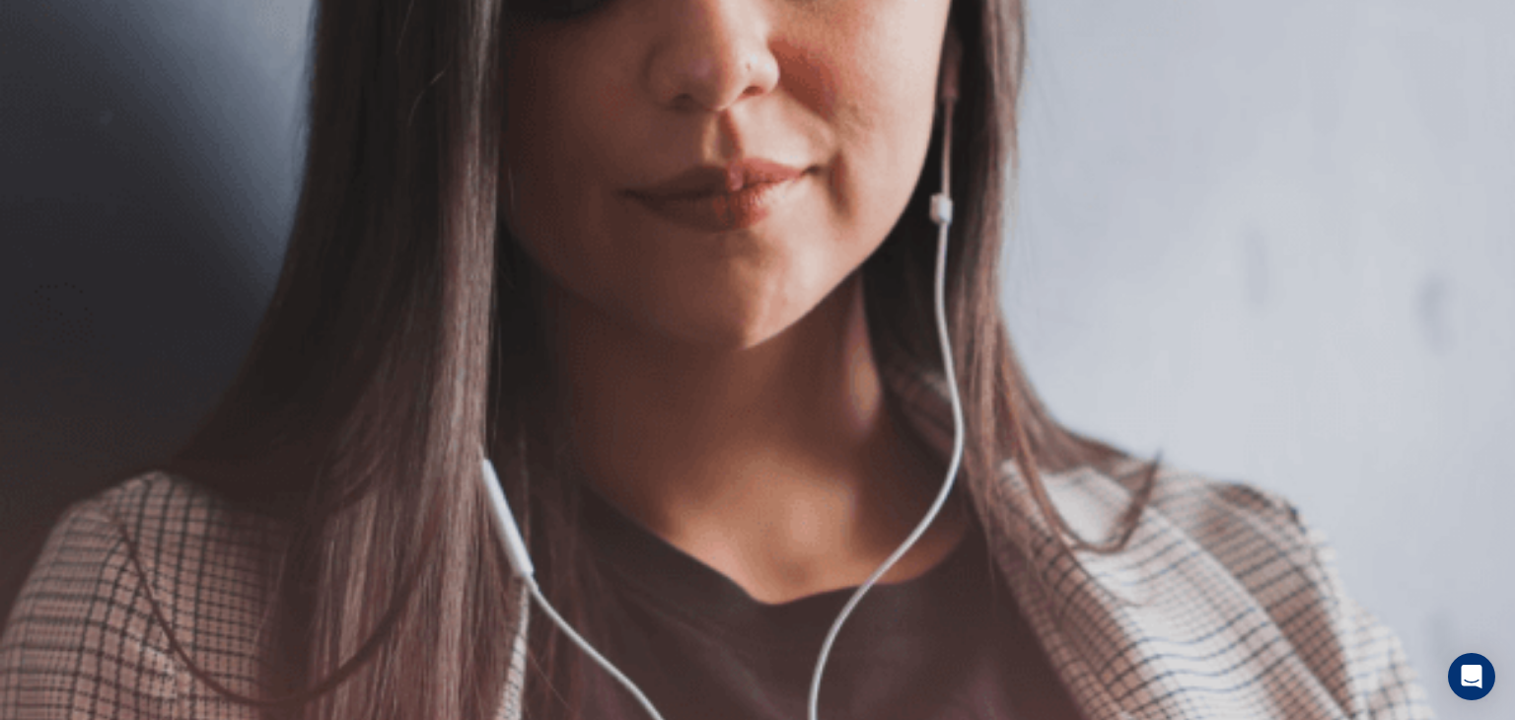
scroll to position [99, 0]
click at [56, 102] on button "Continue" at bounding box center [28, 139] width 56 height 74
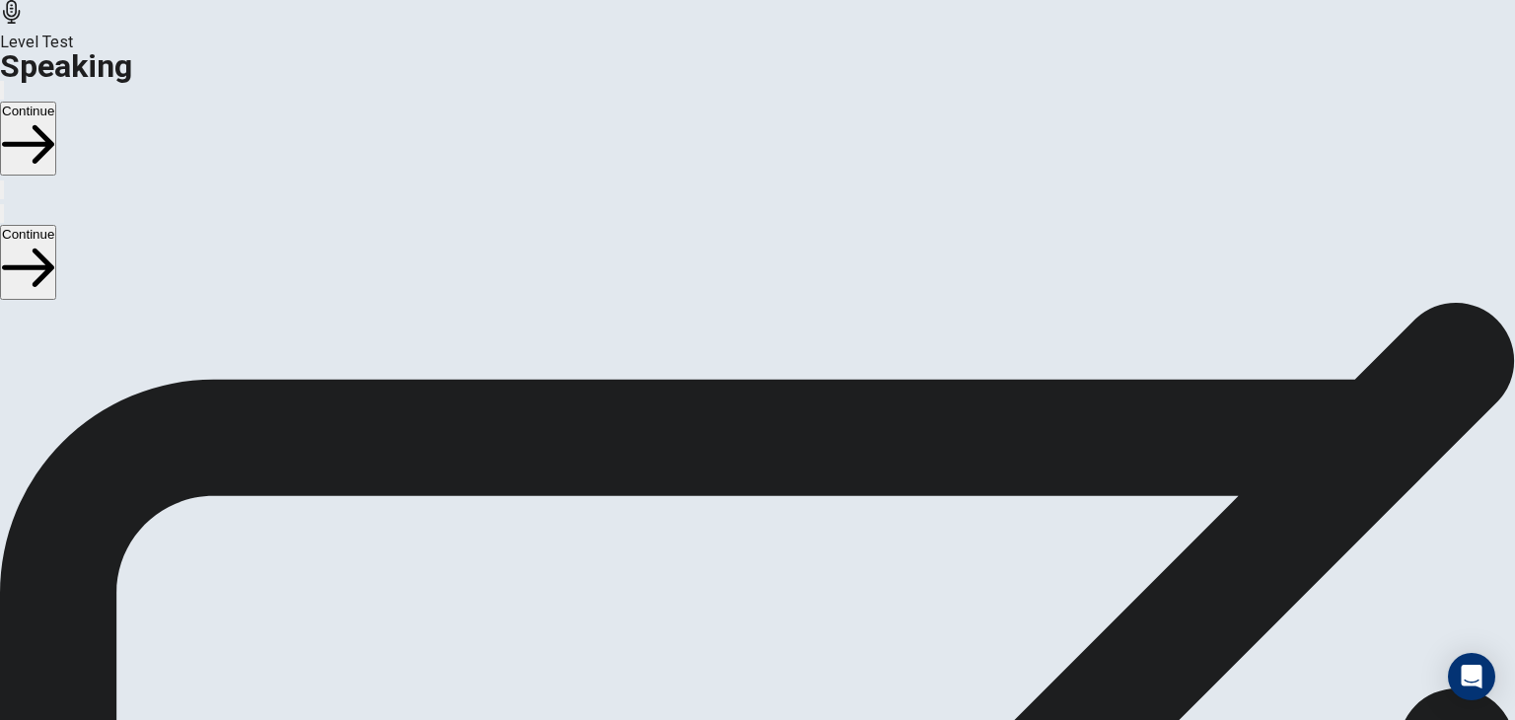
click at [56, 102] on button "Continue" at bounding box center [28, 139] width 56 height 74
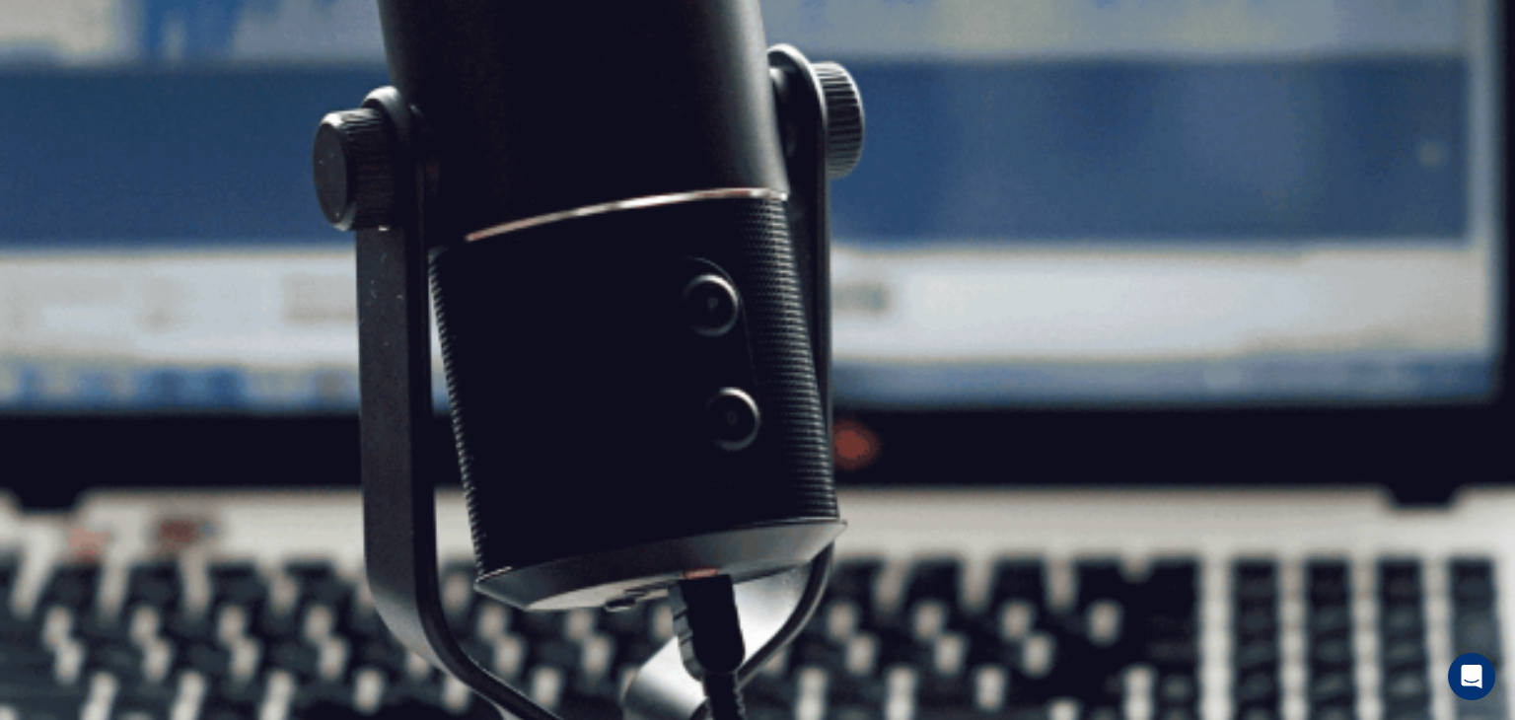
click at [56, 102] on button "Continue" at bounding box center [28, 139] width 56 height 74
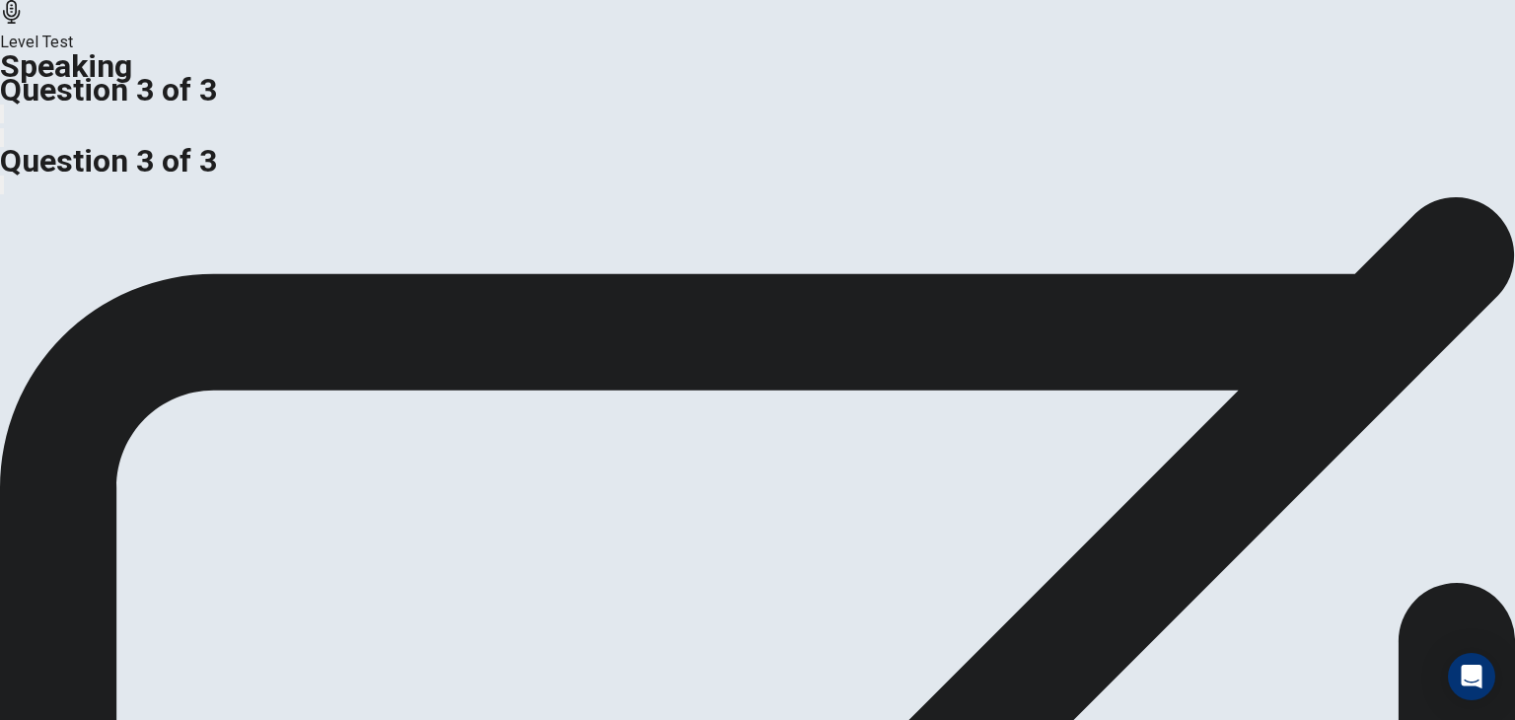
scroll to position [0, 0]
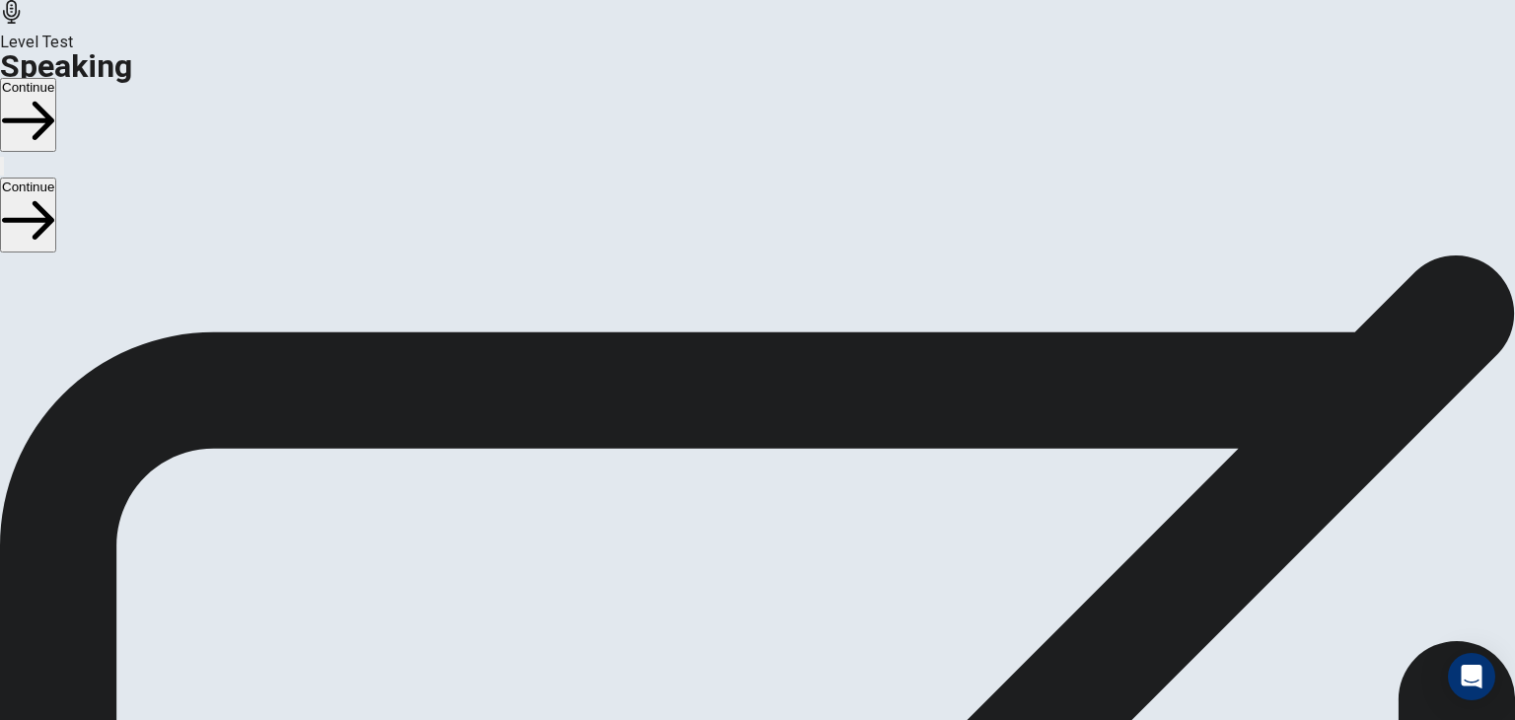
click at [56, 78] on button "Continue" at bounding box center [28, 115] width 56 height 74
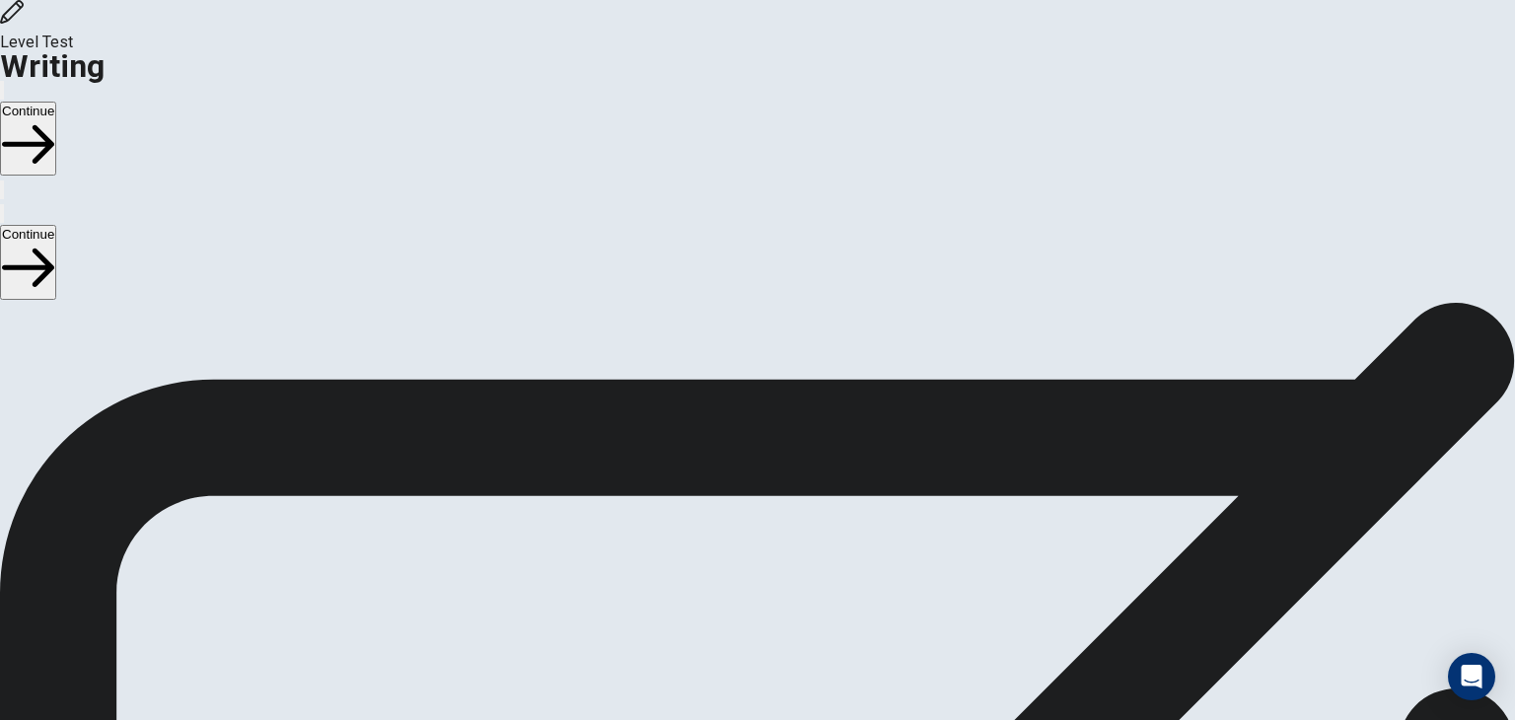
click at [56, 102] on button "Continue" at bounding box center [28, 139] width 56 height 74
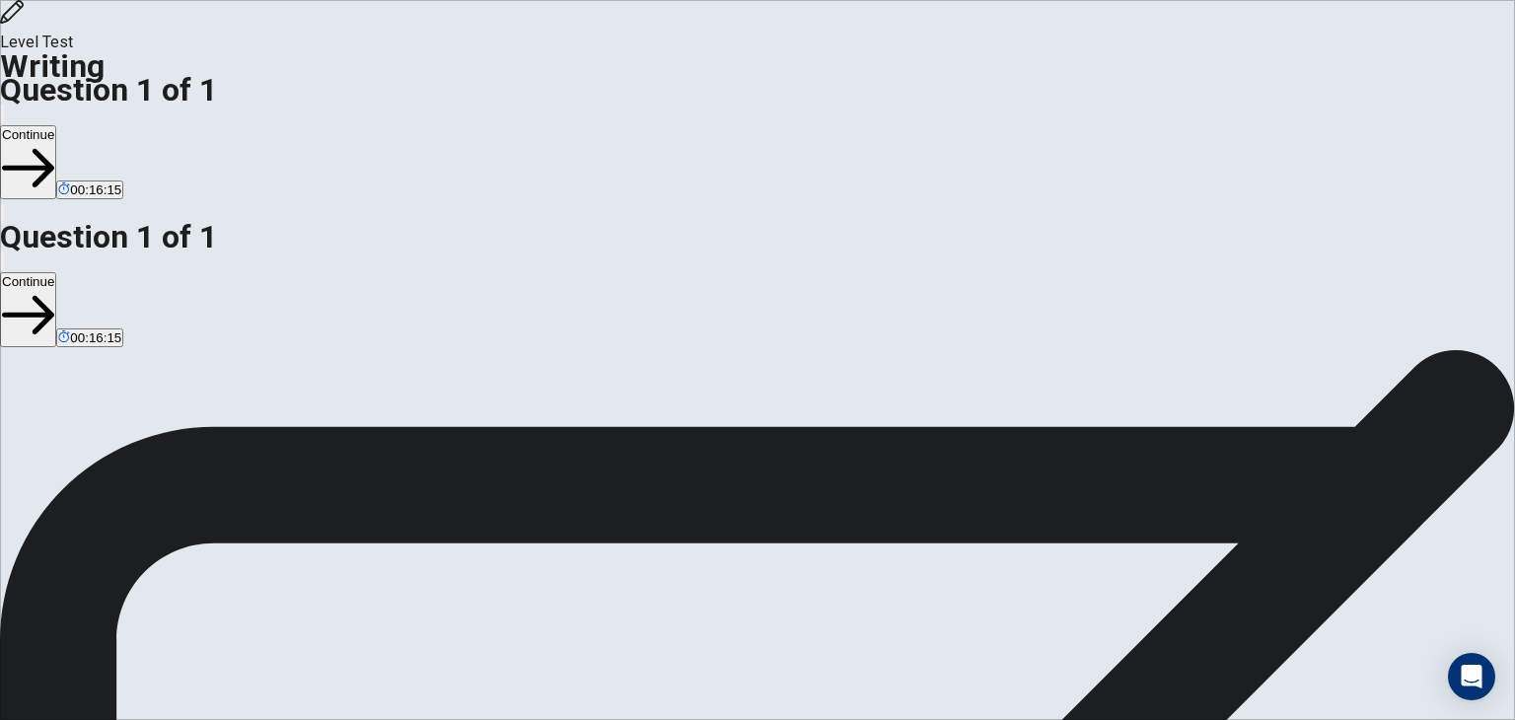
drag, startPoint x: 1208, startPoint y: 242, endPoint x: 1192, endPoint y: 246, distance: 16.3
drag, startPoint x: 797, startPoint y: 268, endPoint x: 832, endPoint y: 262, distance: 36.0
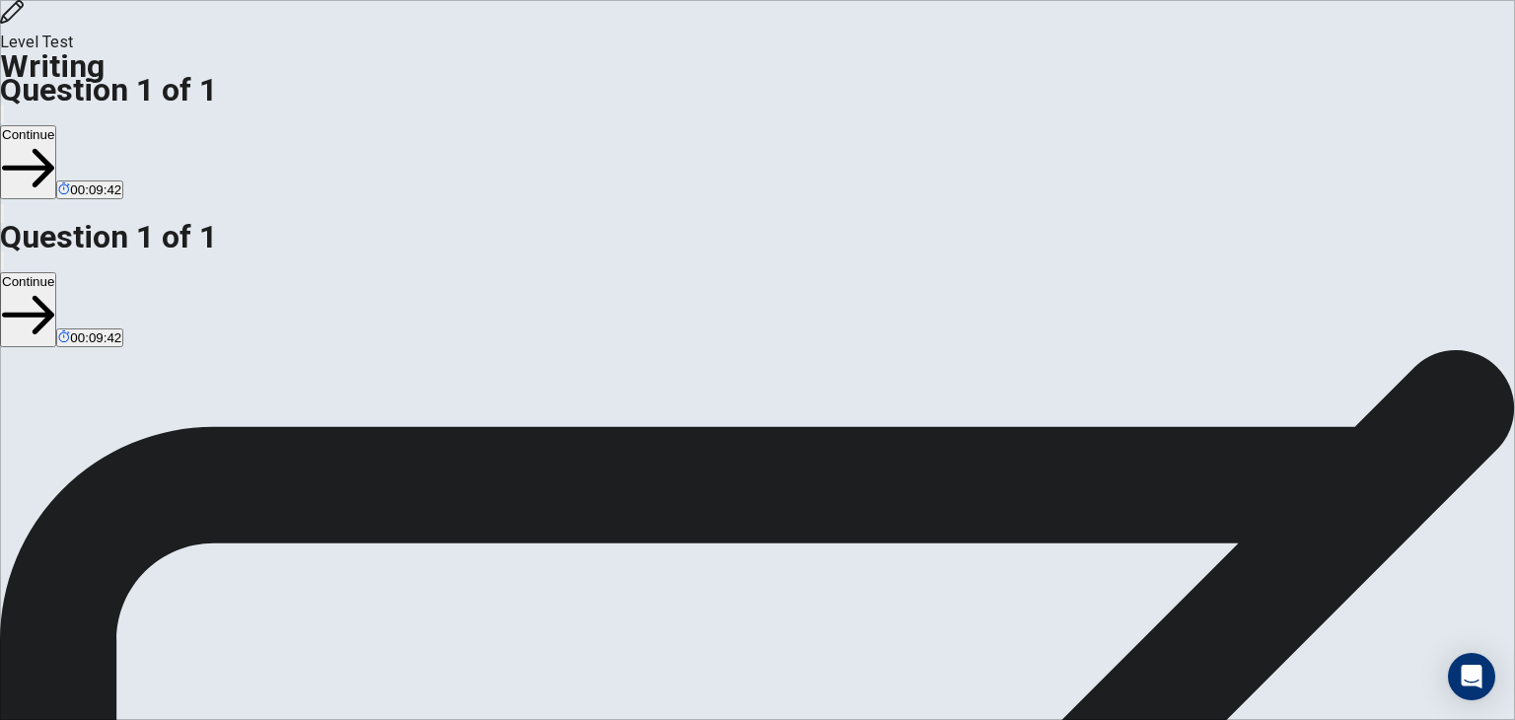
drag, startPoint x: 1186, startPoint y: 203, endPoint x: 1080, endPoint y: 205, distance: 106.5
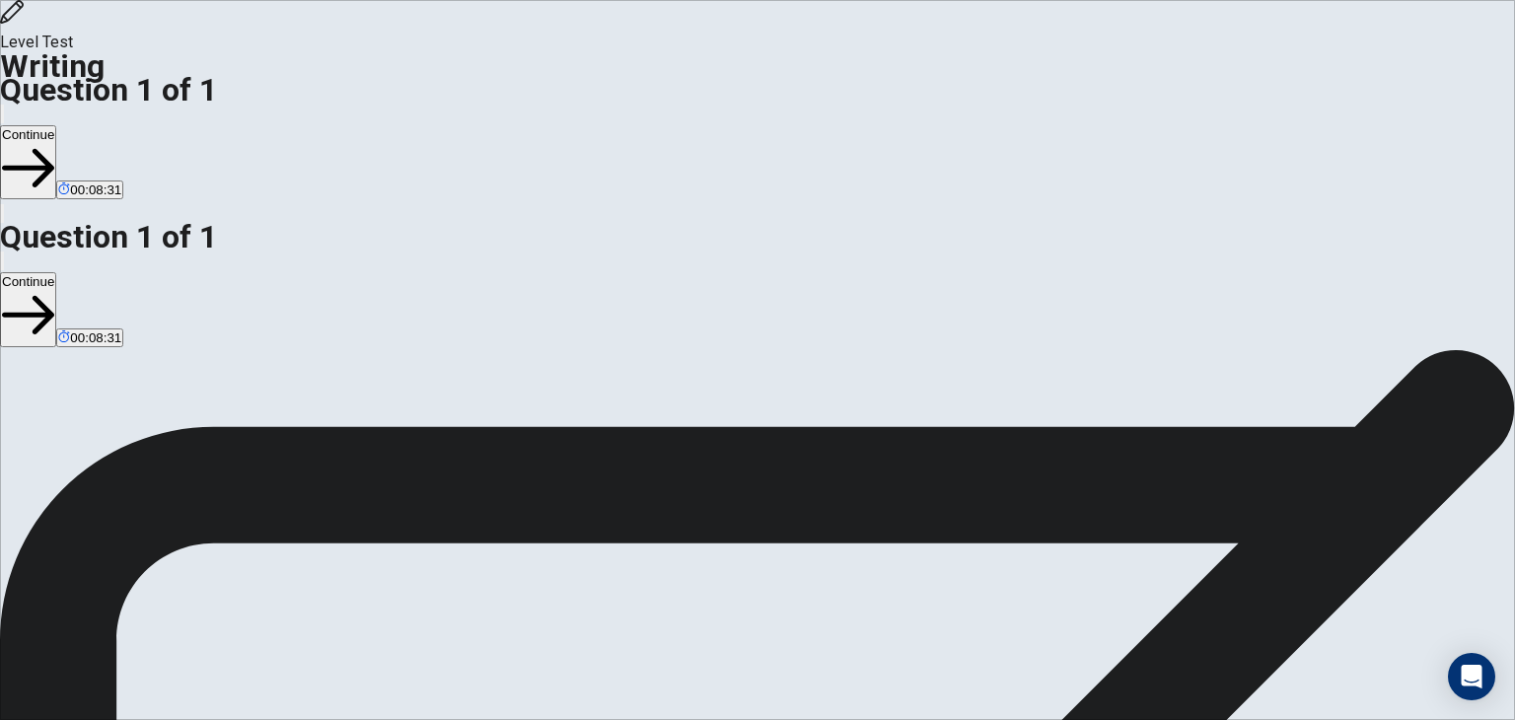
drag, startPoint x: 1081, startPoint y: 201, endPoint x: 1184, endPoint y: 207, distance: 103.7
drag, startPoint x: 1049, startPoint y: 220, endPoint x: 1035, endPoint y: 221, distance: 14.8
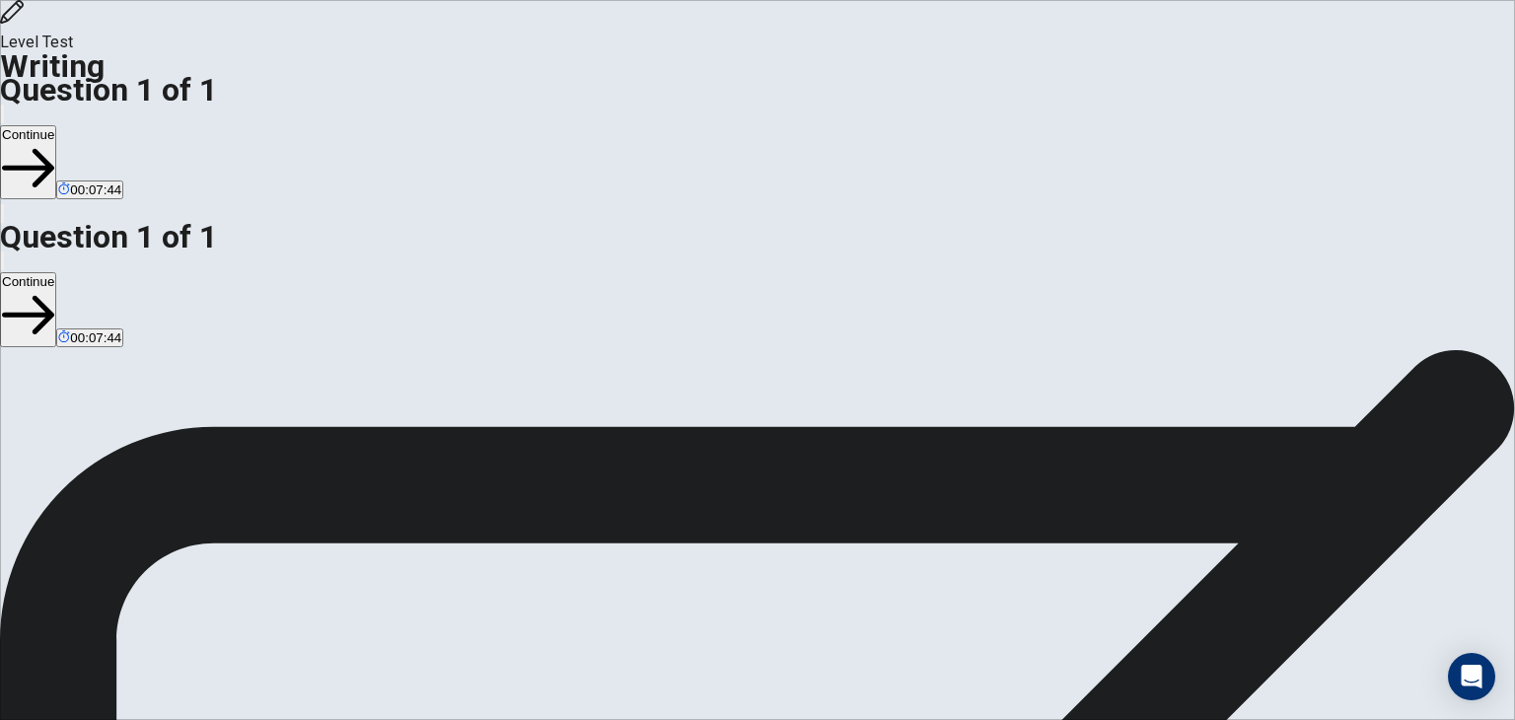
drag, startPoint x: 1012, startPoint y: 270, endPoint x: 1189, endPoint y: 224, distance: 183.5
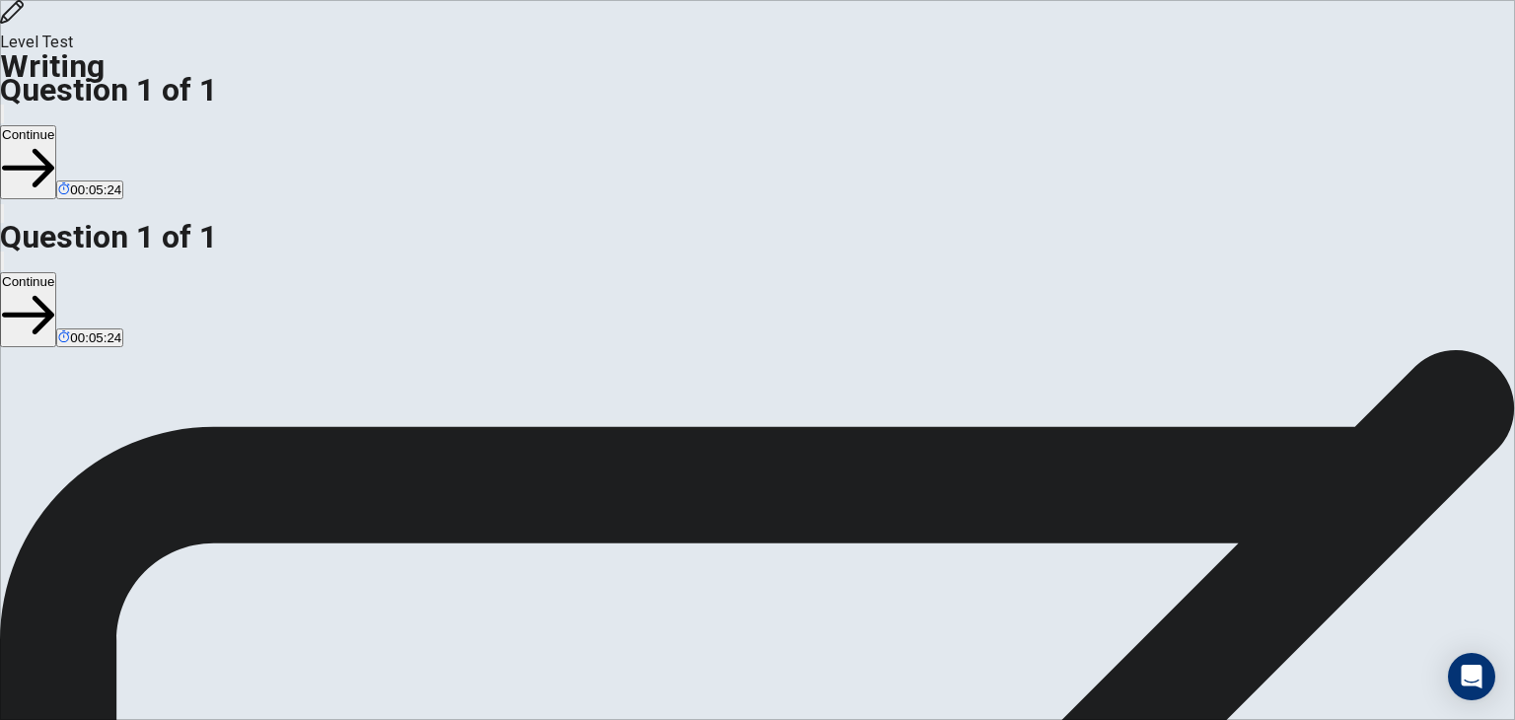
drag, startPoint x: 1191, startPoint y: 218, endPoint x: 1276, endPoint y: 240, distance: 87.5
drag, startPoint x: 1189, startPoint y: 218, endPoint x: 1190, endPoint y: 242, distance: 23.7
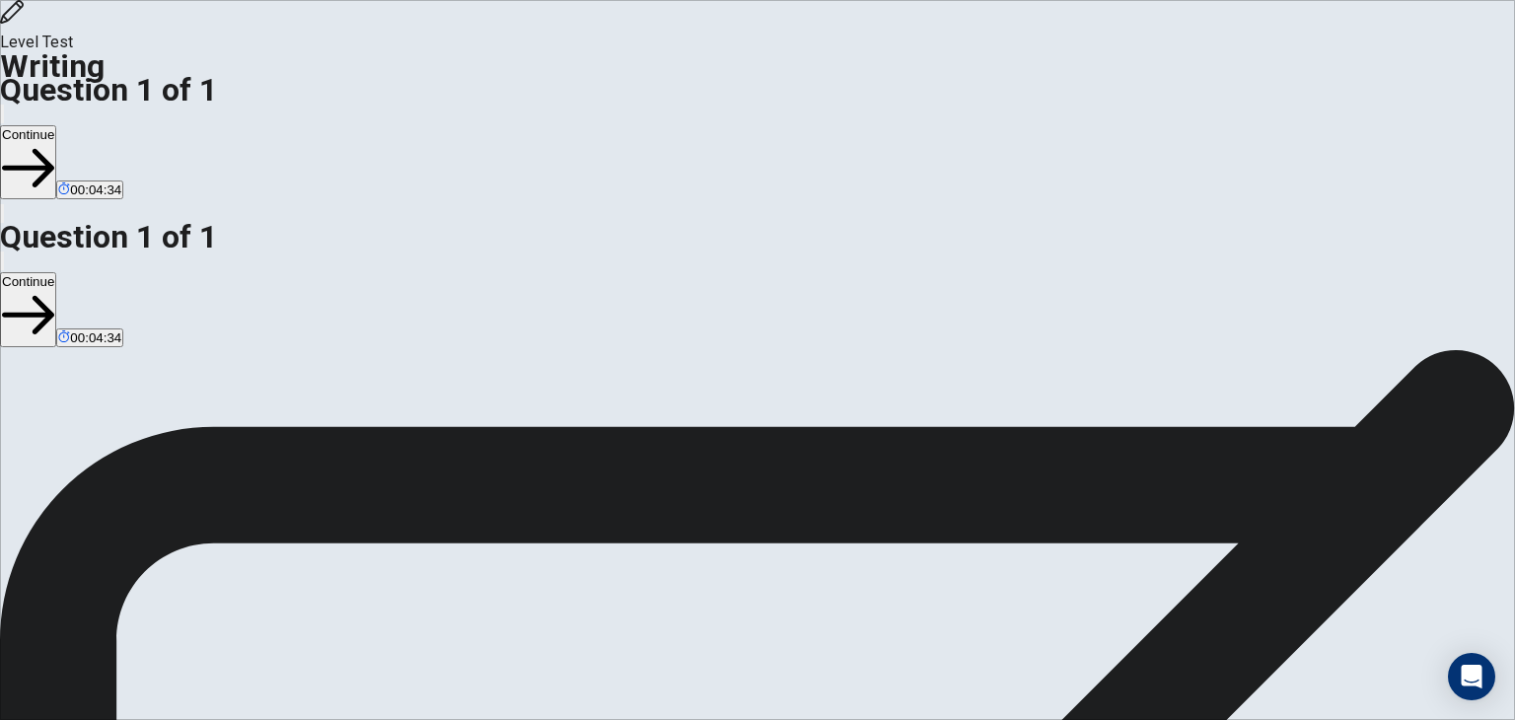
drag, startPoint x: 982, startPoint y: 289, endPoint x: 1029, endPoint y: 289, distance: 46.4
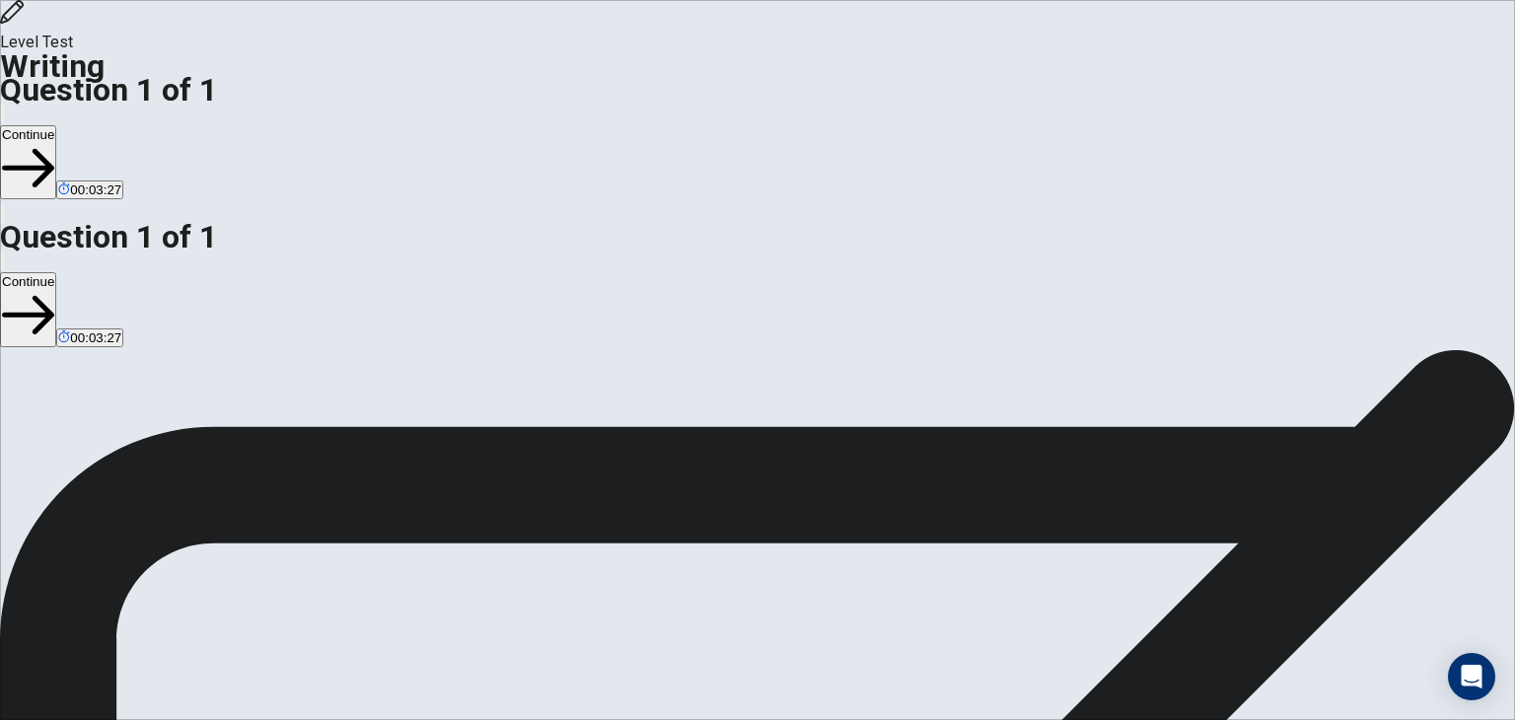
drag, startPoint x: 1010, startPoint y: 360, endPoint x: 981, endPoint y: 355, distance: 29.0
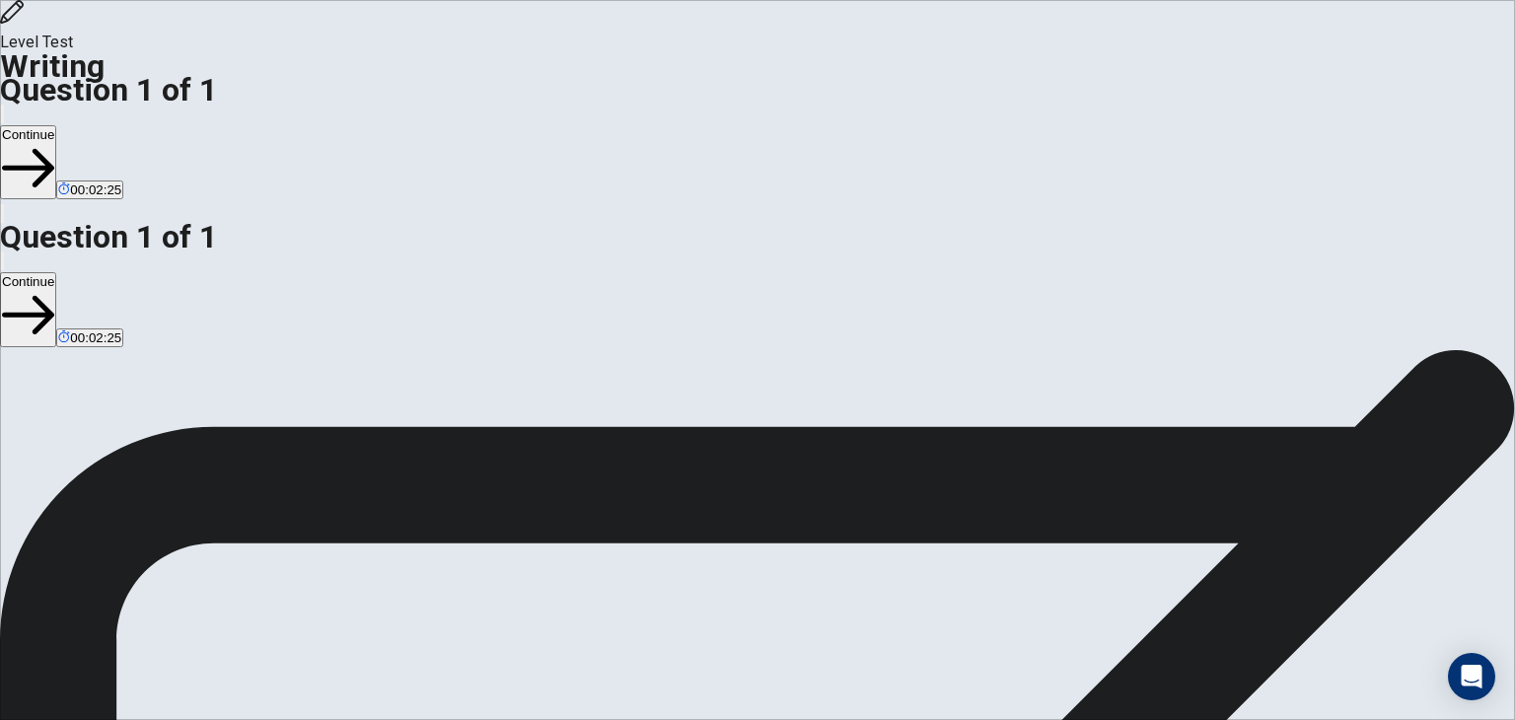
drag, startPoint x: 1002, startPoint y: 338, endPoint x: 973, endPoint y: 336, distance: 28.7
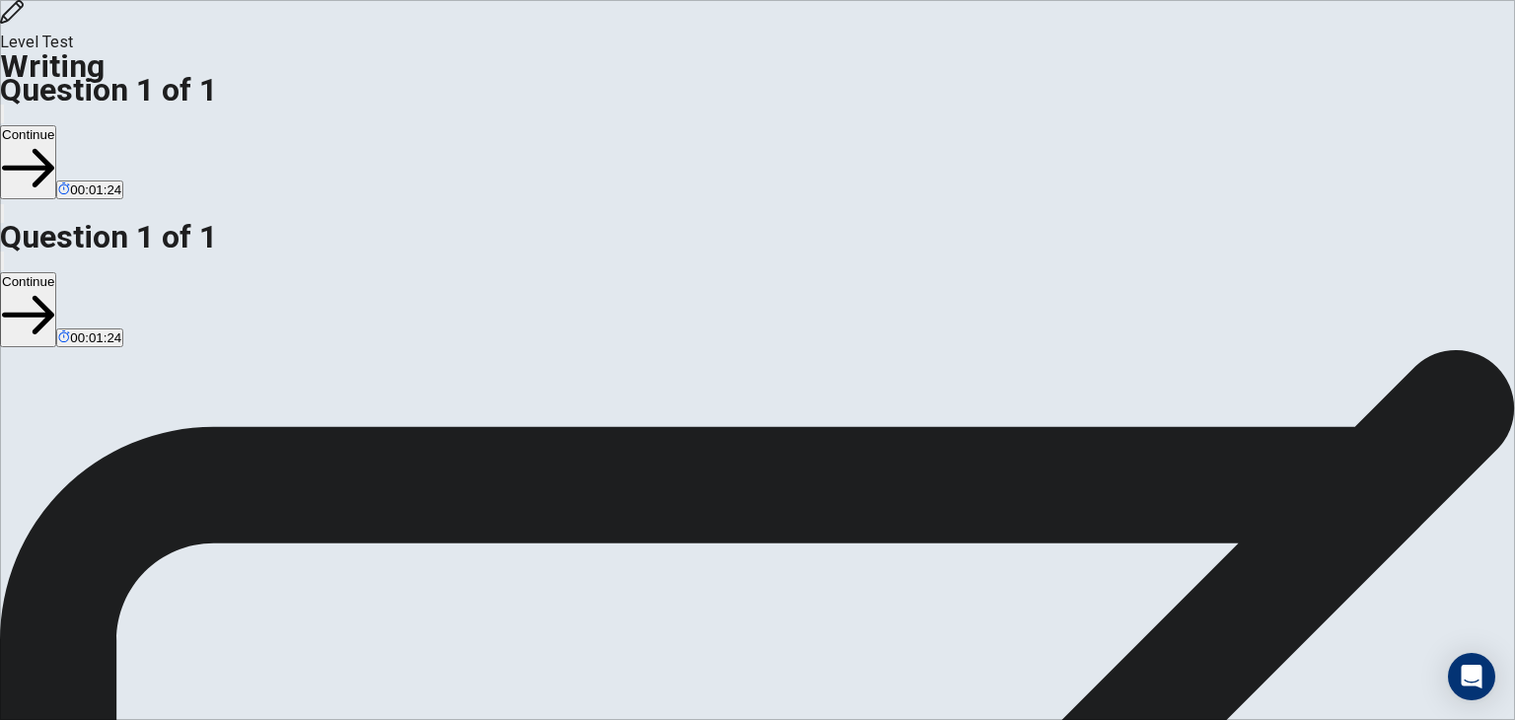
drag, startPoint x: 1283, startPoint y: 361, endPoint x: 1266, endPoint y: 360, distance: 16.8
drag, startPoint x: 1093, startPoint y: 356, endPoint x: 1078, endPoint y: 359, distance: 15.1
drag, startPoint x: 1179, startPoint y: 357, endPoint x: 1160, endPoint y: 360, distance: 19.9
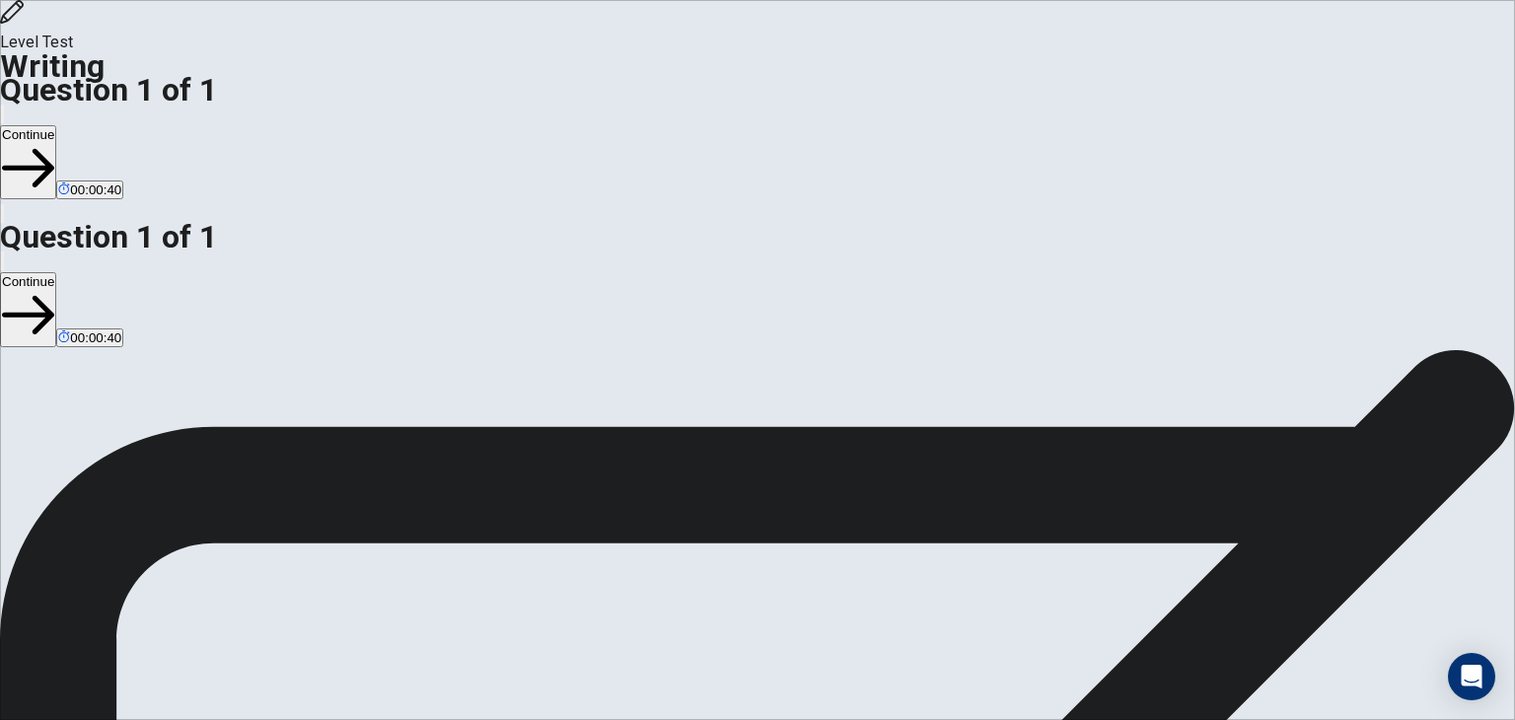
drag, startPoint x: 1277, startPoint y: 363, endPoint x: 1249, endPoint y: 354, distance: 29.0
type textarea "**********"
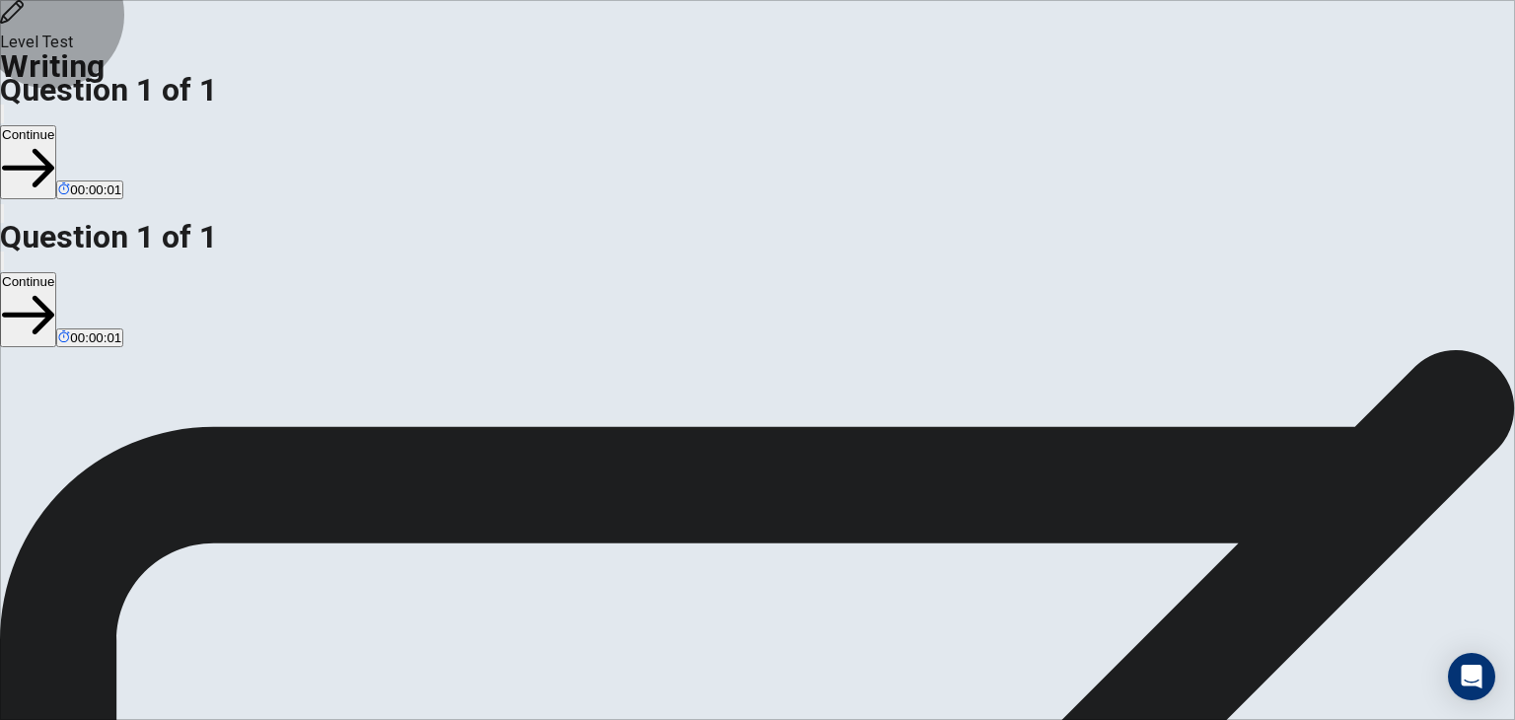
click at [56, 125] on button "Continue" at bounding box center [28, 162] width 56 height 74
